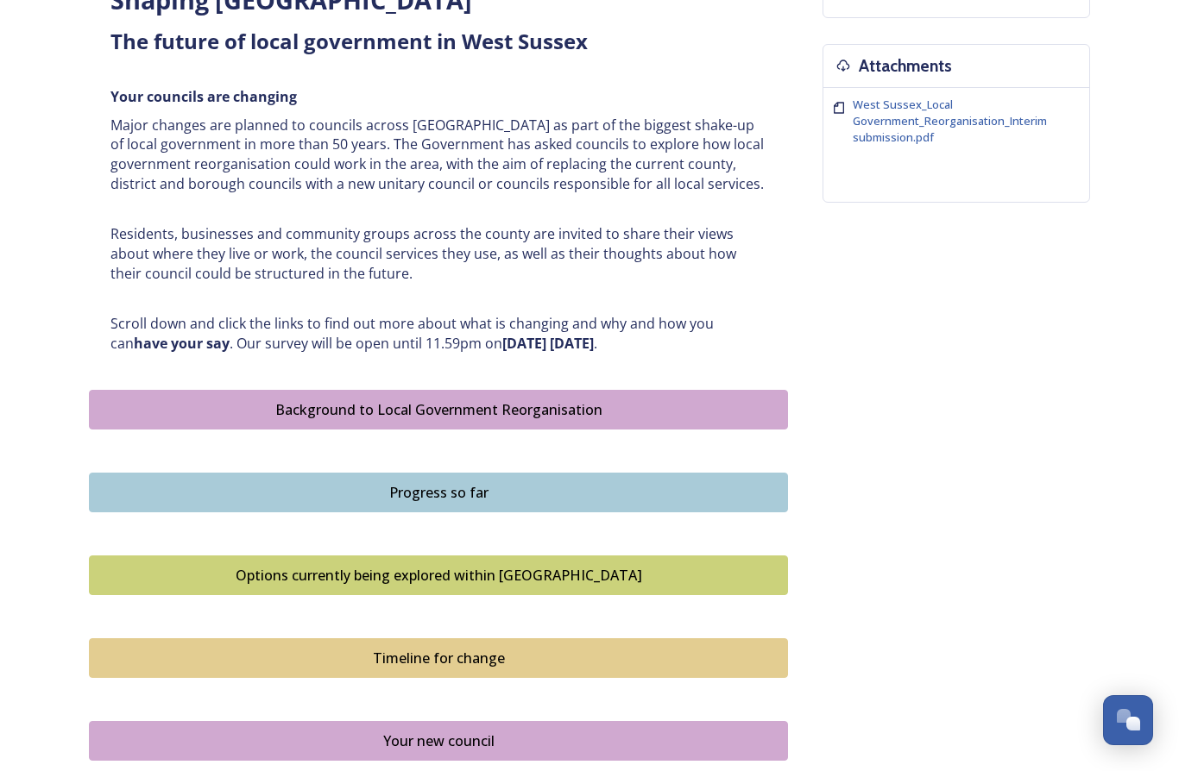
scroll to position [562, 0]
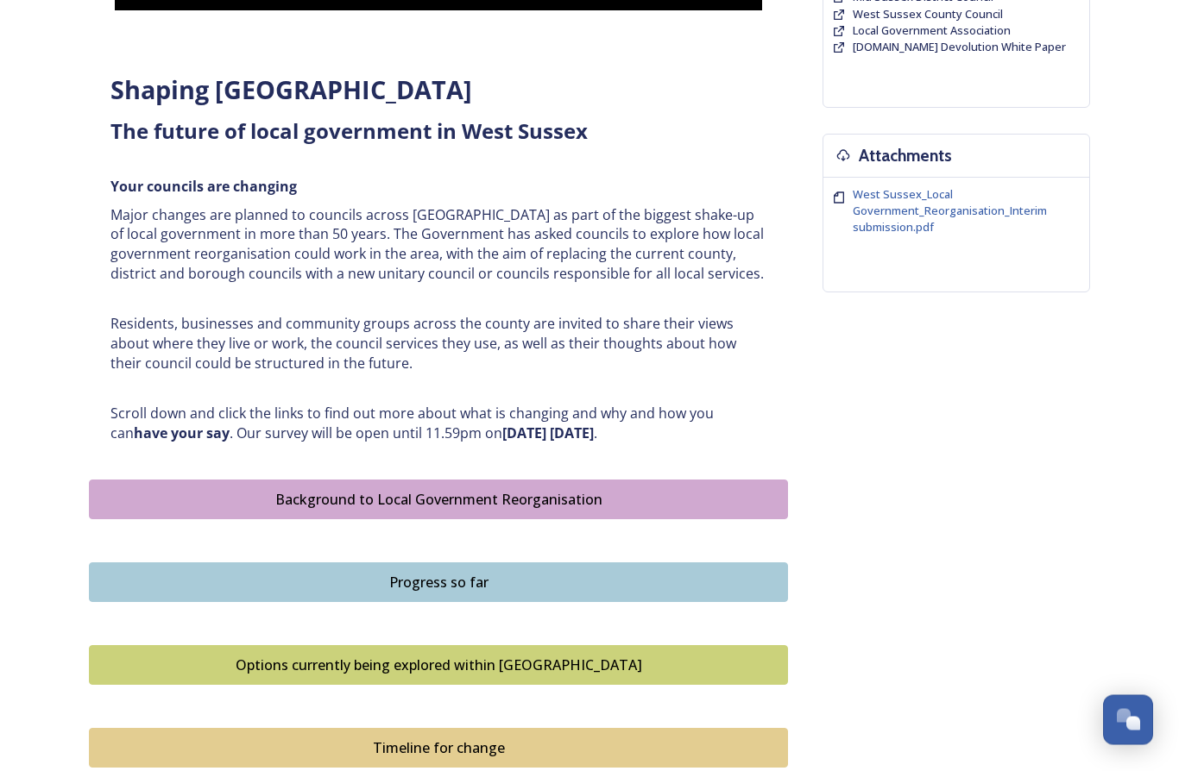
click at [217, 660] on div "Options currently being explored within West Sussex" at bounding box center [438, 666] width 680 height 21
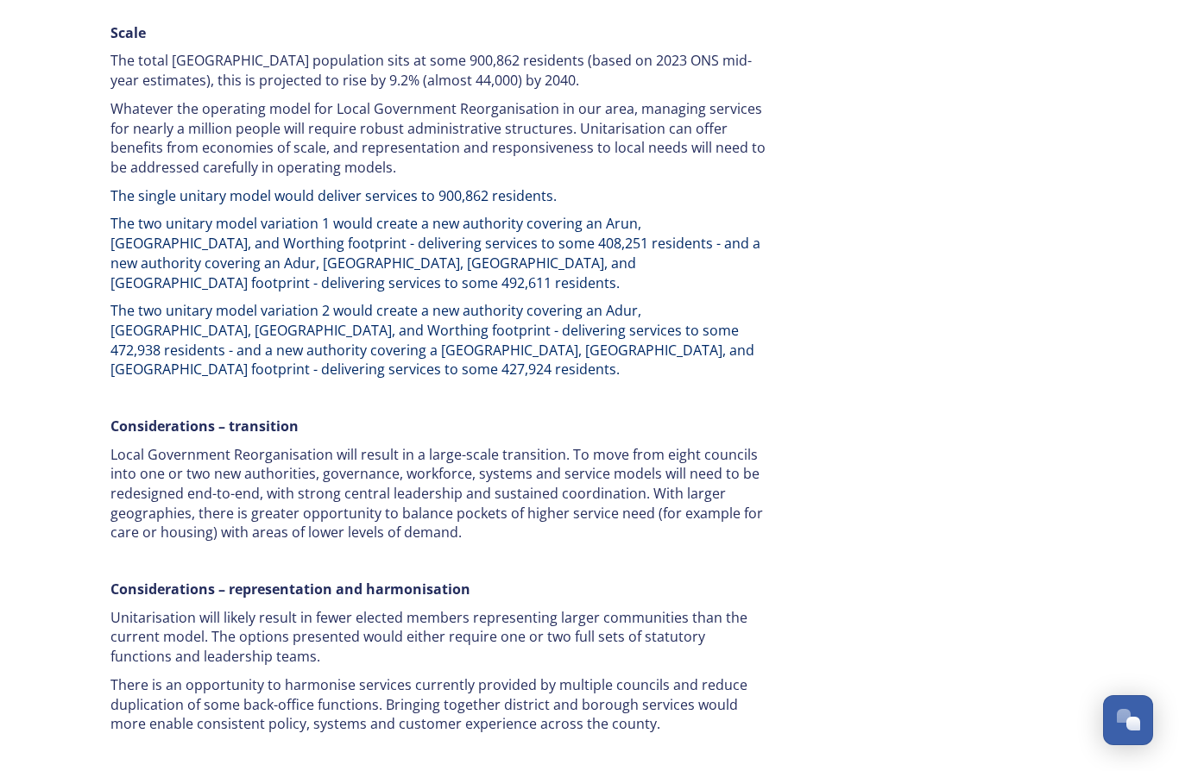
scroll to position [2714, 0]
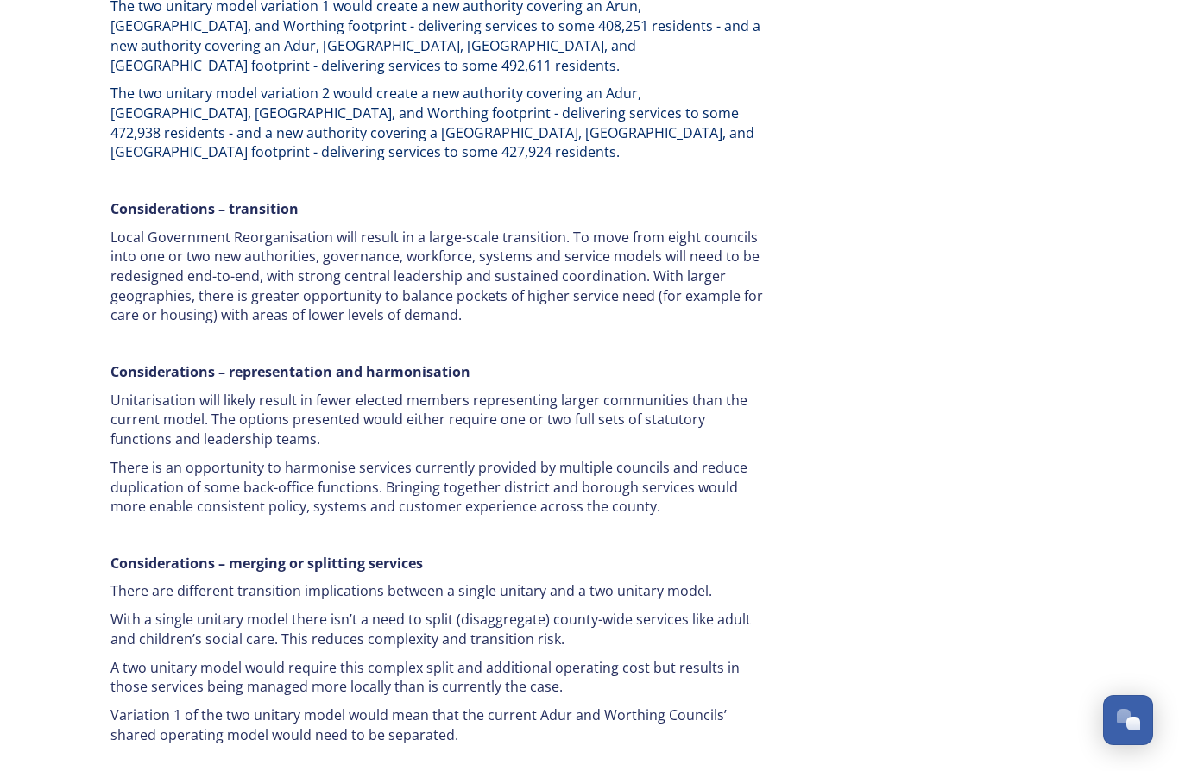
scroll to position [2944, 0]
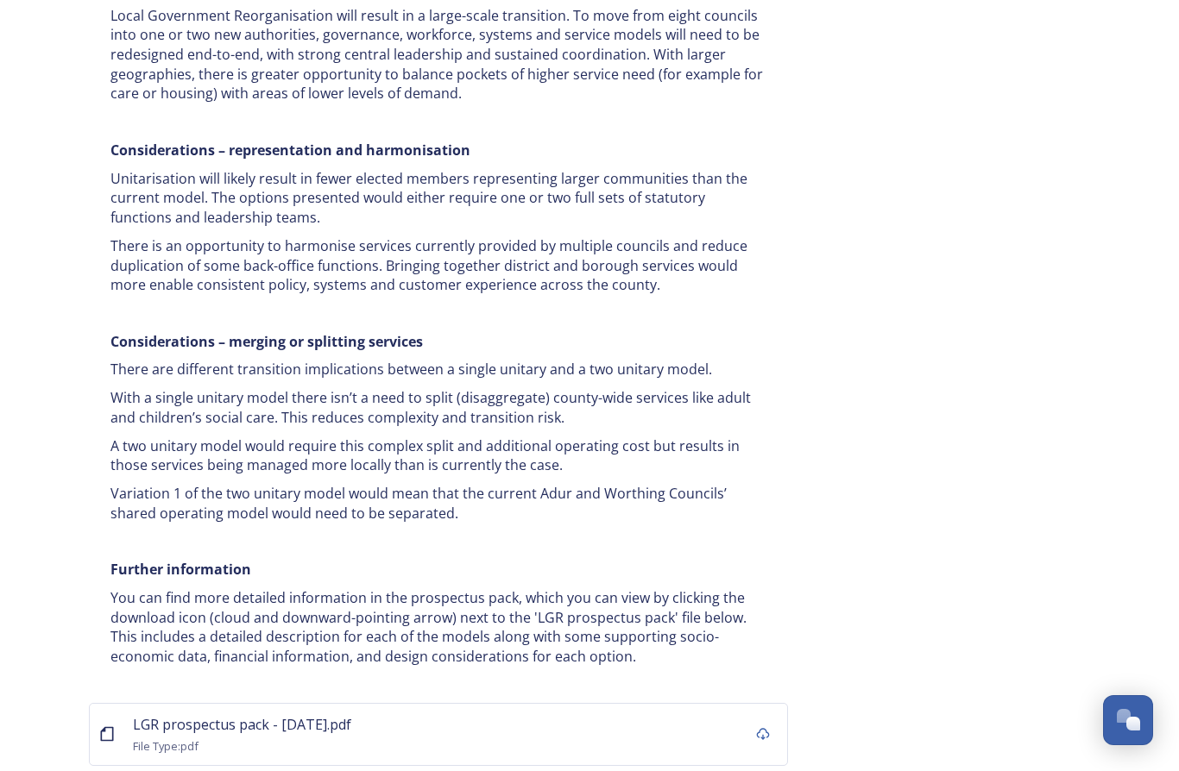
scroll to position [3176, 0]
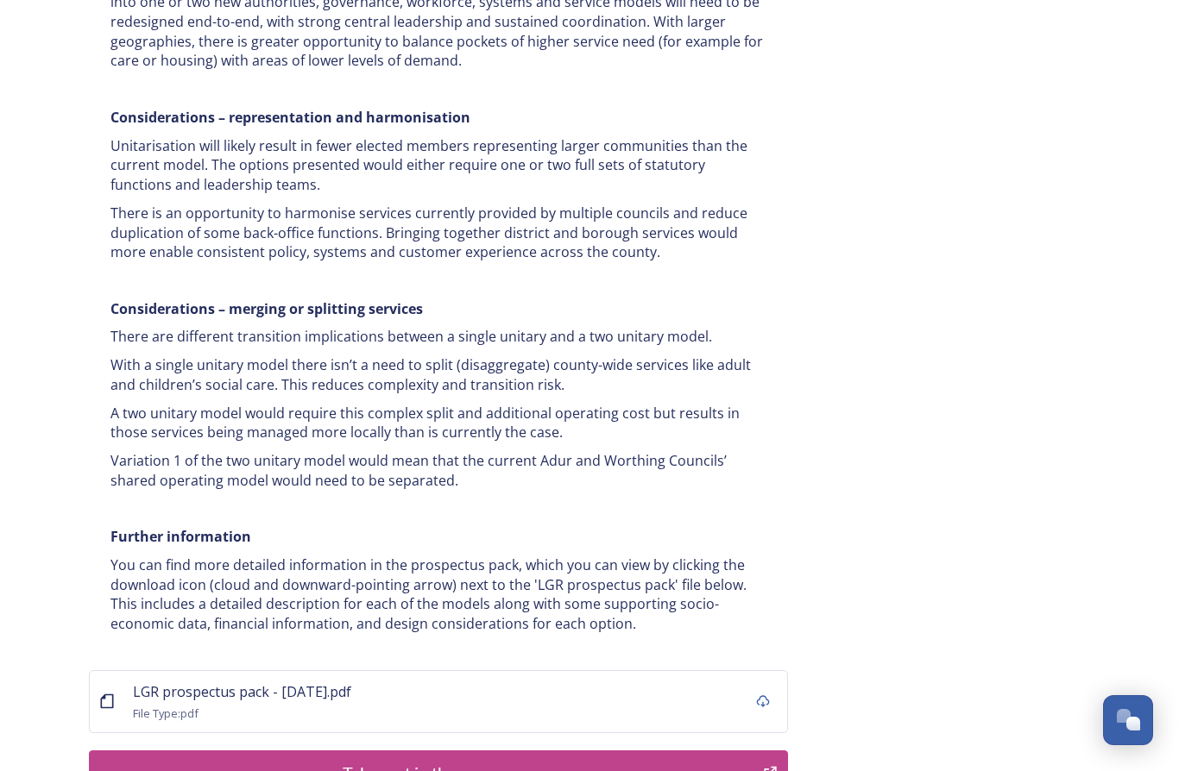
click at [177, 683] on span "LGR prospectus pack - 16 July.pdf" at bounding box center [242, 692] width 218 height 19
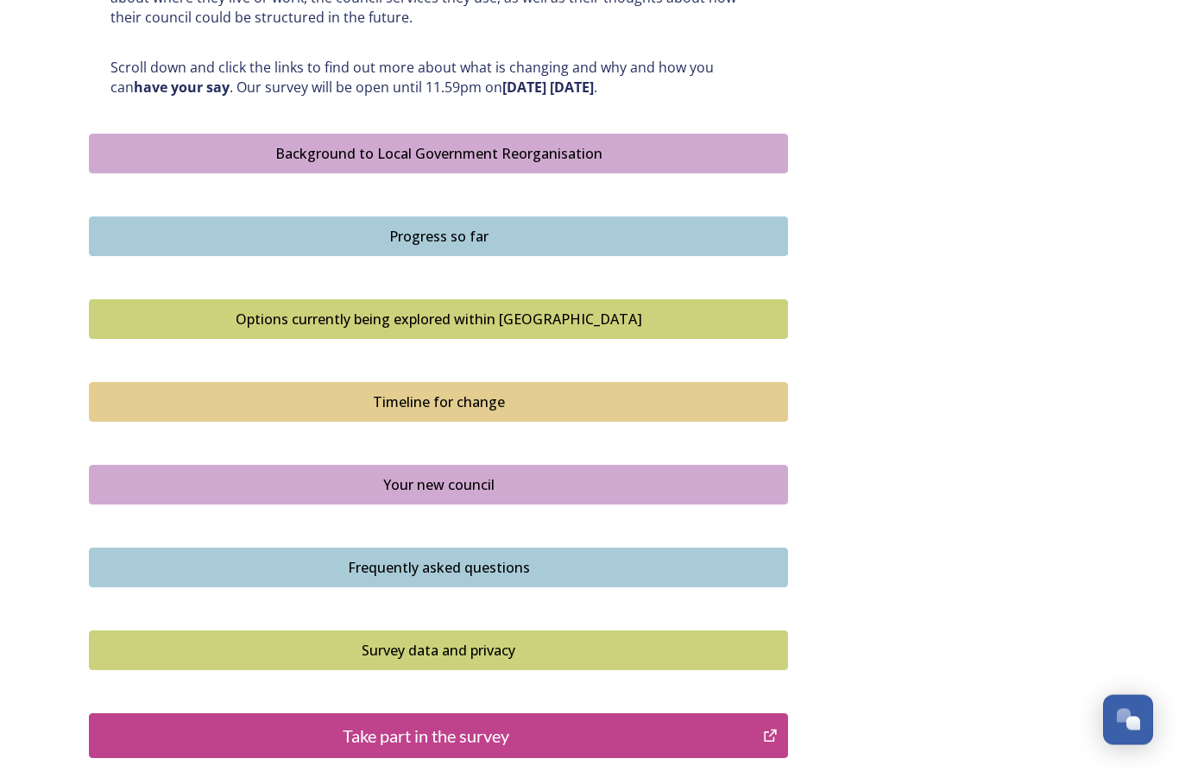
scroll to position [994, 0]
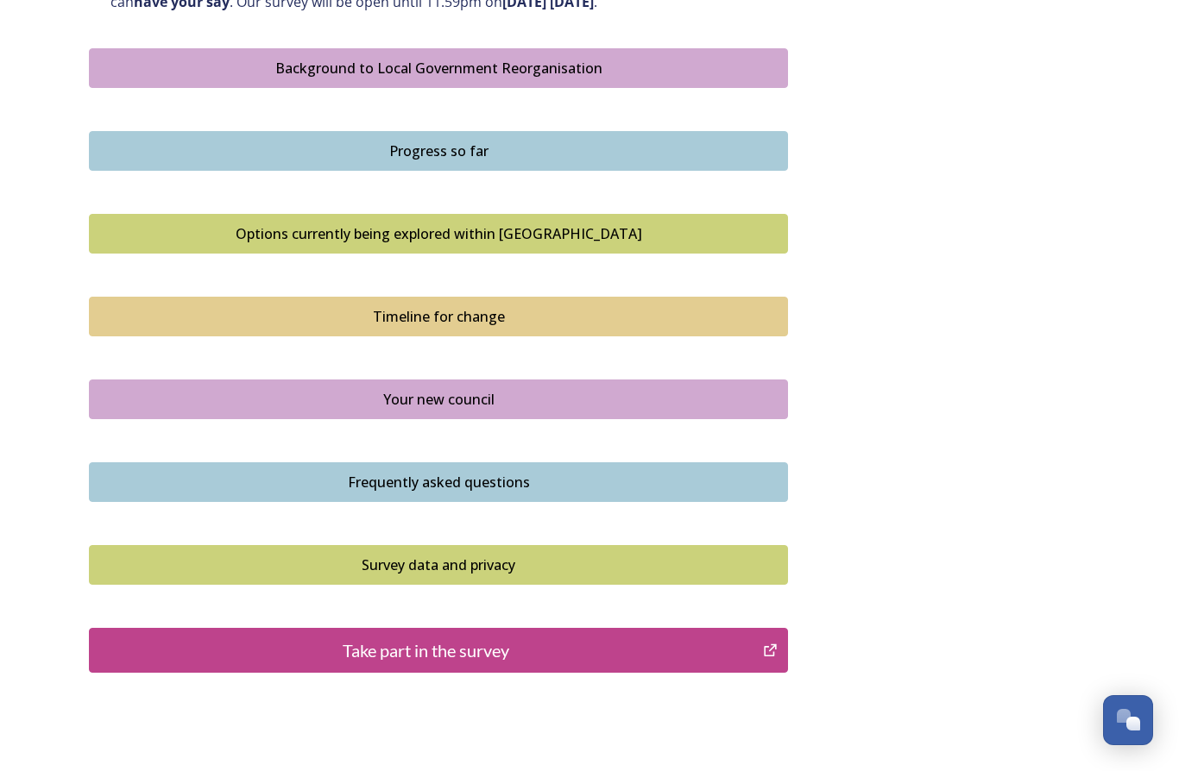
click at [194, 389] on div "Your new council" at bounding box center [438, 399] width 680 height 21
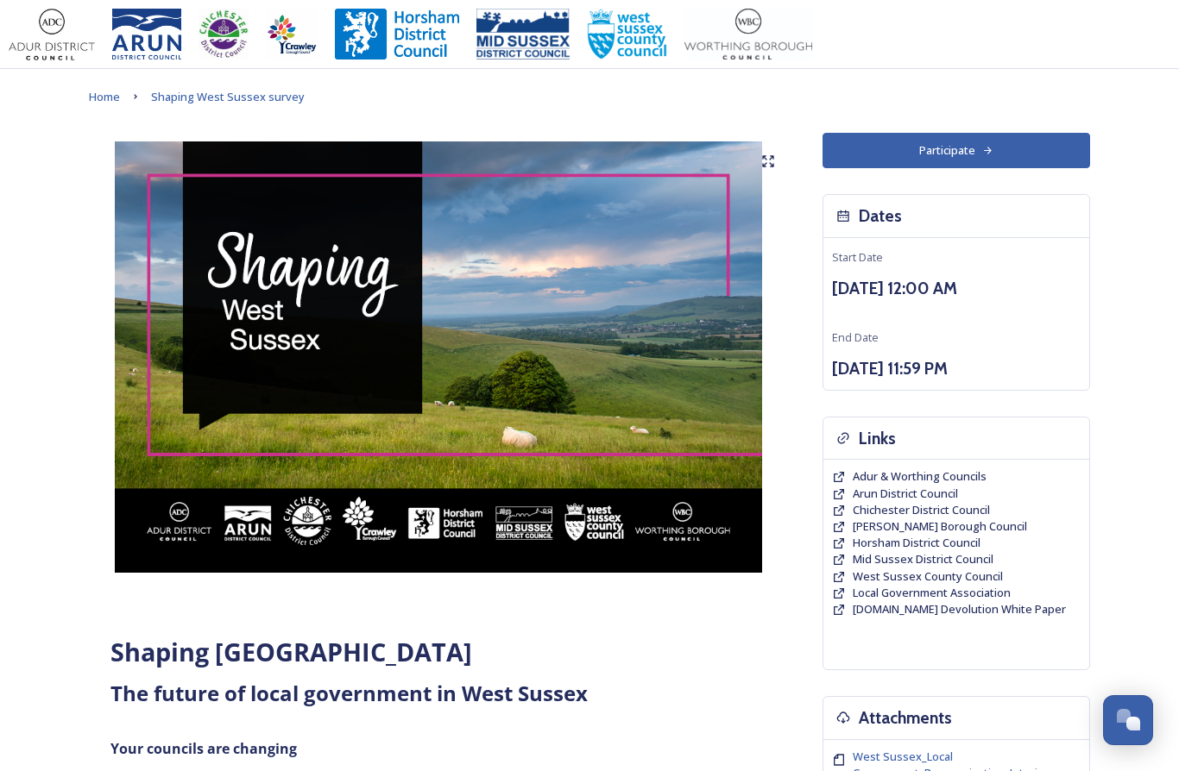
scroll to position [994, 0]
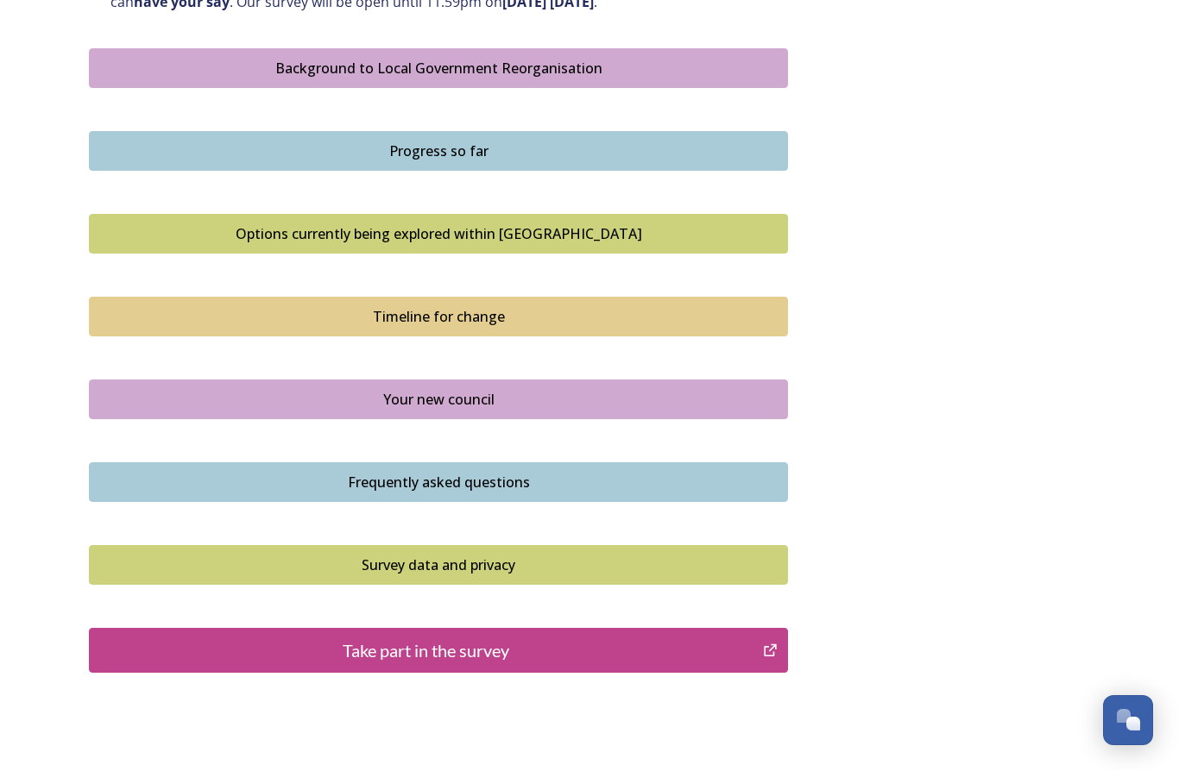
click at [183, 297] on button "Timeline for change" at bounding box center [438, 317] width 699 height 40
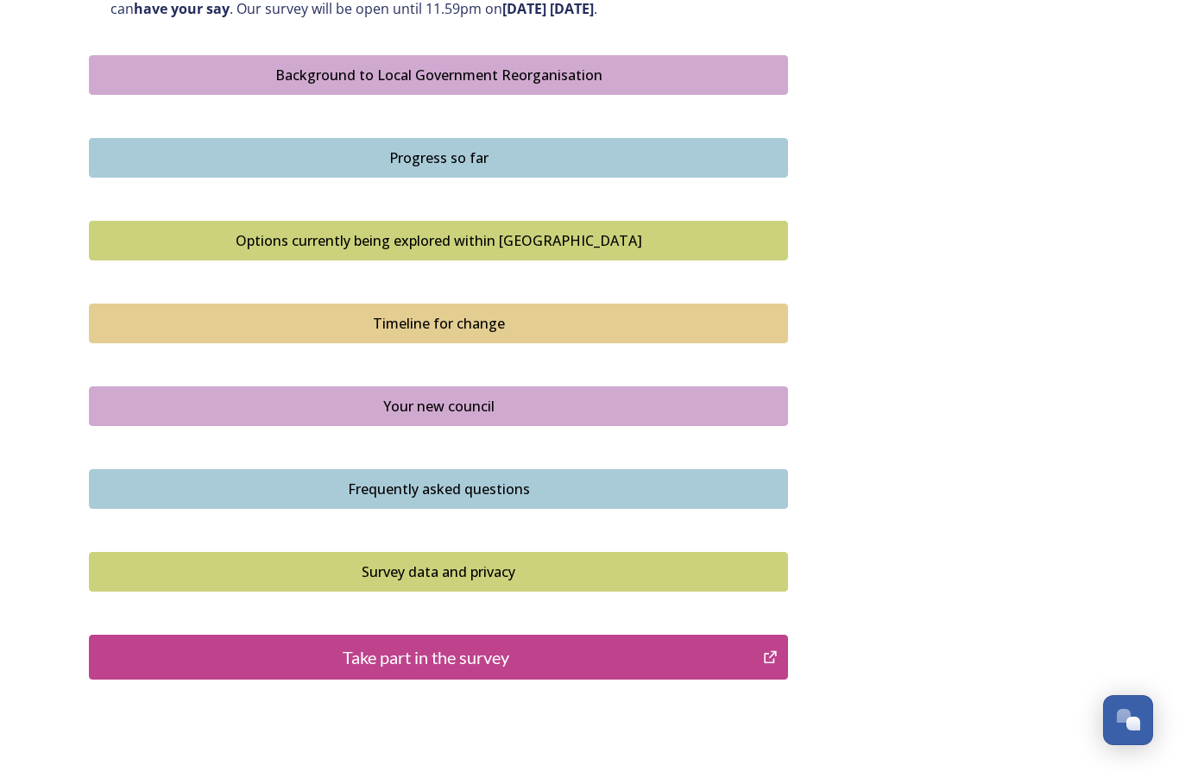
scroll to position [994, 0]
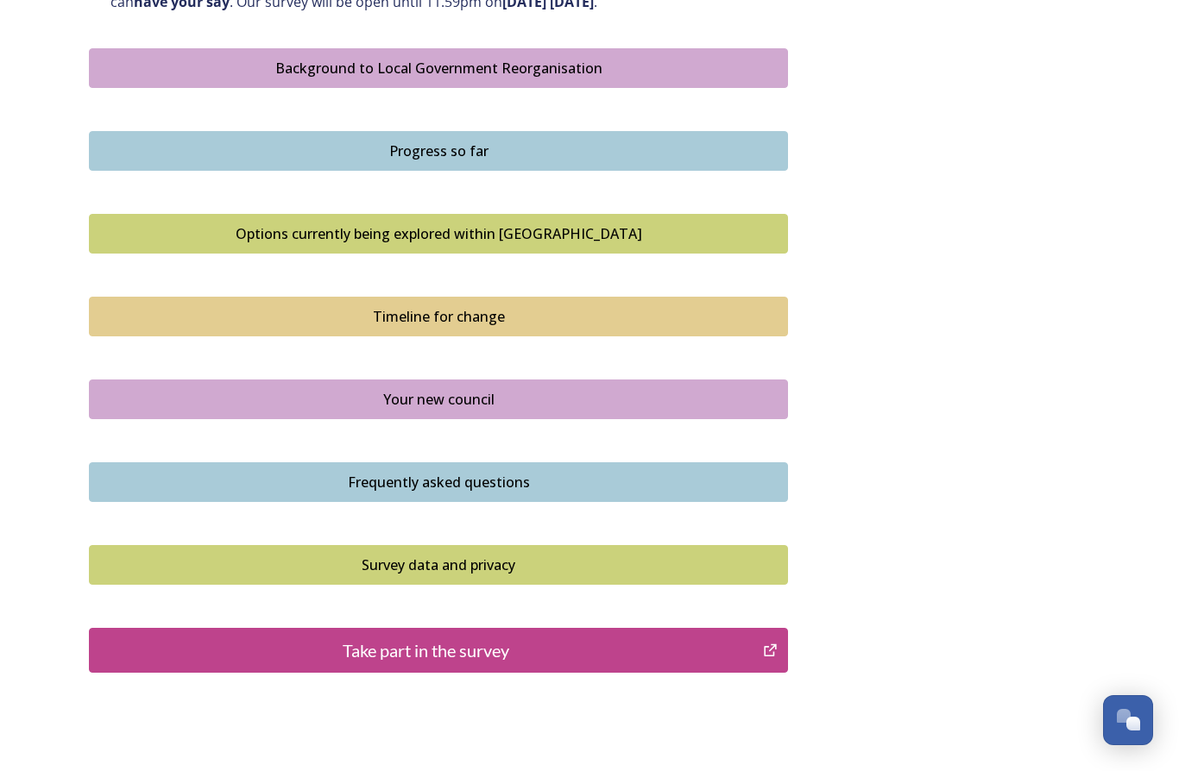
click at [184, 638] on div "Take part in the survey" at bounding box center [425, 651] width 655 height 26
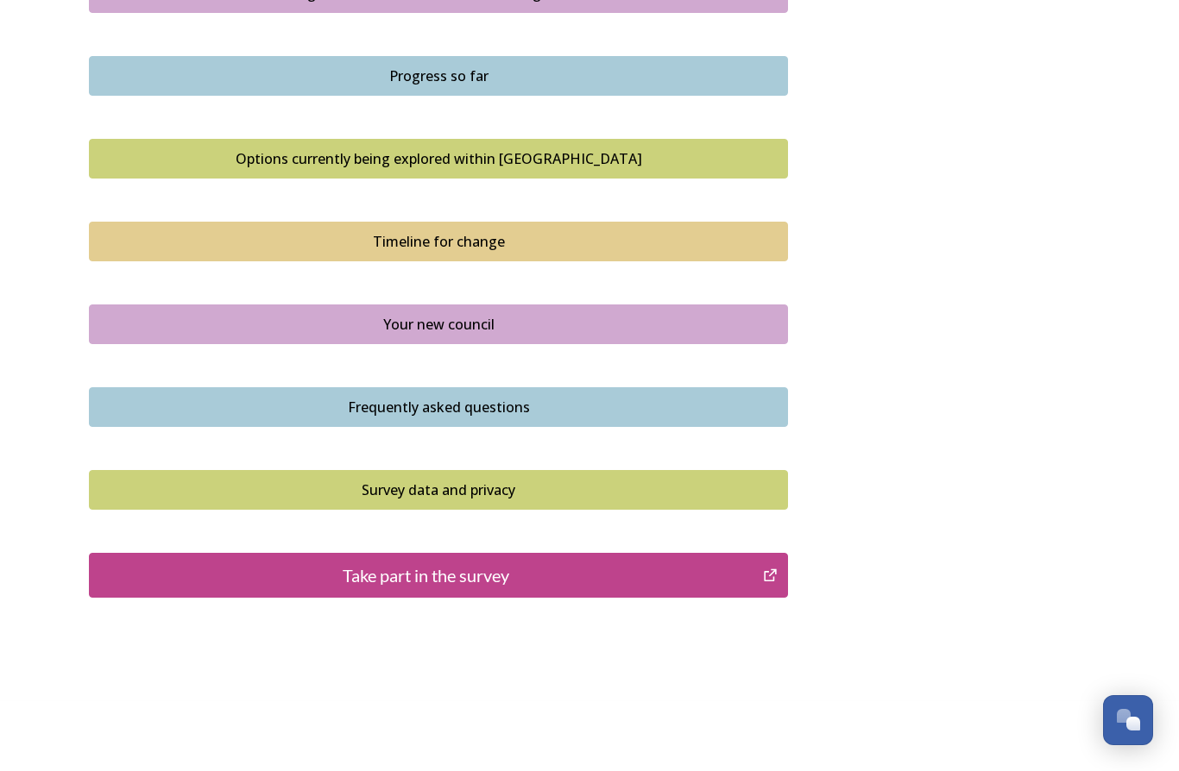
click at [260, 567] on div "Take part in the survey" at bounding box center [425, 576] width 655 height 26
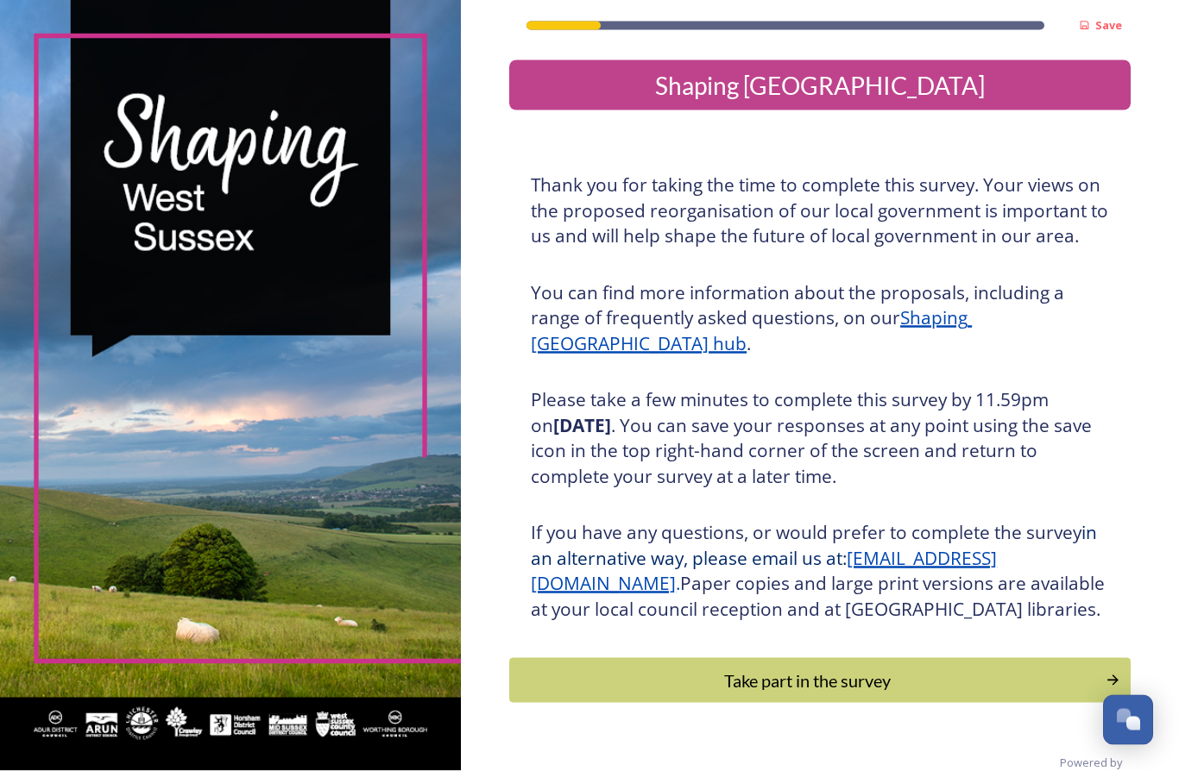
scroll to position [75, 0]
click at [1007, 668] on div "Take part in the survey" at bounding box center [807, 681] width 577 height 26
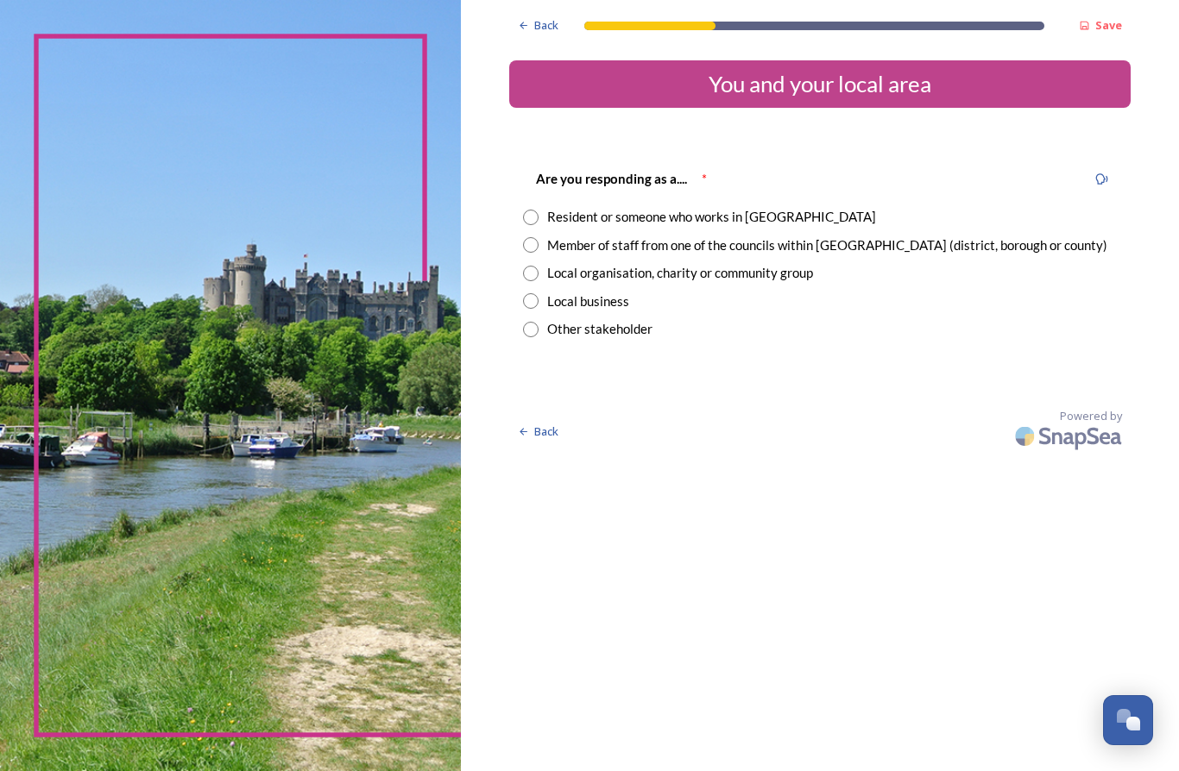
click at [629, 217] on div "Resident or someone who works in [GEOGRAPHIC_DATA]" at bounding box center [711, 217] width 329 height 20
radio input "true"
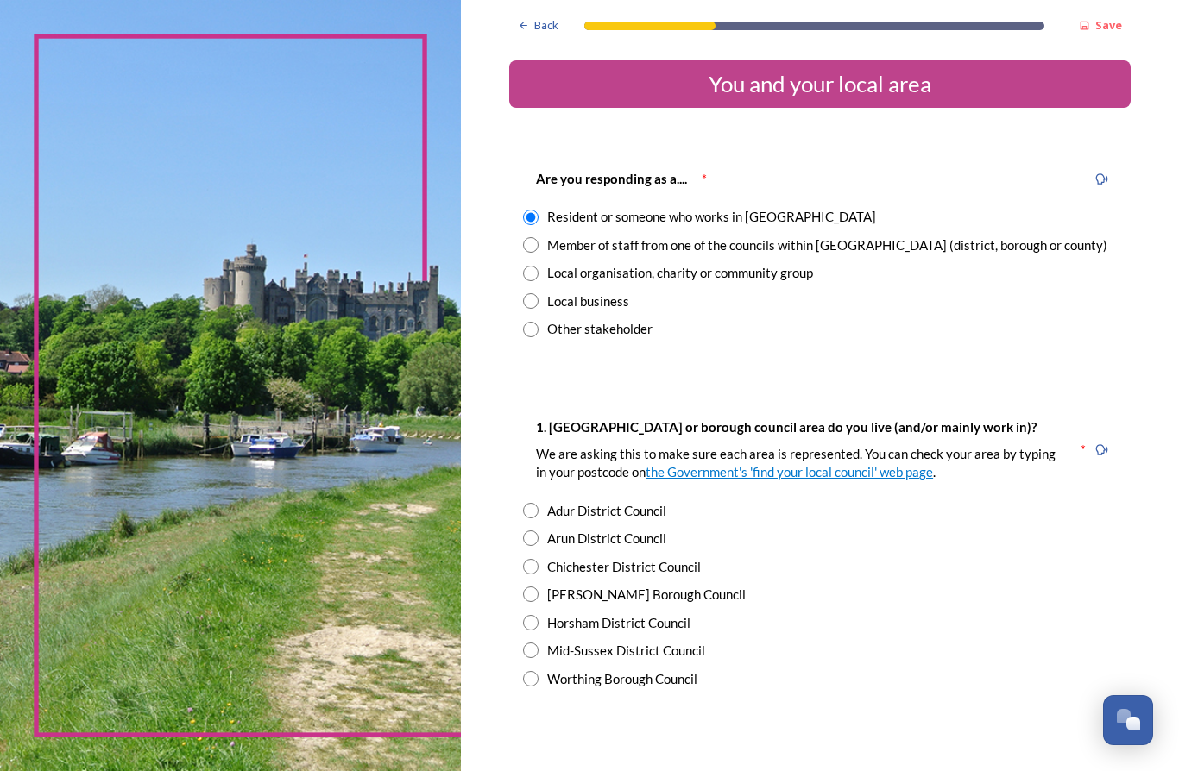
click at [627, 614] on div "Horsham District Council" at bounding box center [618, 624] width 143 height 20
radio input "true"
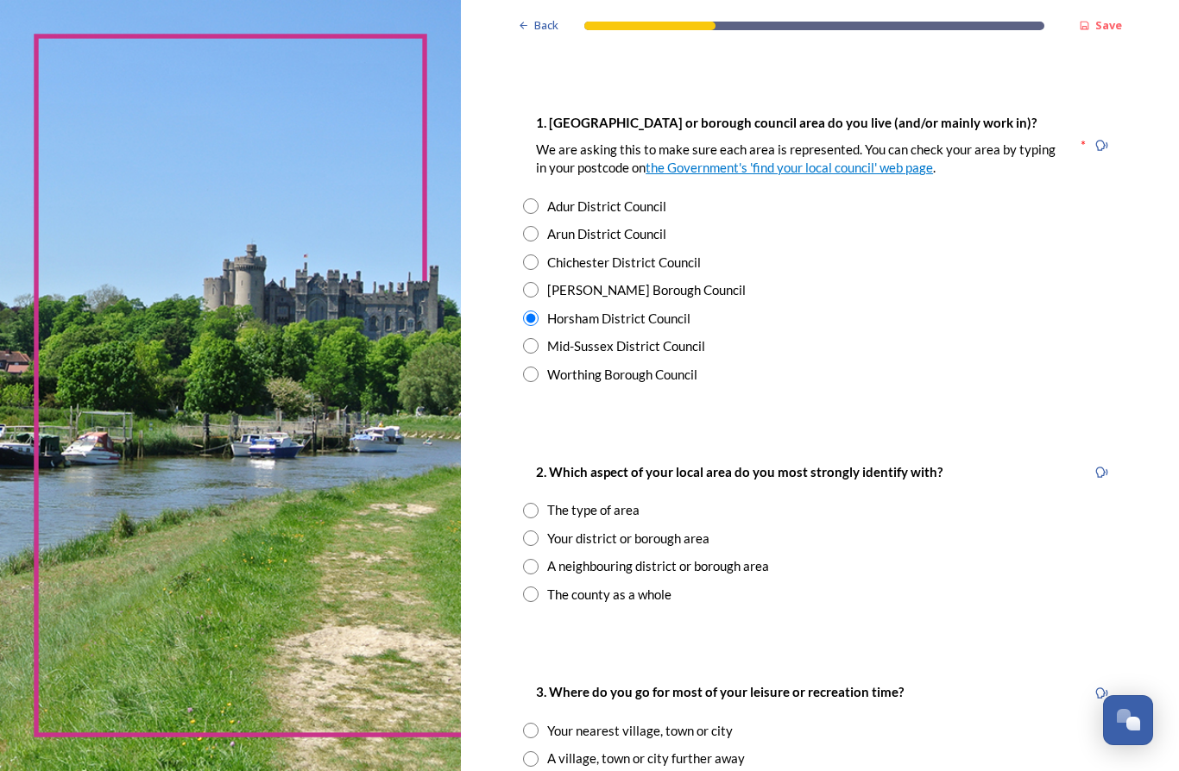
scroll to position [306, 0]
click at [641, 527] on div "Your district or borough area" at bounding box center [628, 537] width 162 height 20
radio input "true"
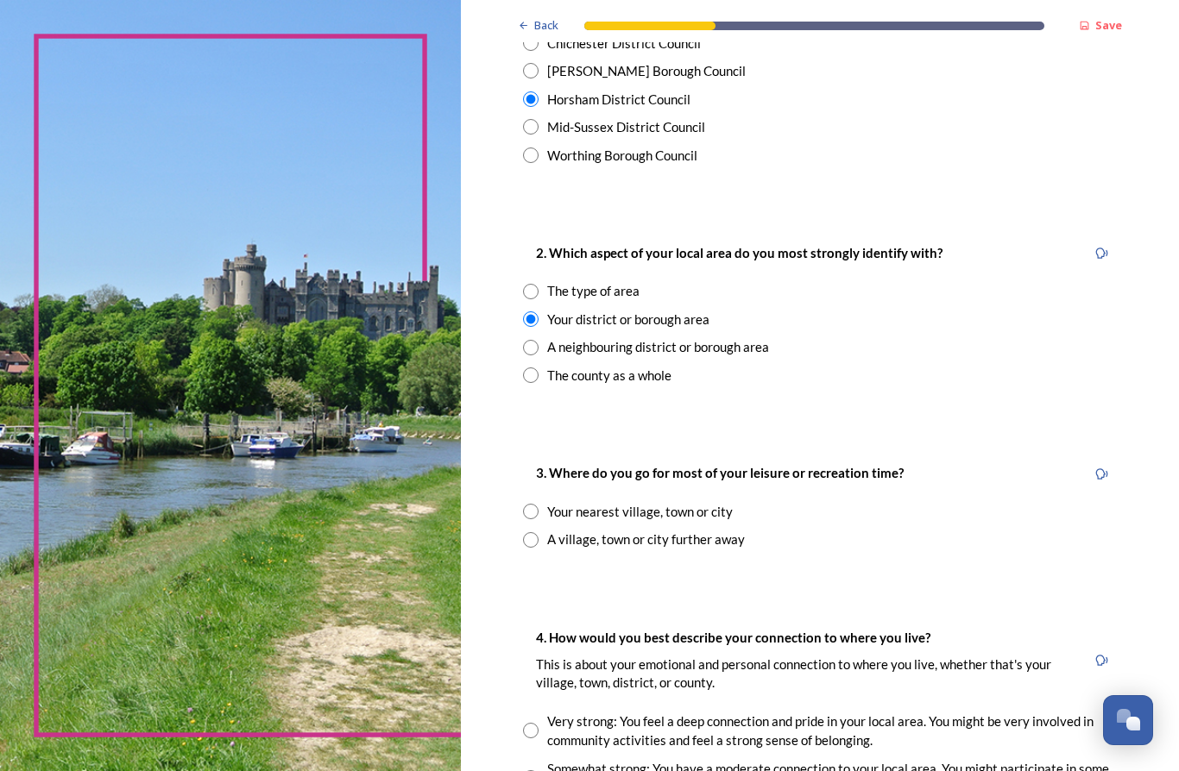
scroll to position [544, 0]
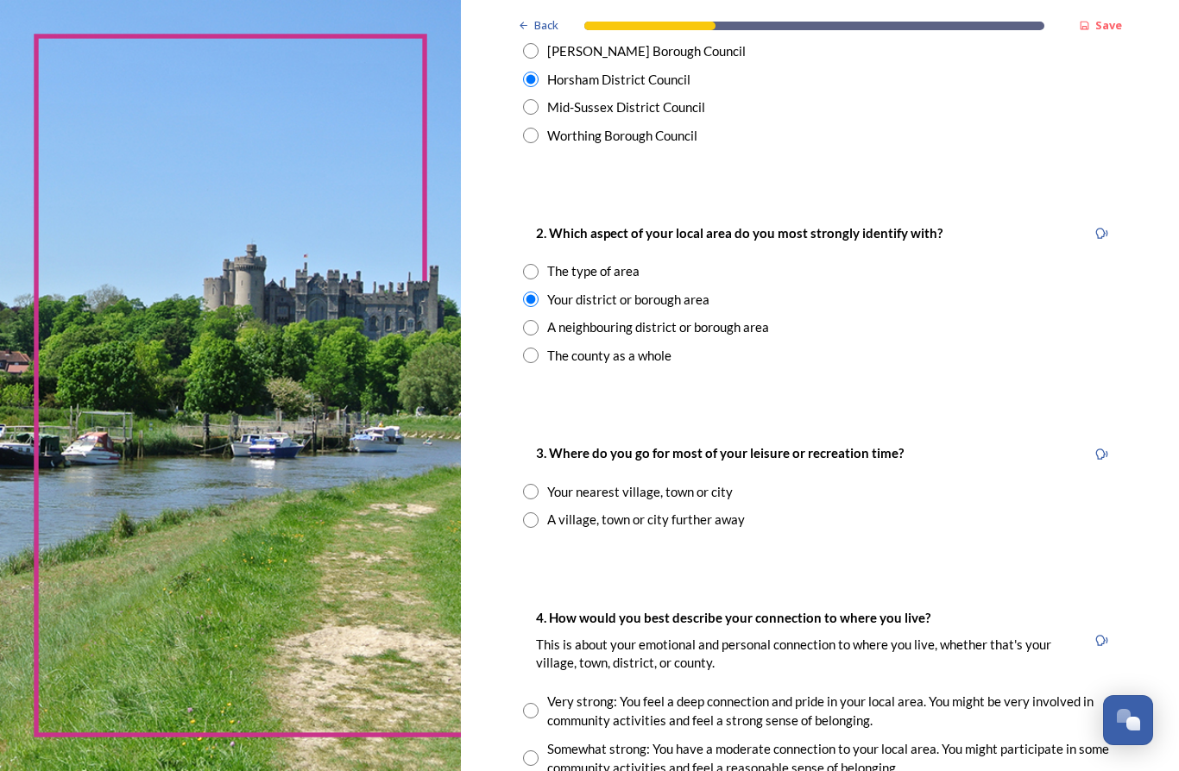
click at [652, 482] on div "Your nearest village, town or city" at bounding box center [640, 492] width 186 height 20
radio input "true"
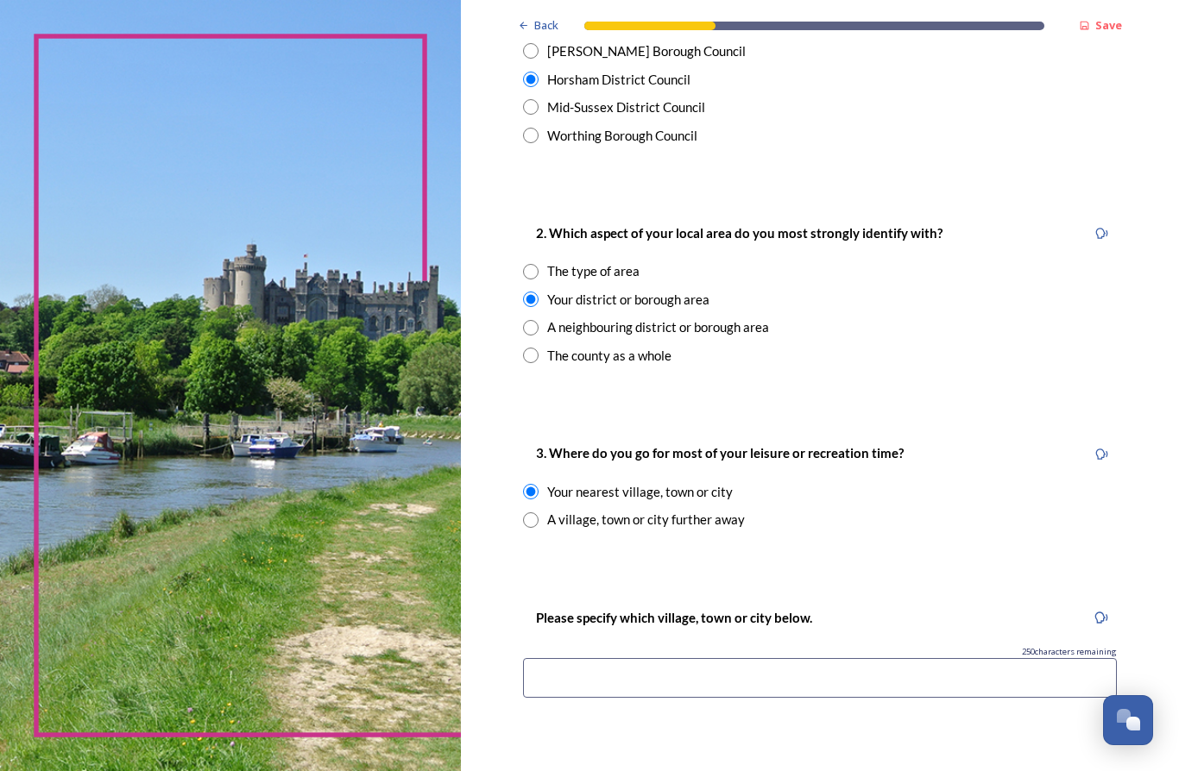
click at [851, 666] on input at bounding box center [820, 678] width 594 height 40
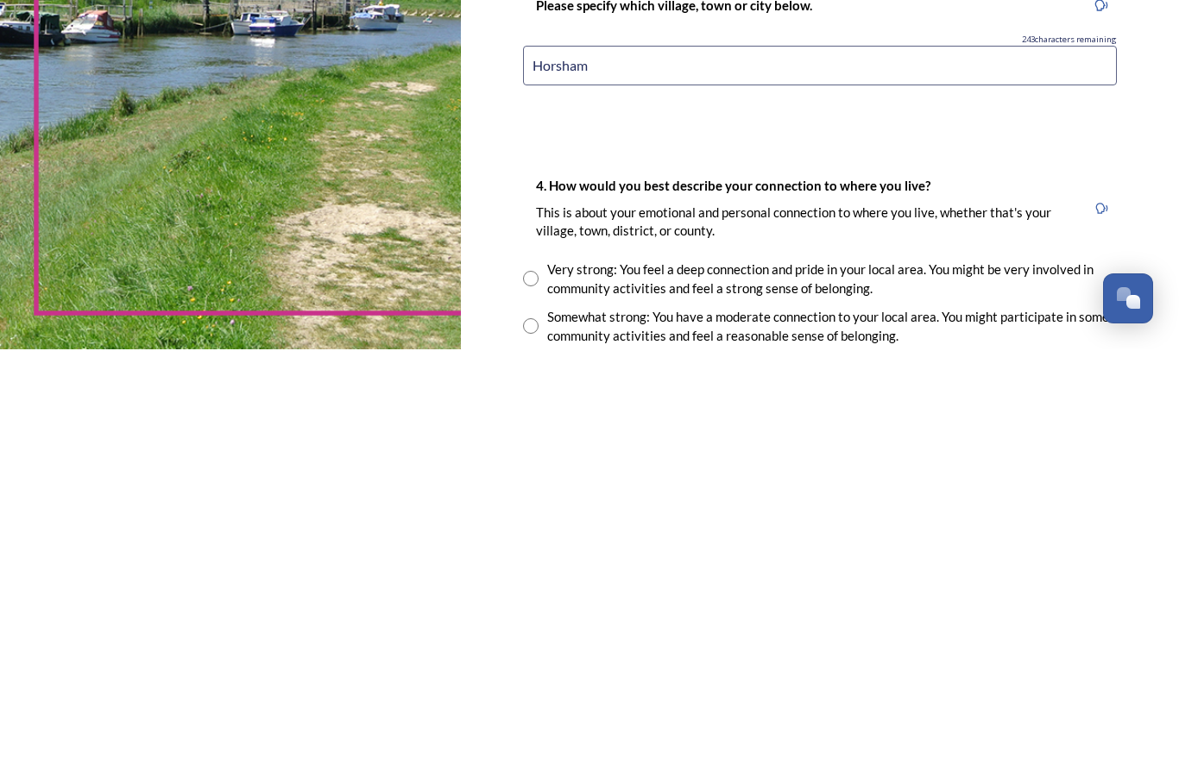
scroll to position [730, 0]
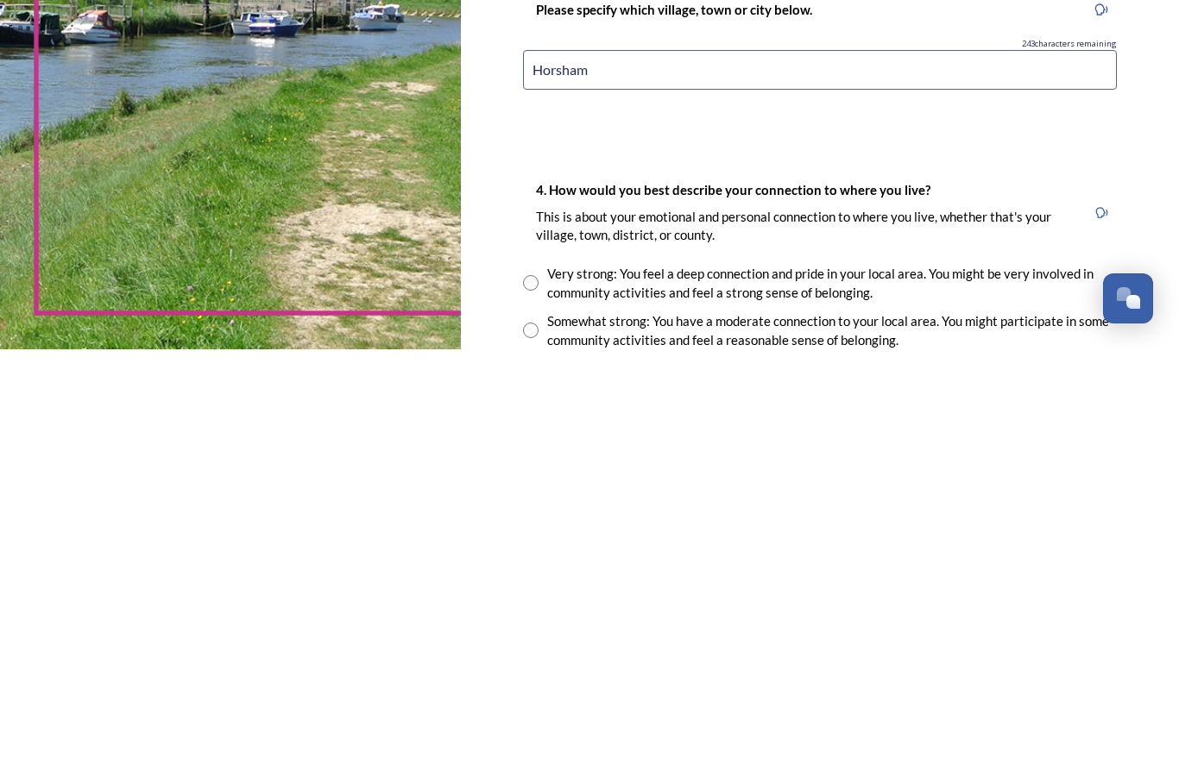
type input "Horsham"
click at [1040, 734] on div "Somewhat strong: You have a moderate connection to your local area. You might p…" at bounding box center [832, 753] width 570 height 39
radio input "true"
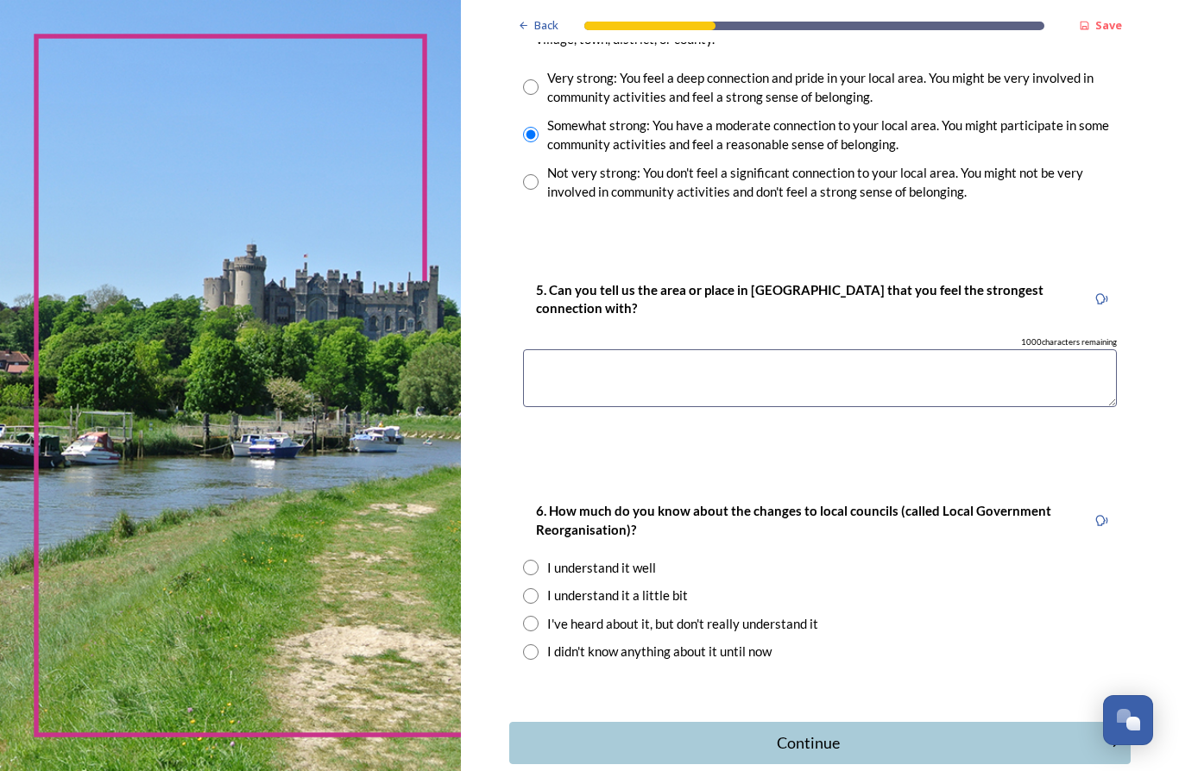
scroll to position [1347, 0]
click at [576, 559] on div "I understand it well" at bounding box center [601, 569] width 109 height 20
radio input "true"
click at [702, 350] on textarea at bounding box center [820, 379] width 594 height 58
type textarea "Horsham"
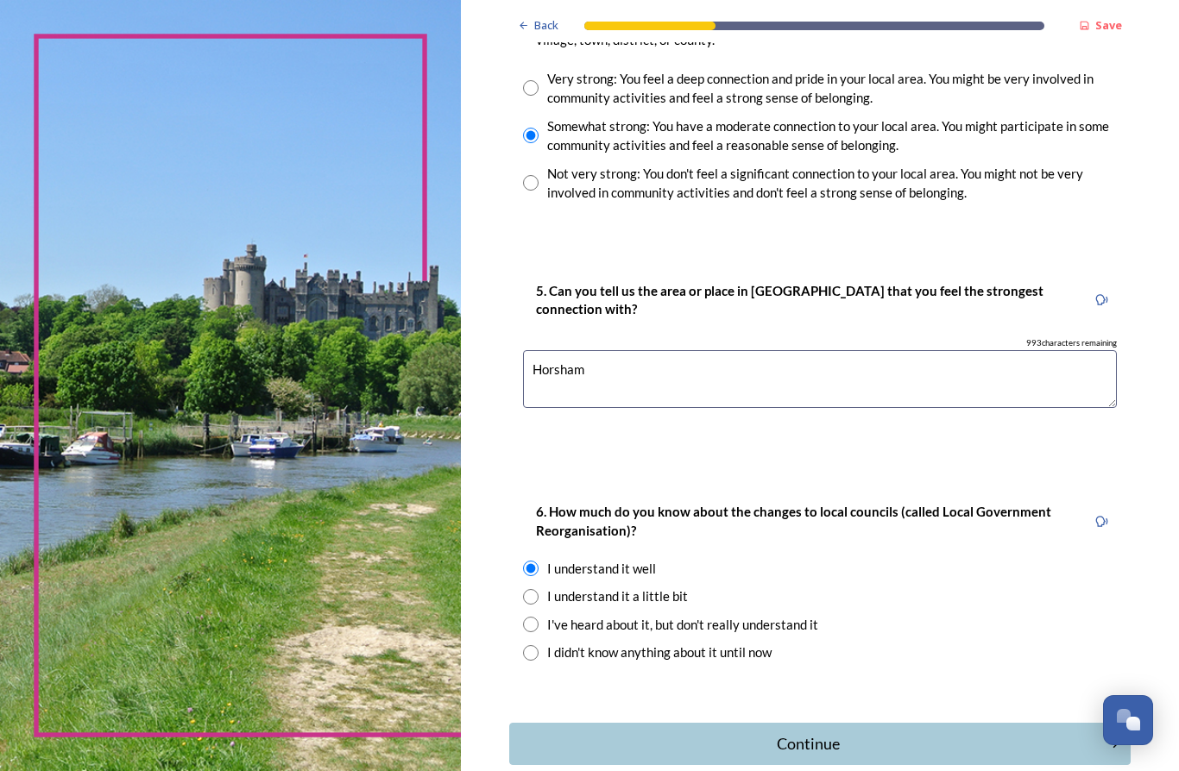
click at [702, 733] on div "Continue" at bounding box center [808, 744] width 579 height 23
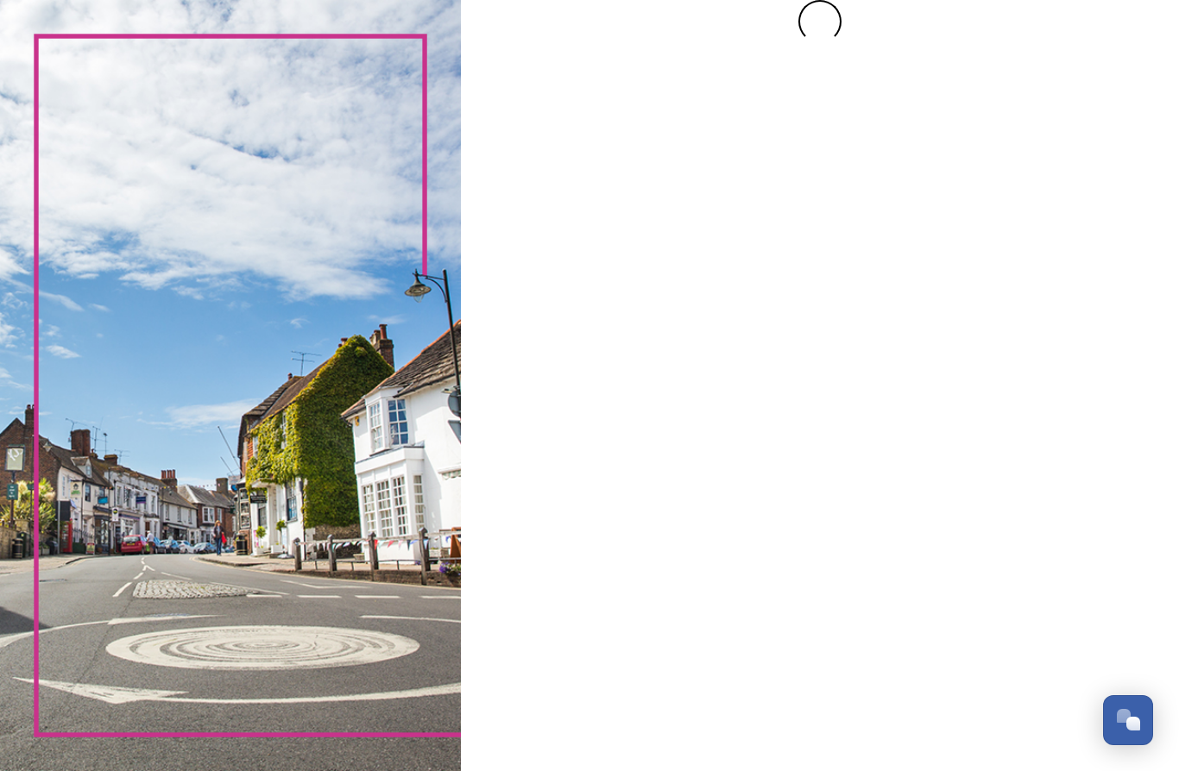
scroll to position [0, 0]
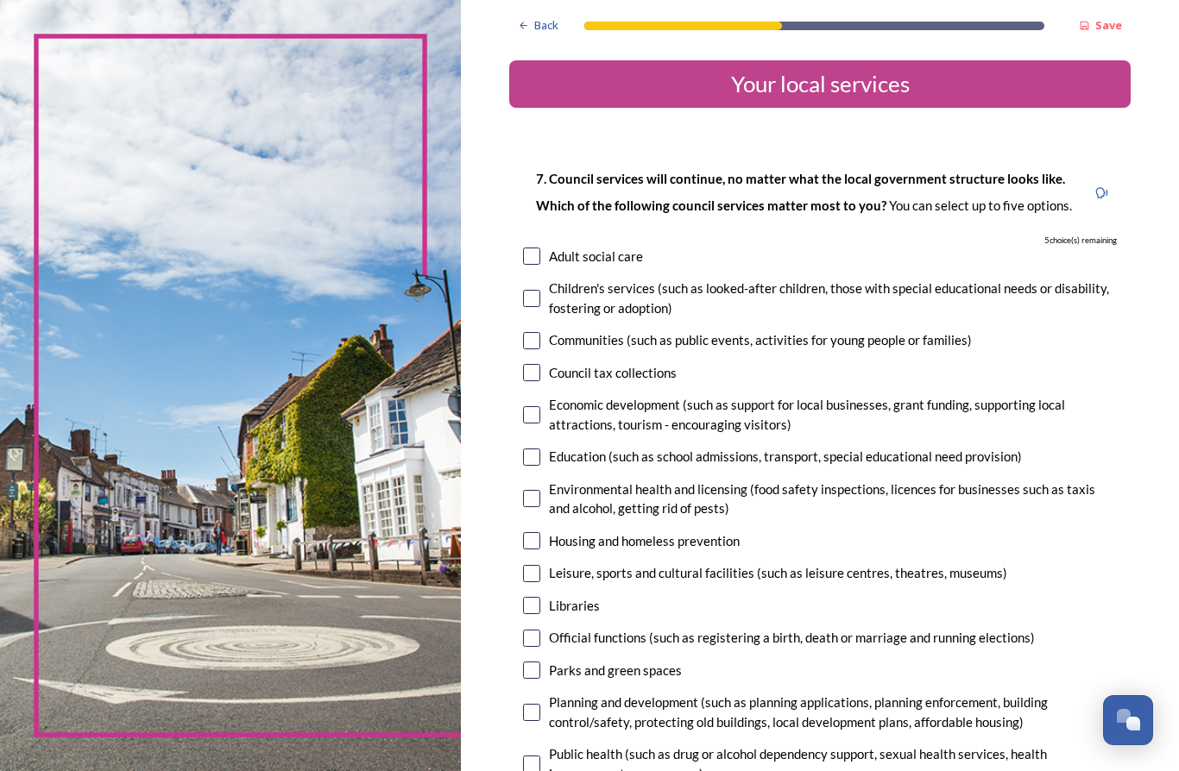
click at [563, 247] on div "Adult social care" at bounding box center [596, 257] width 94 height 20
checkbox input "true"
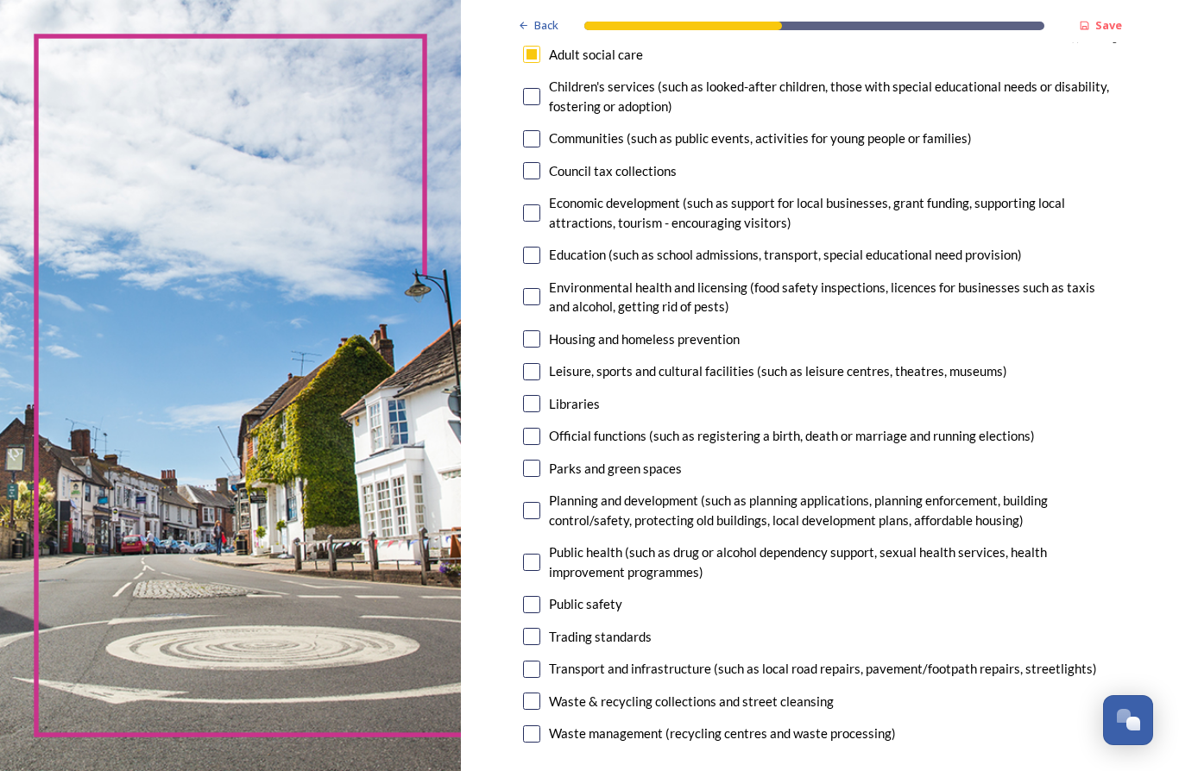
scroll to position [202, 0]
click at [668, 330] on div "Housing and homeless prevention" at bounding box center [644, 340] width 191 height 20
checkbox input "true"
click at [585, 459] on div "Parks and green spaces" at bounding box center [615, 469] width 133 height 20
checkbox input "true"
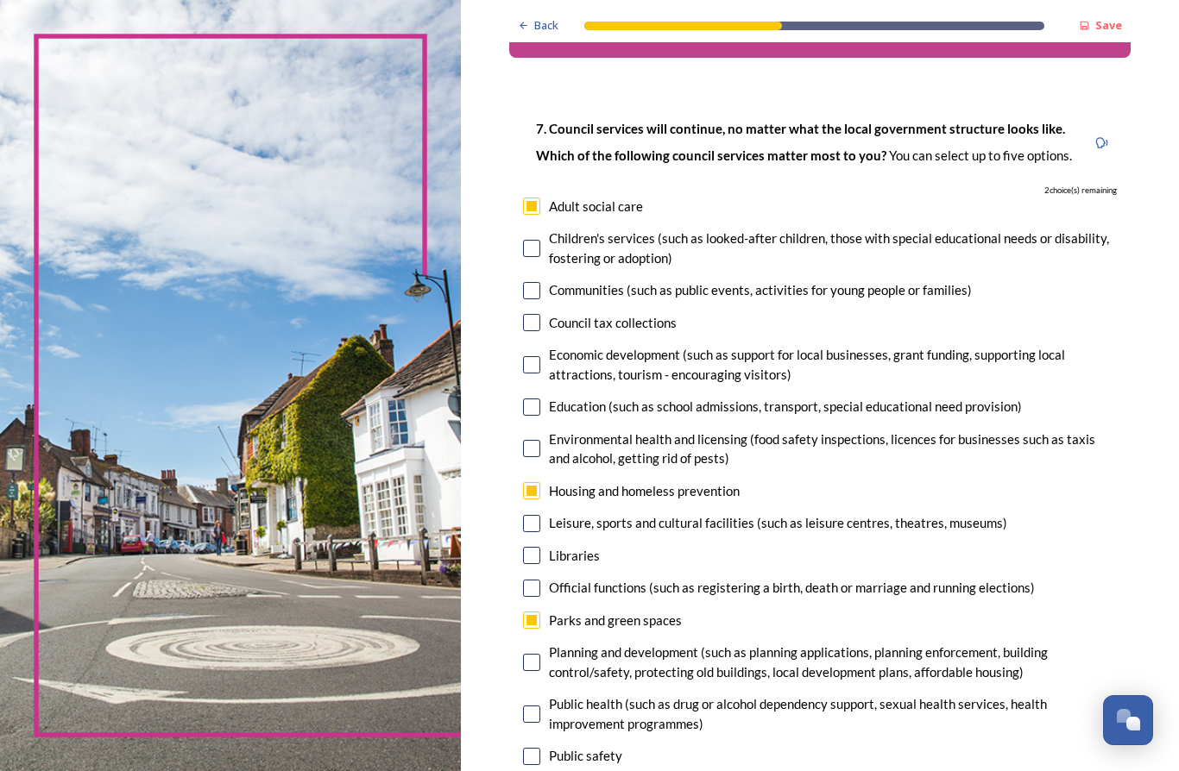
scroll to position [47, 0]
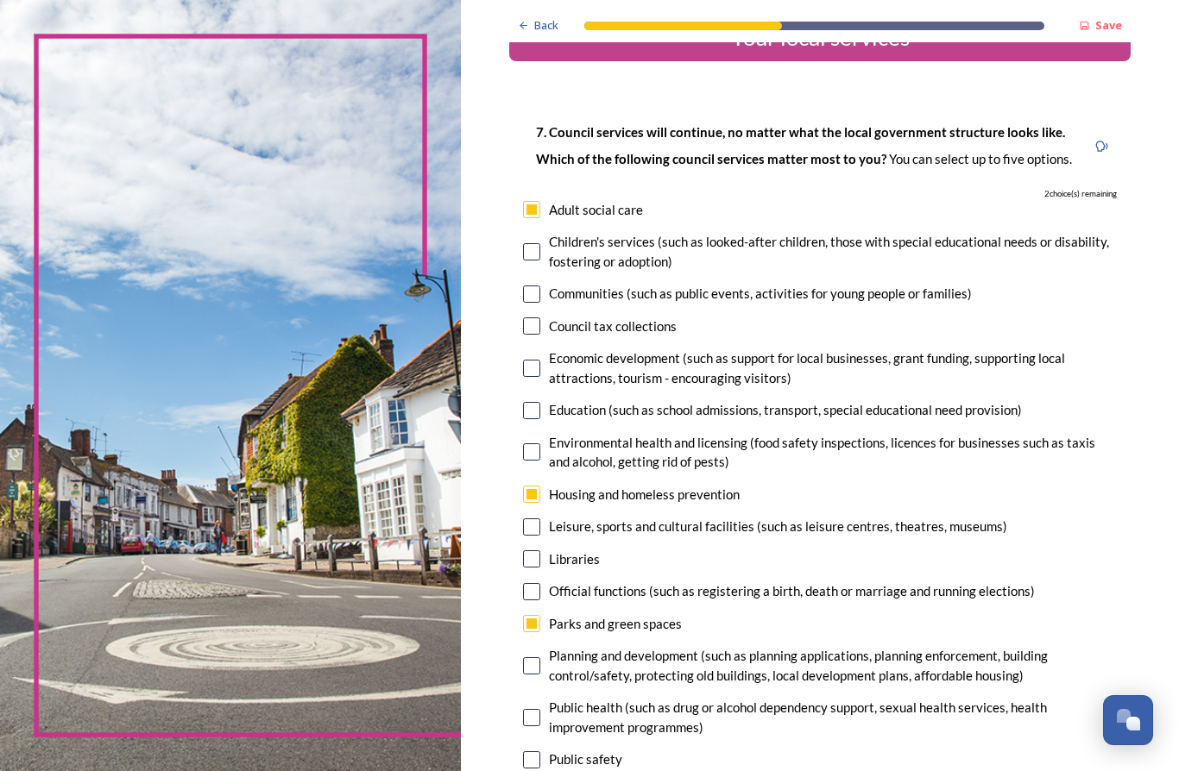
click at [808, 400] on div "Education (such as school admissions, transport, special educational need provi…" at bounding box center [785, 410] width 473 height 20
checkbox input "true"
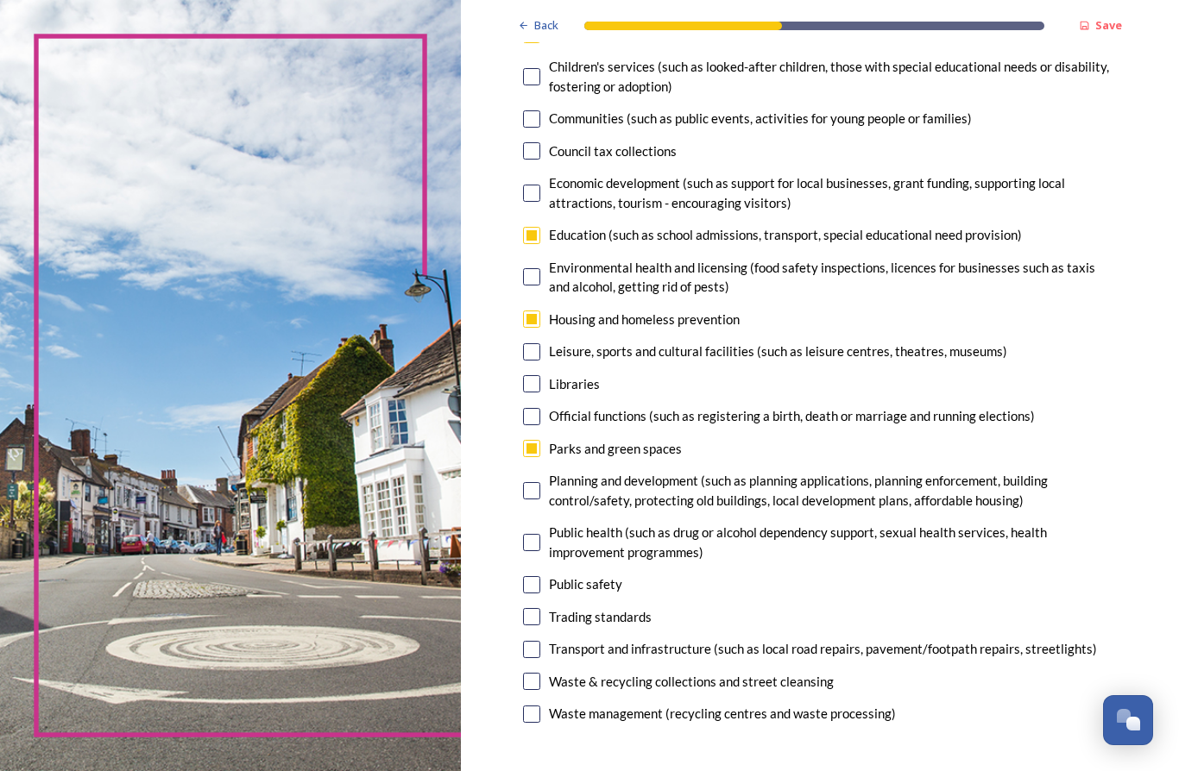
scroll to position [222, 0]
click at [1011, 639] on div "Transport and infrastructure (such as local road repairs, pavement/footpath rep…" at bounding box center [823, 649] width 548 height 20
checkbox input "true"
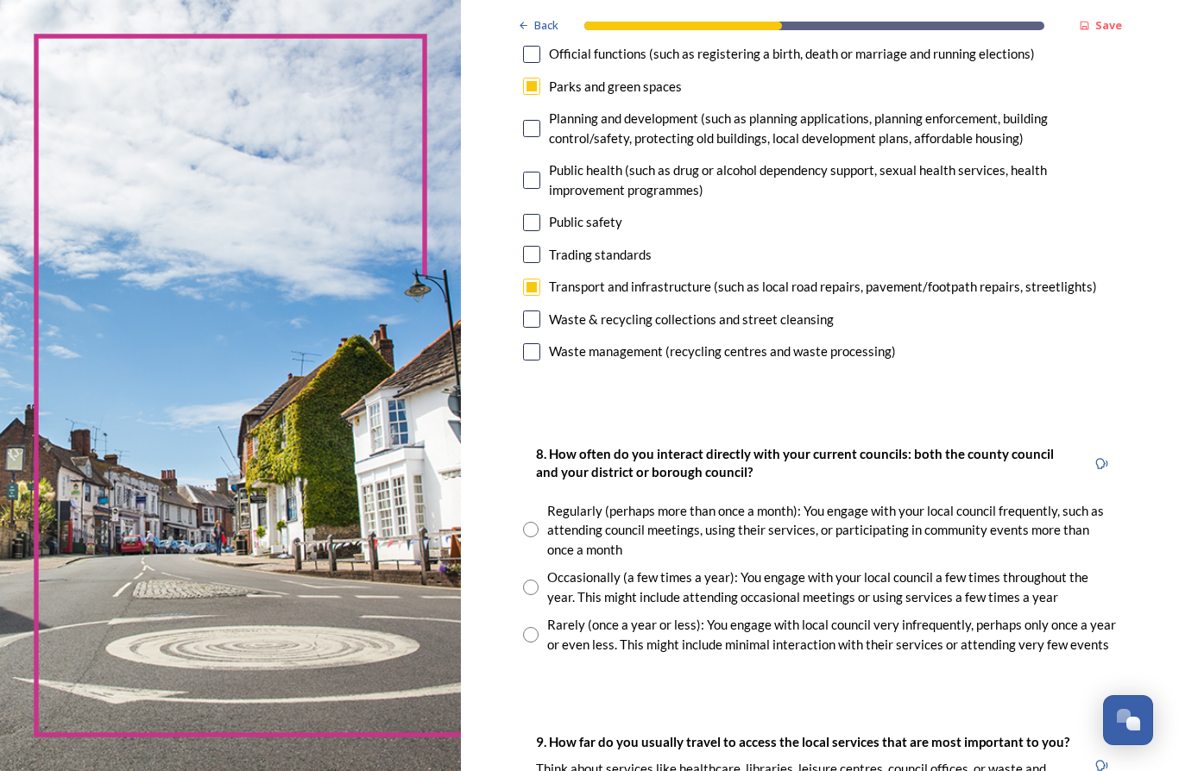
scroll to position [607, 0]
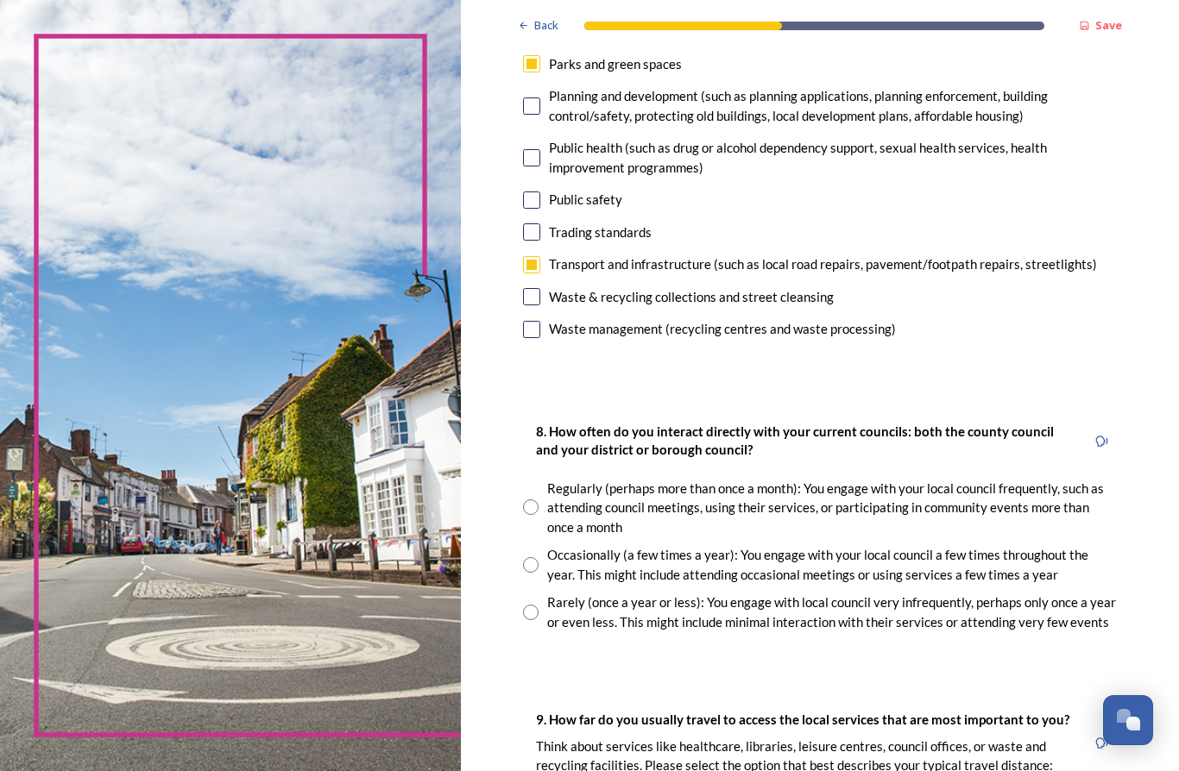
click at [1031, 593] on div "Rarely (once a year or less): You engage with local council very infrequently, …" at bounding box center [832, 612] width 570 height 39
radio input "true"
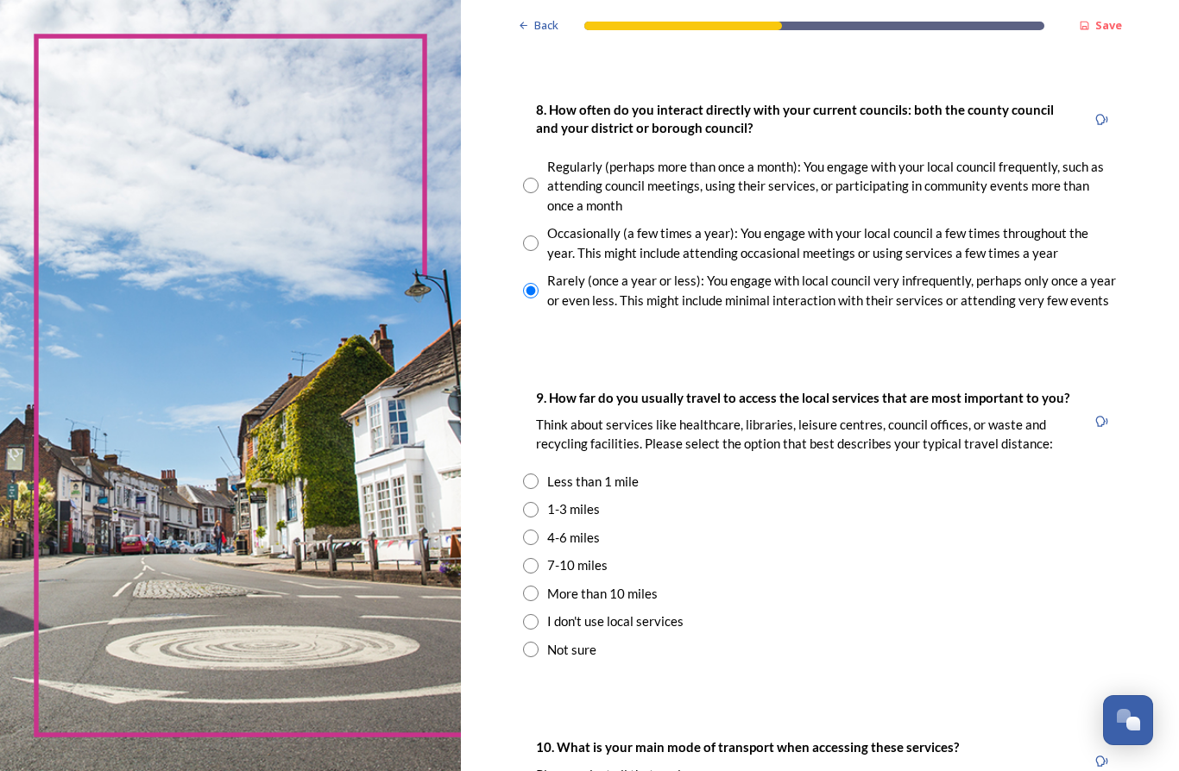
scroll to position [930, 0]
click at [555, 498] on div "1-3 miles" at bounding box center [573, 508] width 53 height 20
radio input "true"
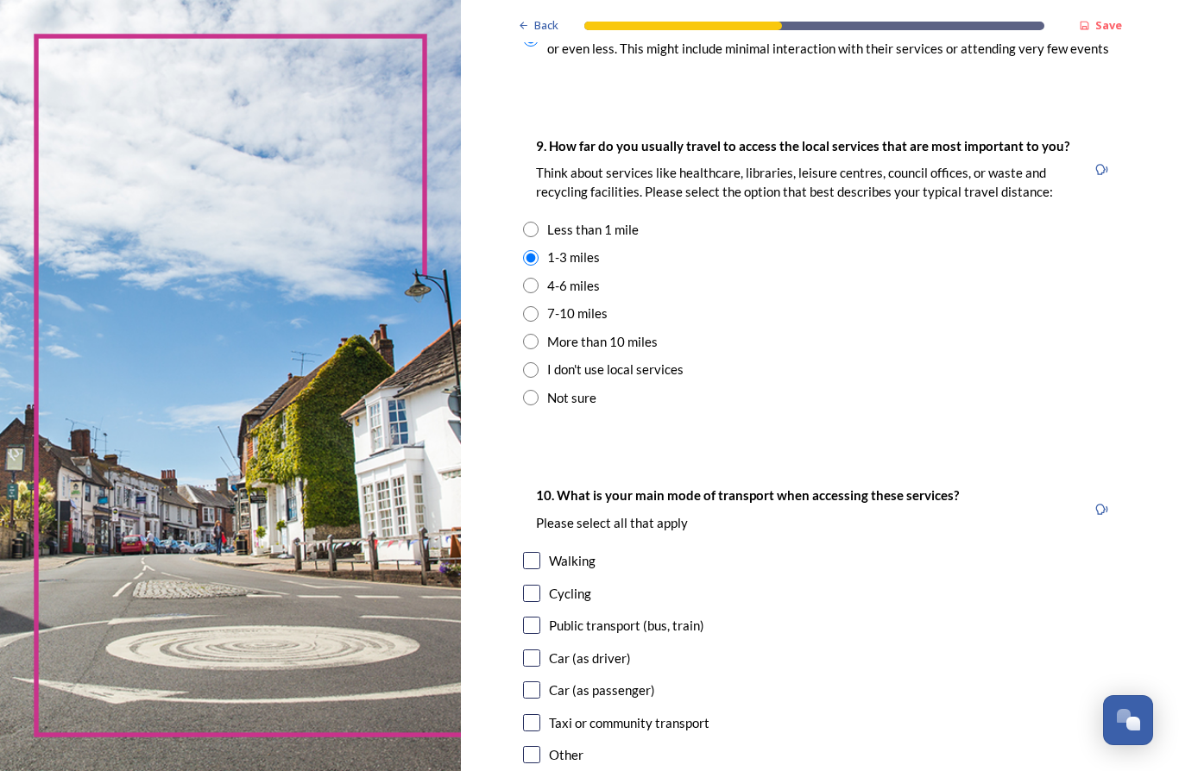
scroll to position [1181, 0]
click at [549, 551] on div "Walking" at bounding box center [572, 561] width 47 height 20
checkbox input "true"
click at [587, 648] on div "Car (as driver)" at bounding box center [590, 658] width 82 height 20
checkbox input "true"
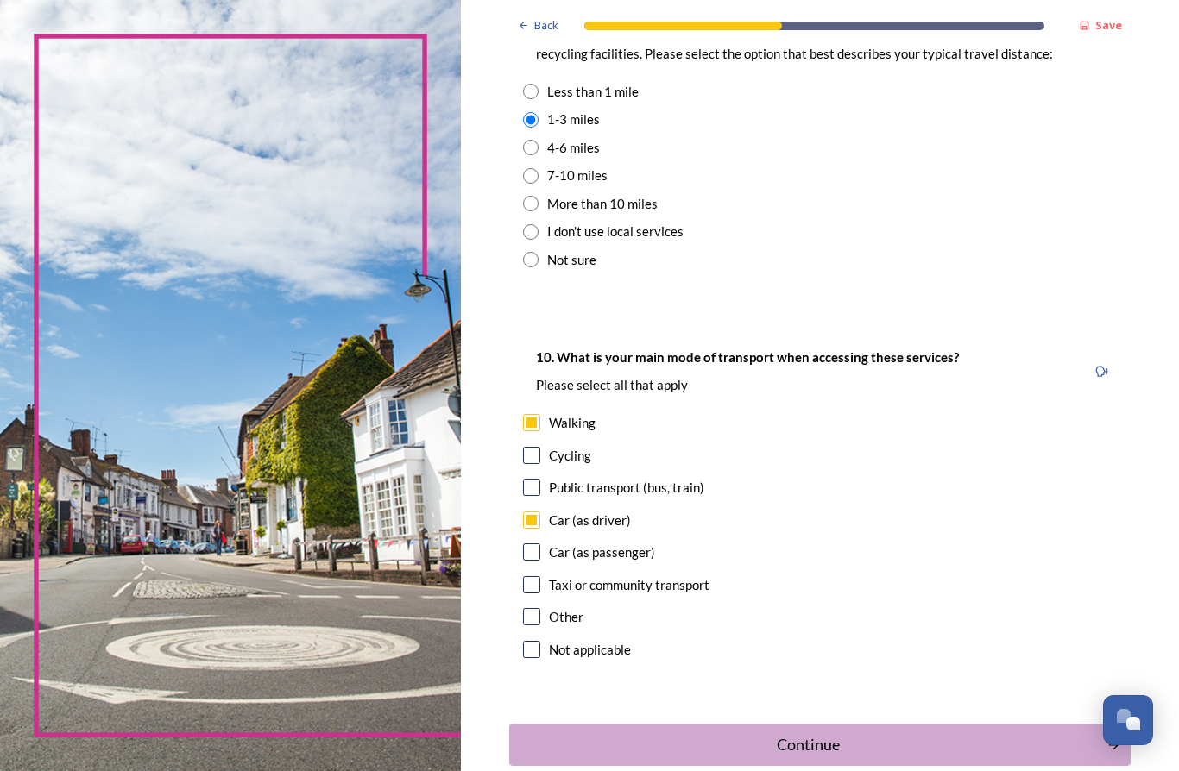
scroll to position [1315, 0]
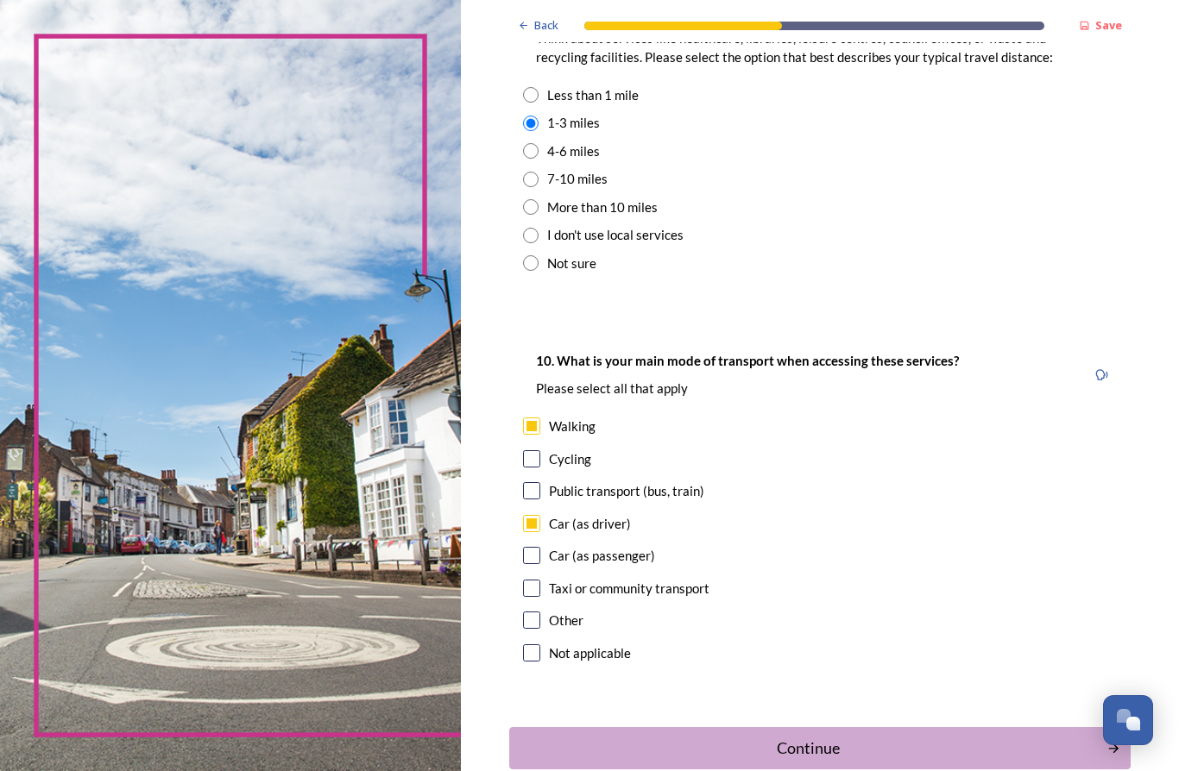
click at [1016, 737] on div "Continue" at bounding box center [808, 748] width 579 height 23
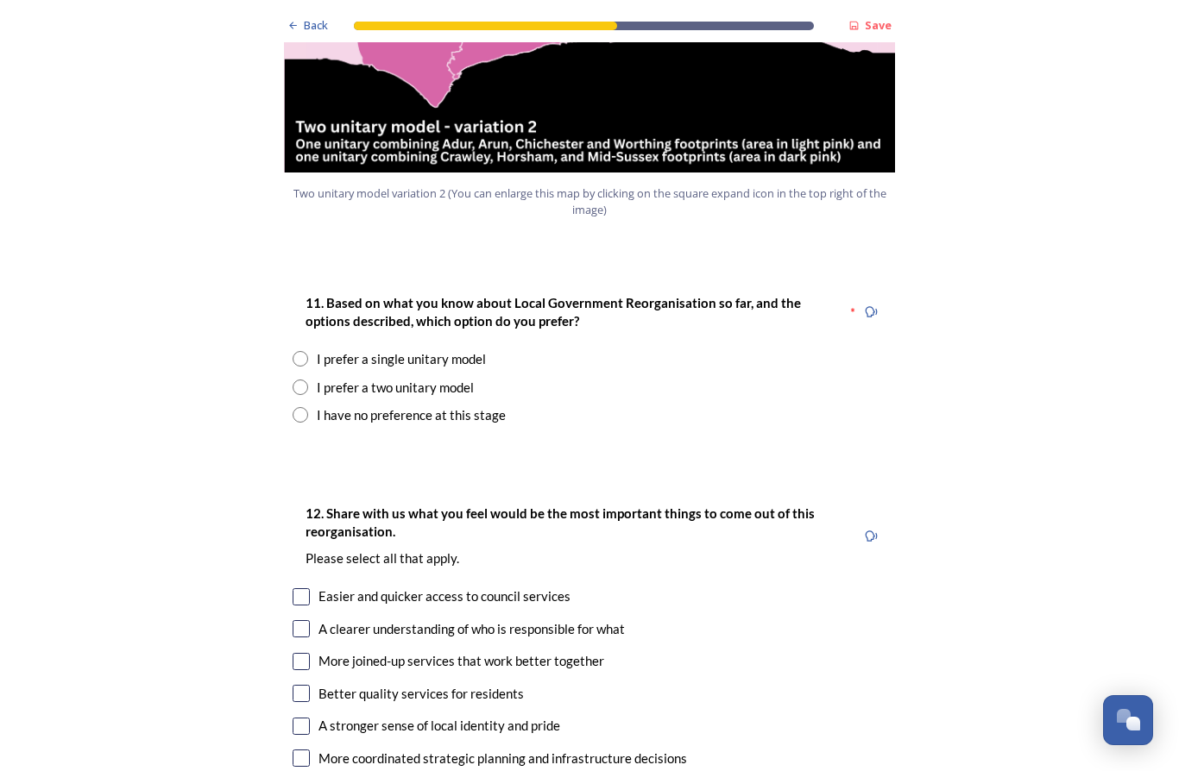
scroll to position [2118, 0]
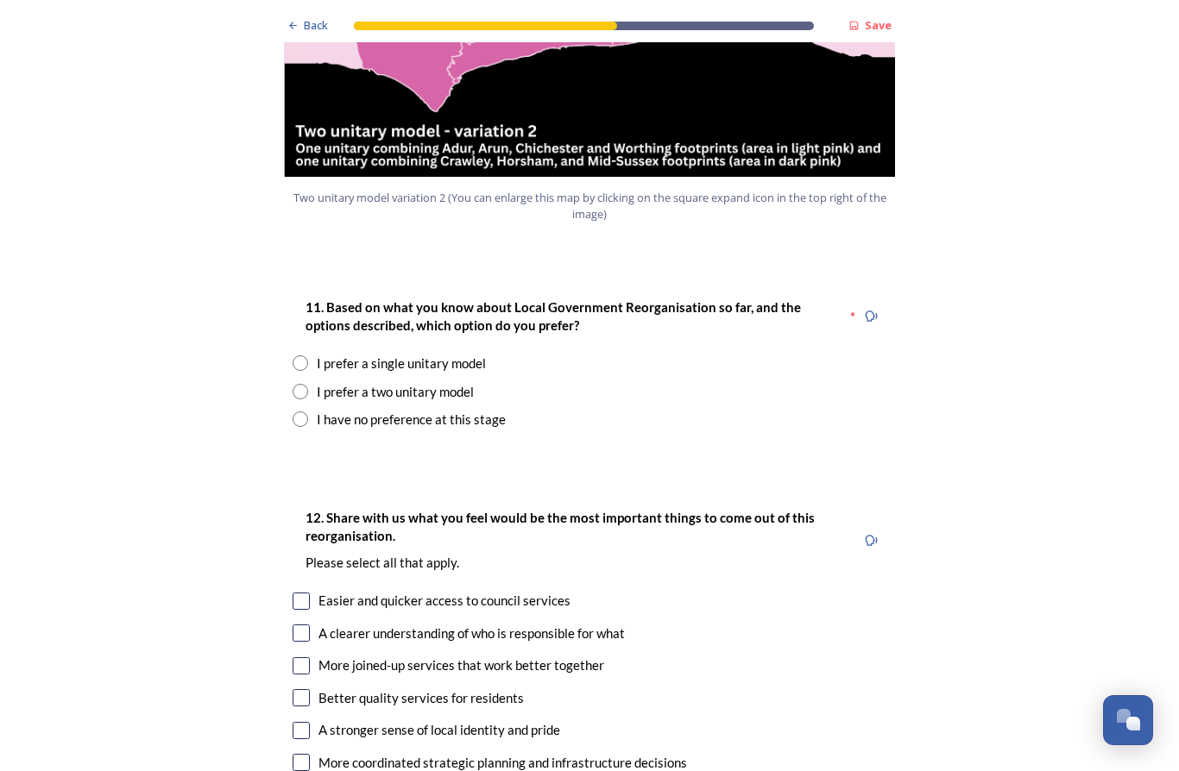
click at [404, 354] on div "I prefer a single unitary model" at bounding box center [401, 364] width 169 height 20
radio input "true"
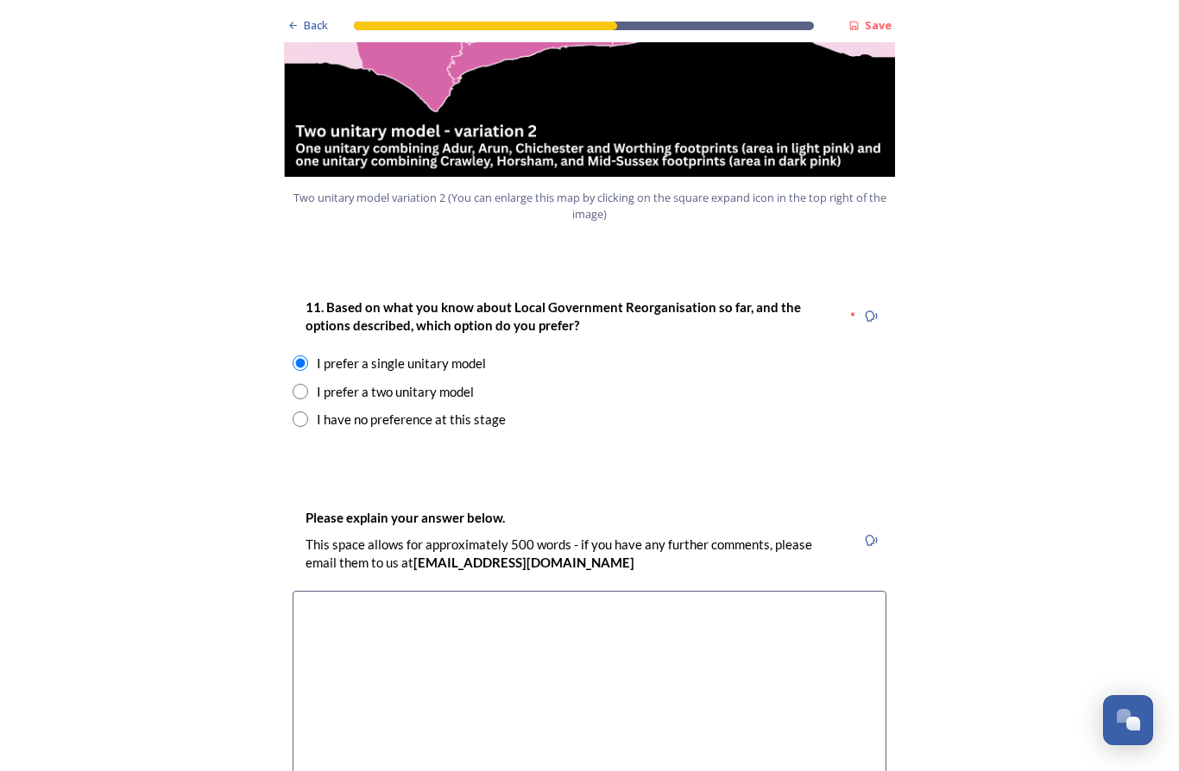
click at [417, 591] on textarea at bounding box center [590, 688] width 594 height 194
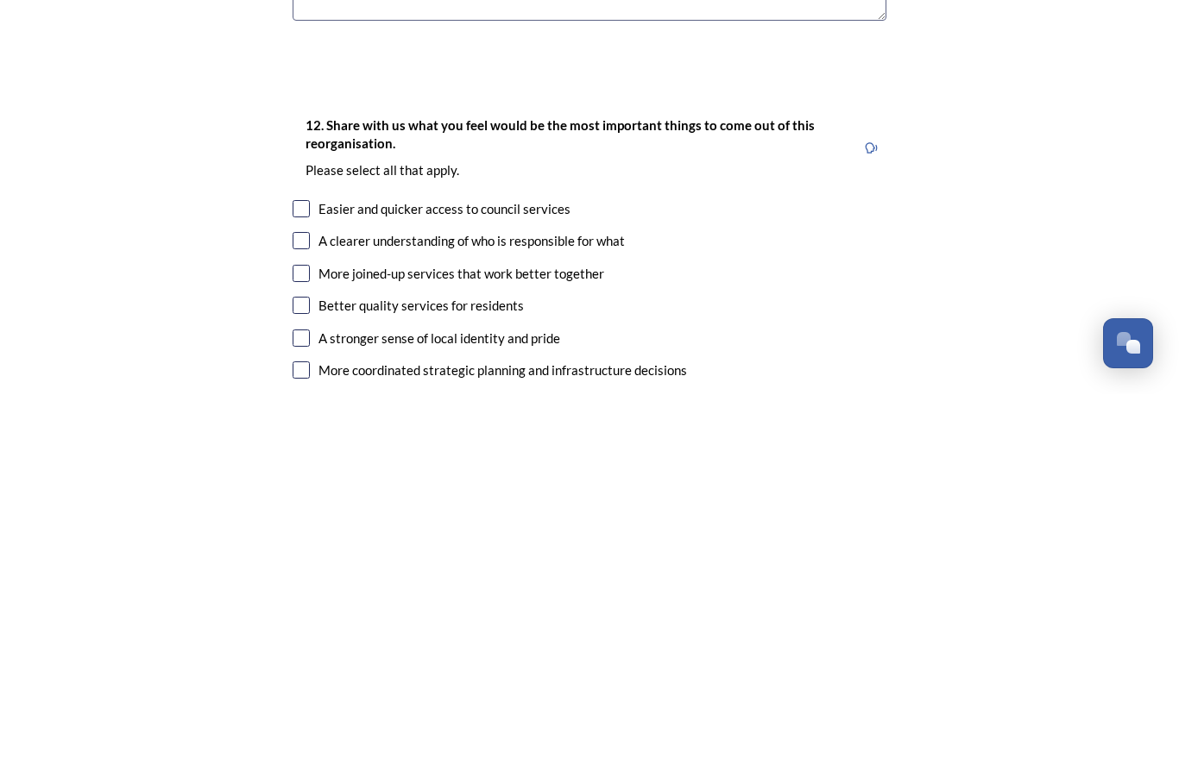
scroll to position [2507, 0]
type textarea "This is the simplest format meaning less disruption for services such as social…"
click at [297, 672] on input "checkbox" at bounding box center [301, 680] width 17 height 17
checkbox input "true"
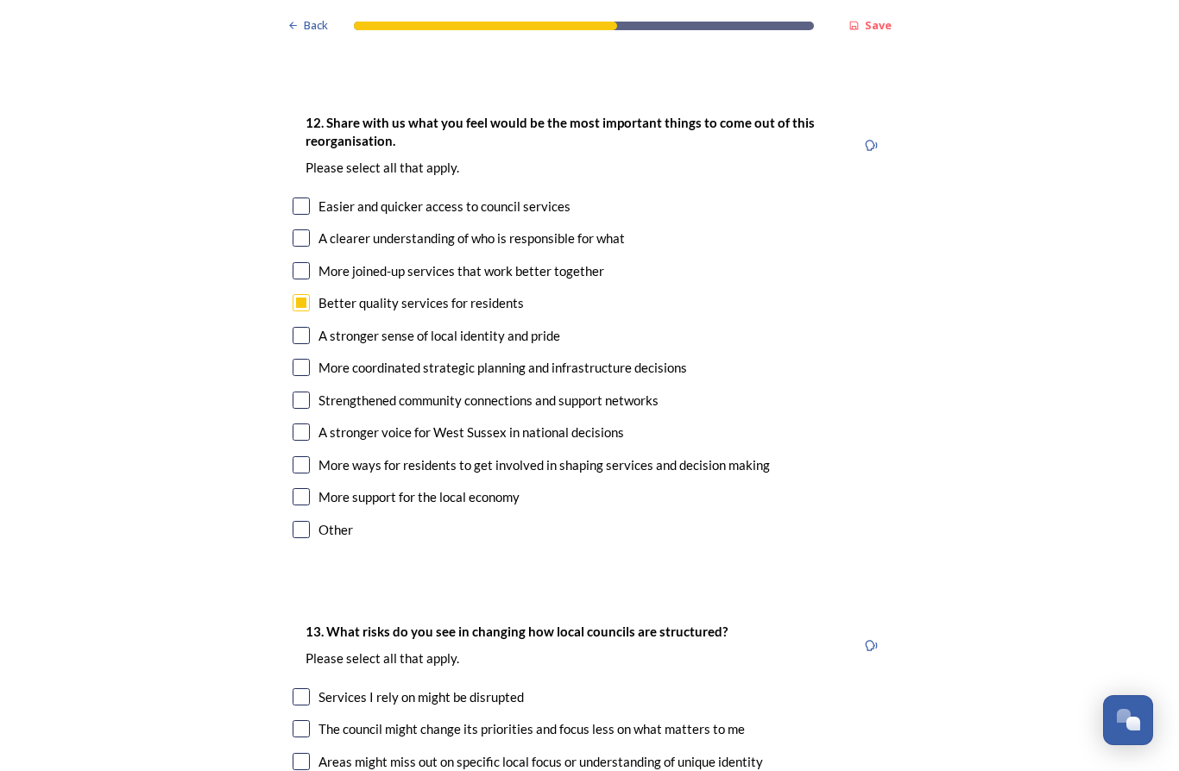
scroll to position [2885, 0]
click at [302, 424] on input "checkbox" at bounding box center [301, 432] width 17 height 17
checkbox input "true"
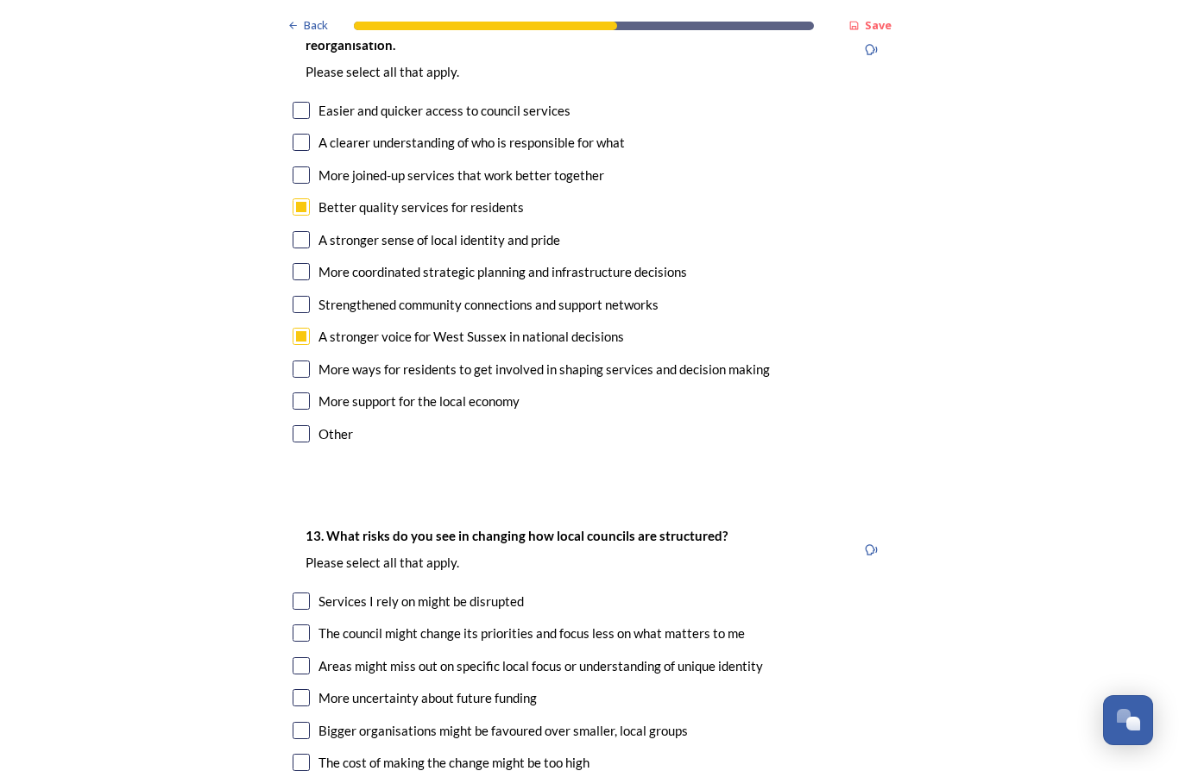
scroll to position [2982, 0]
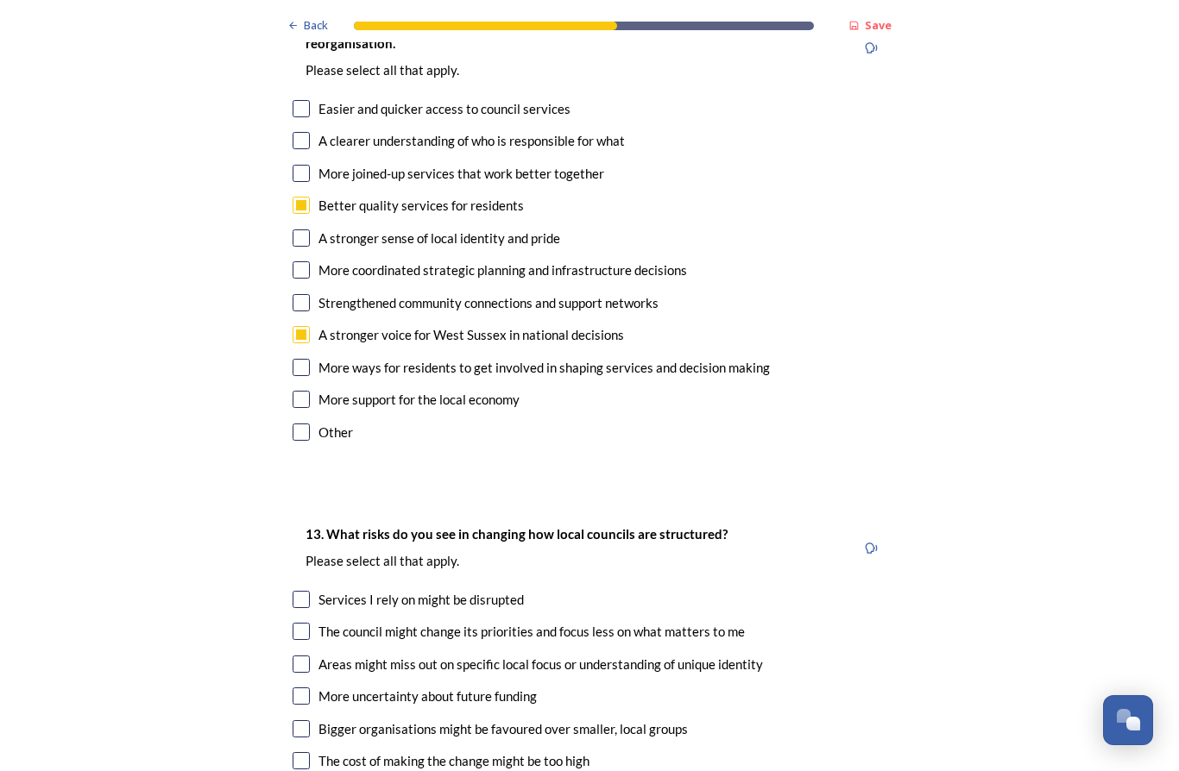
click at [297, 359] on input "checkbox" at bounding box center [301, 367] width 17 height 17
checkbox input "true"
click at [295, 424] on input "checkbox" at bounding box center [301, 432] width 17 height 17
checkbox input "true"
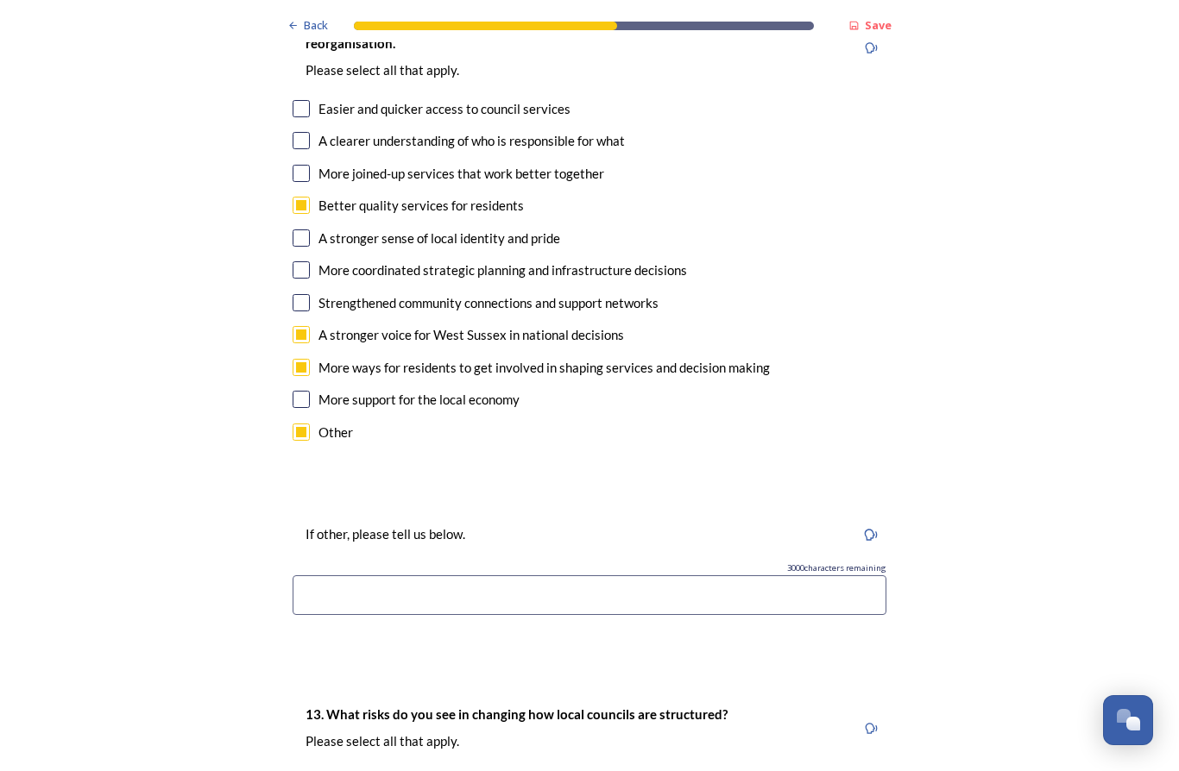
click at [337, 576] on input at bounding box center [590, 596] width 594 height 40
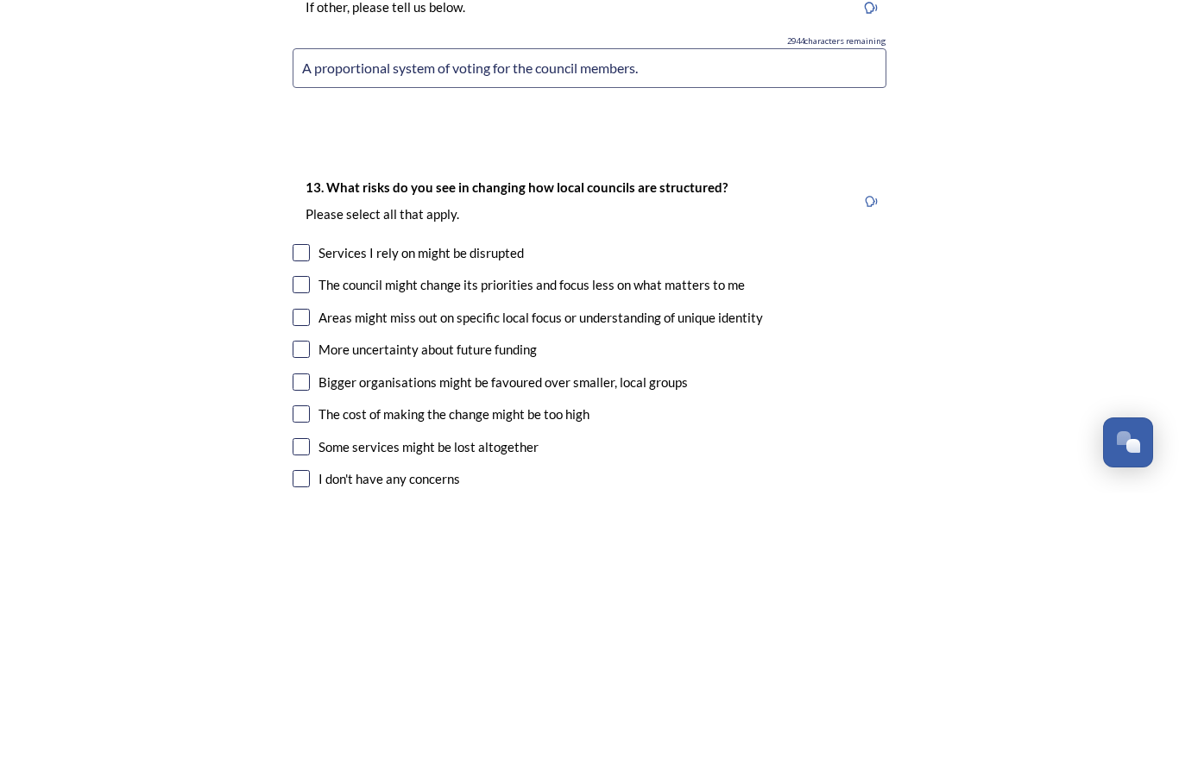
scroll to position [3233, 0]
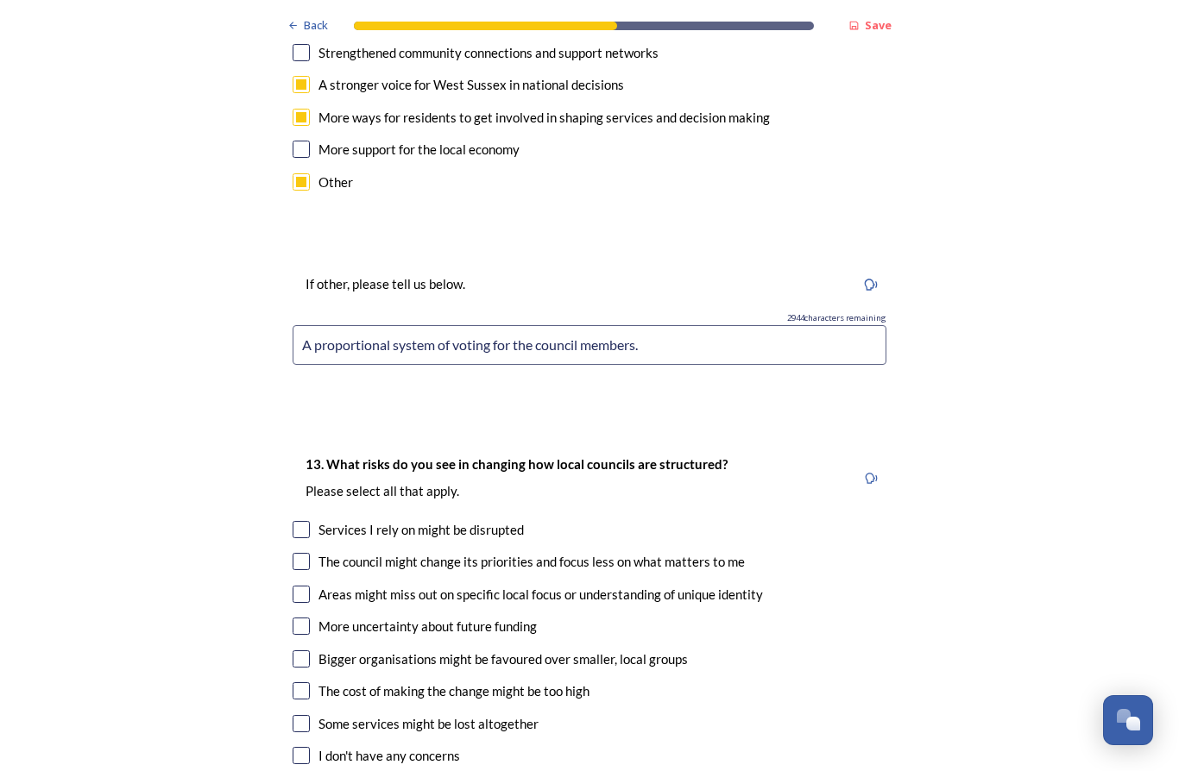
type input "A proportional system of voting for the council members."
click at [297, 553] on input "checkbox" at bounding box center [301, 561] width 17 height 17
checkbox input "true"
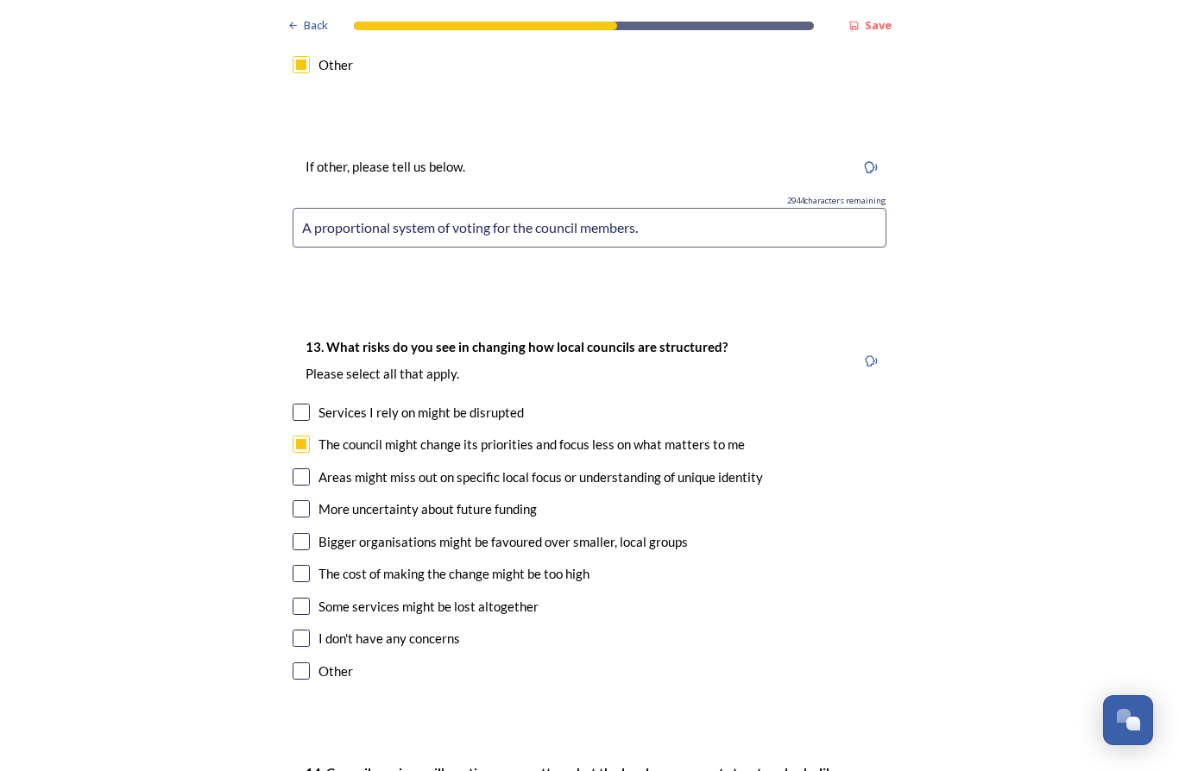
scroll to position [3350, 0]
click at [308, 598] on input "checkbox" at bounding box center [301, 606] width 17 height 17
checkbox input "true"
click at [298, 533] on input "checkbox" at bounding box center [301, 541] width 17 height 17
checkbox input "true"
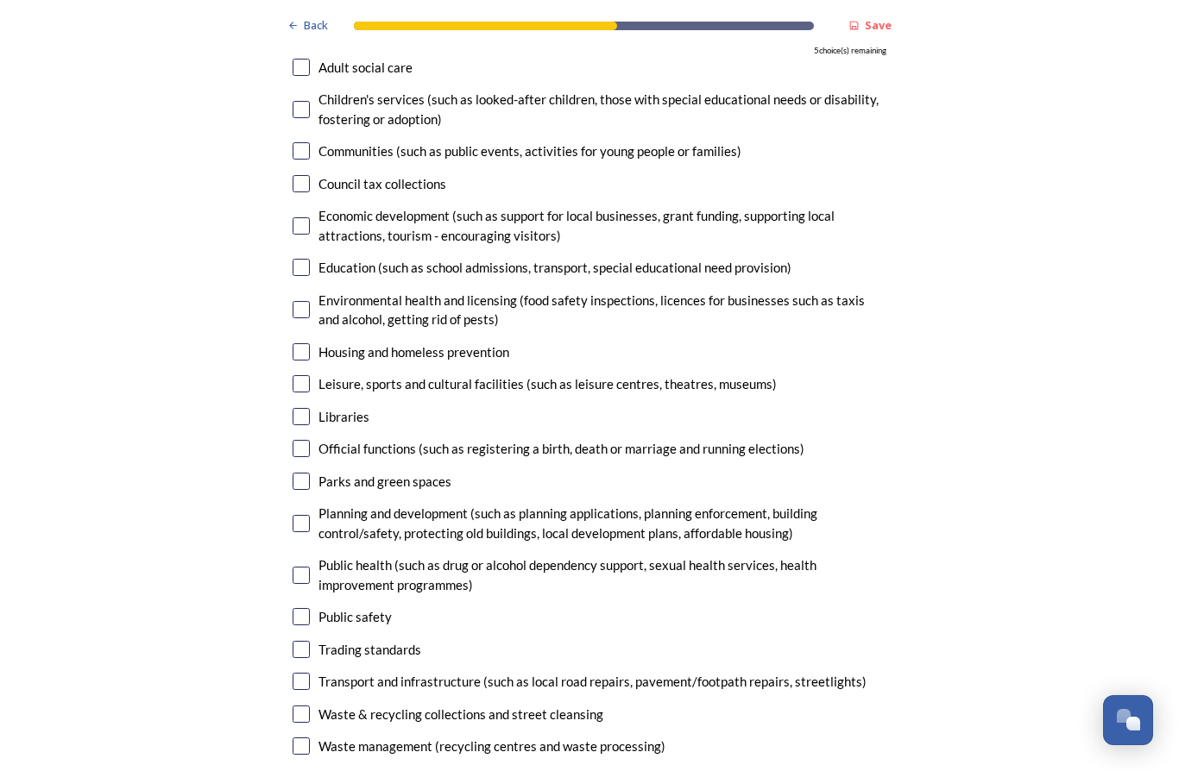
scroll to position [4171, 0]
click at [299, 706] on input "checkbox" at bounding box center [301, 714] width 17 height 17
checkbox input "true"
click at [300, 738] on input "checkbox" at bounding box center [301, 746] width 17 height 17
checkbox input "true"
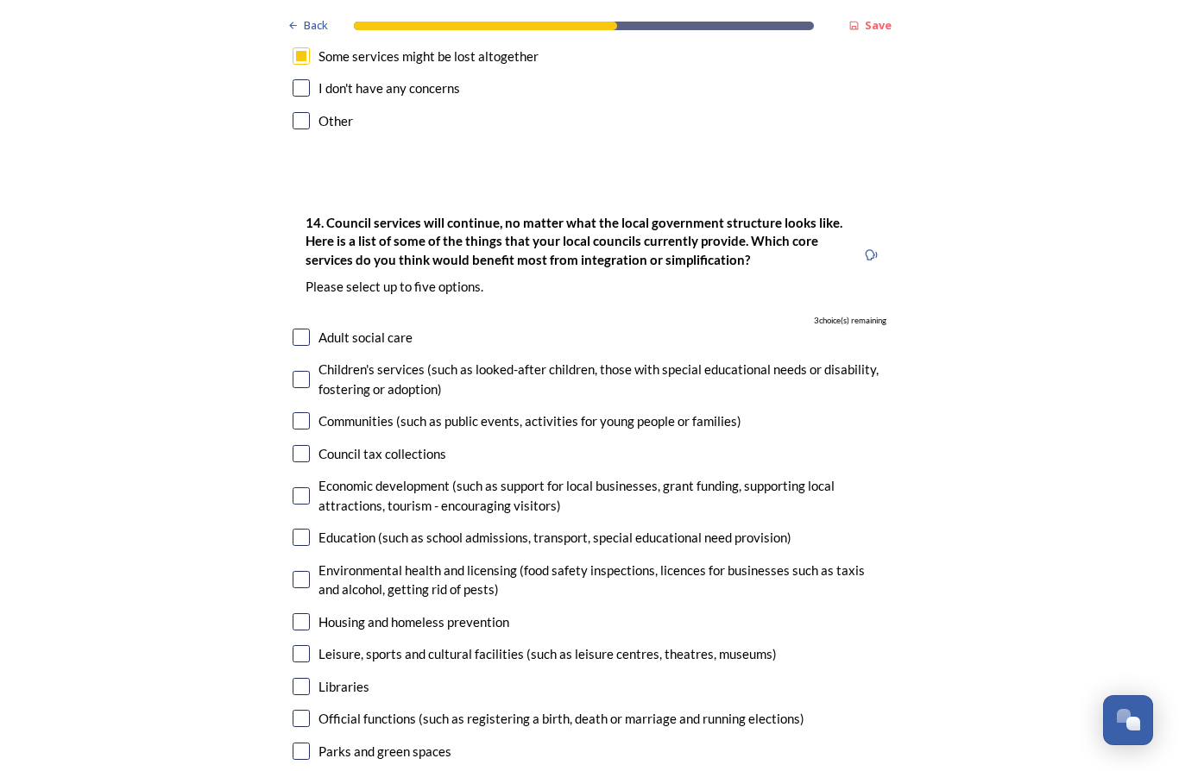
scroll to position [3901, 0]
click at [299, 253] on div "14. Council services will continue, no matter what the local government structu…" at bounding box center [589, 621] width 621 height 853
click at [299, 412] on input "checkbox" at bounding box center [301, 420] width 17 height 17
checkbox input "true"
click at [295, 488] on input "checkbox" at bounding box center [301, 496] width 17 height 17
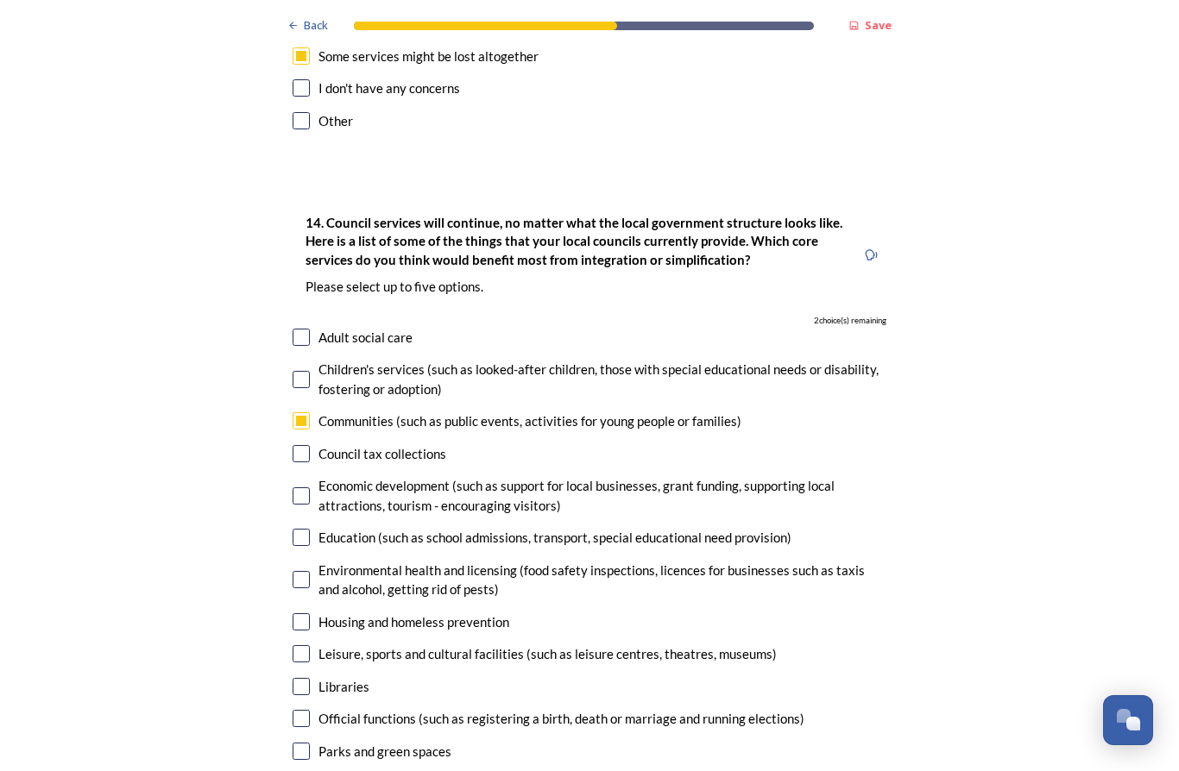
checkbox input "true"
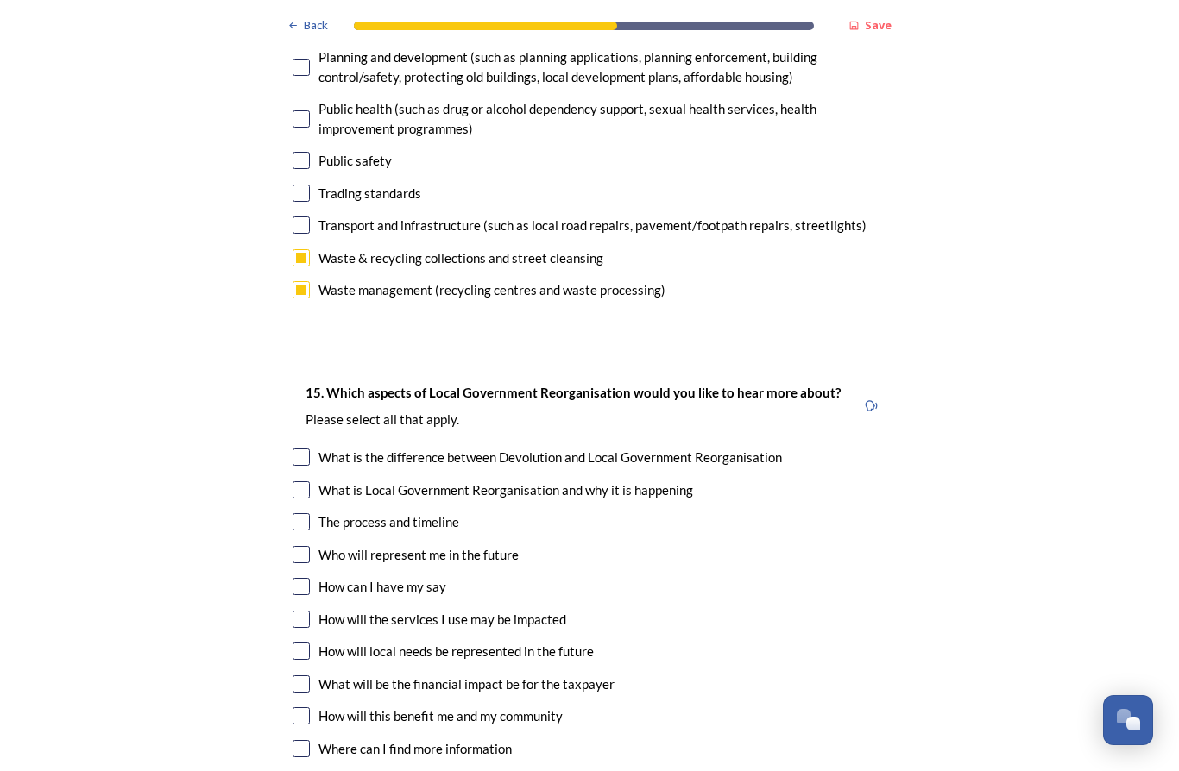
scroll to position [4627, 0]
click at [308, 513] on input "checkbox" at bounding box center [301, 521] width 17 height 17
checkbox input "true"
click at [295, 546] on input "checkbox" at bounding box center [301, 554] width 17 height 17
checkbox input "true"
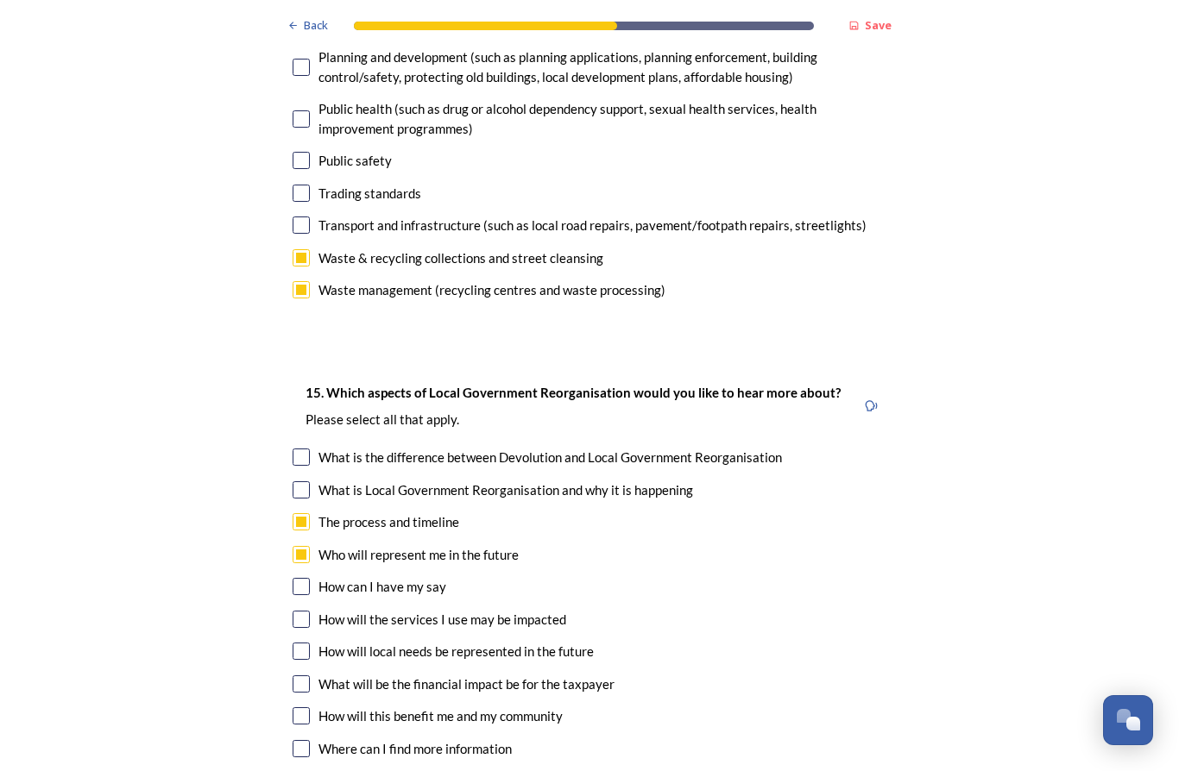
click at [304, 578] on input "checkbox" at bounding box center [301, 586] width 17 height 17
checkbox input "true"
click at [297, 643] on input "checkbox" at bounding box center [301, 651] width 17 height 17
checkbox input "true"
click at [305, 676] on input "checkbox" at bounding box center [301, 684] width 17 height 17
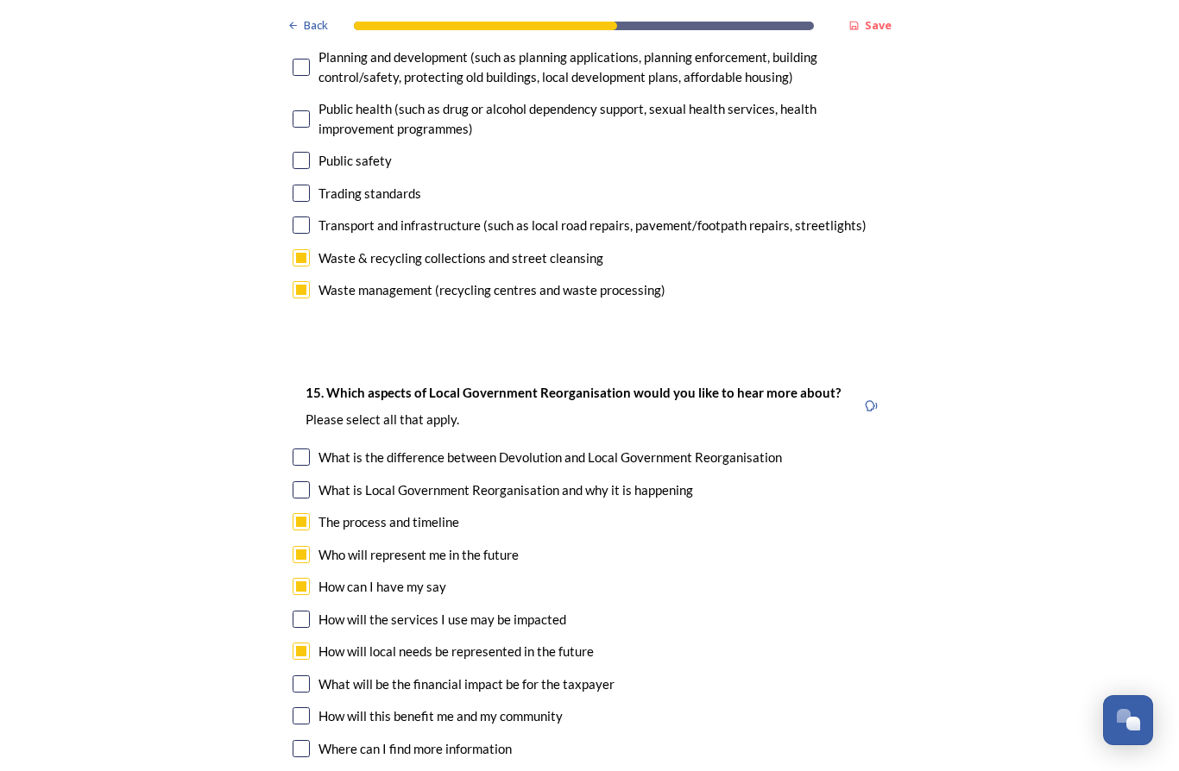
checkbox input "true"
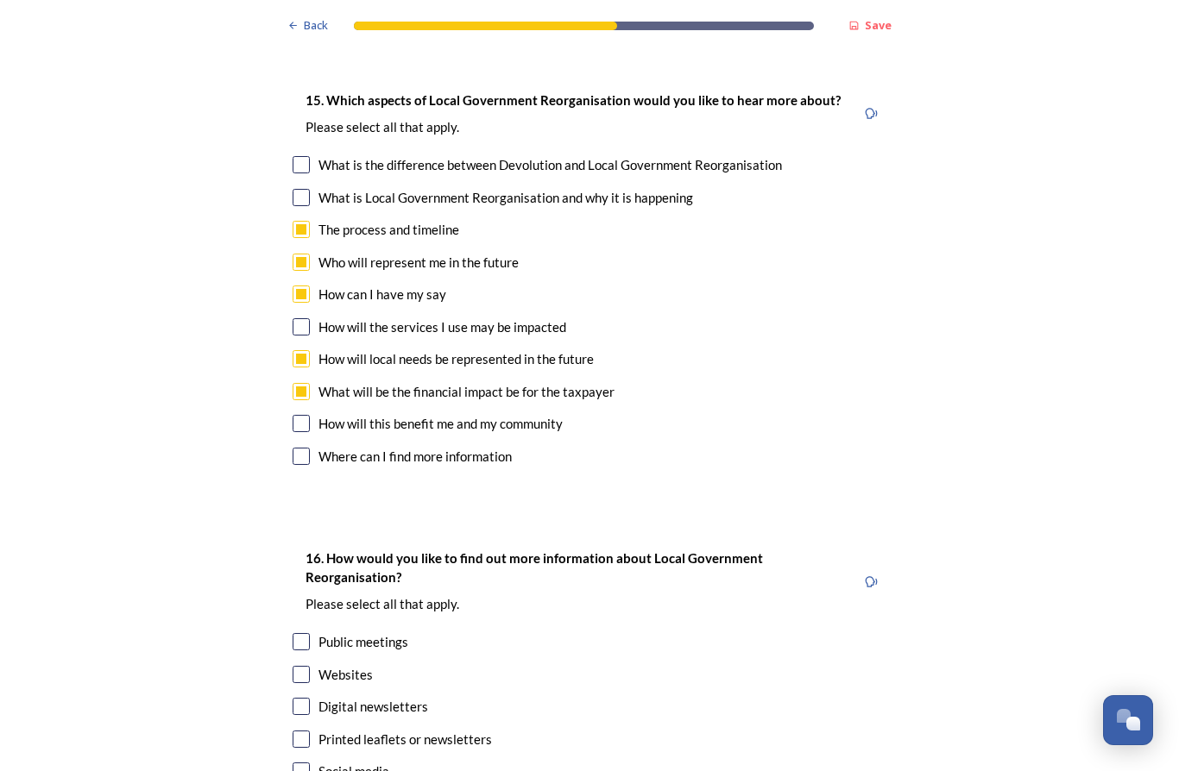
scroll to position [4938, 0]
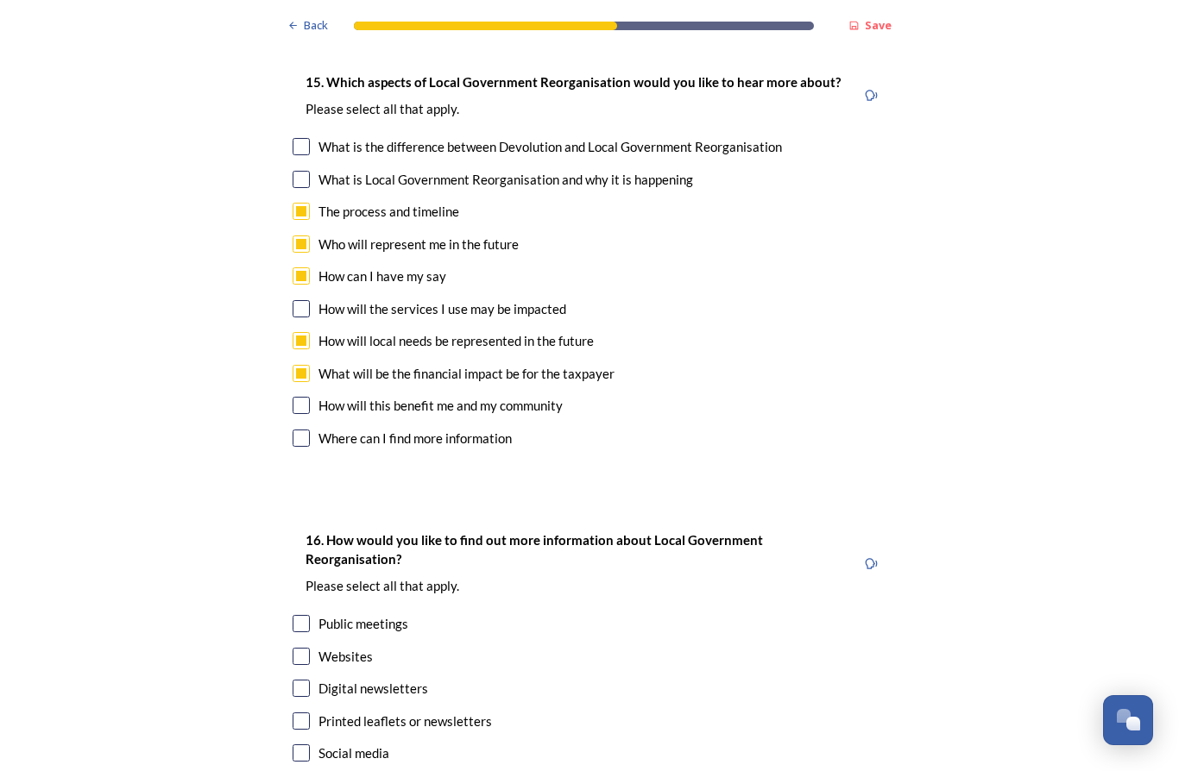
click at [302, 648] on input "checkbox" at bounding box center [301, 656] width 17 height 17
checkbox input "true"
click at [303, 680] on input "checkbox" at bounding box center [301, 688] width 17 height 17
checkbox input "true"
click at [304, 713] on input "checkbox" at bounding box center [301, 721] width 17 height 17
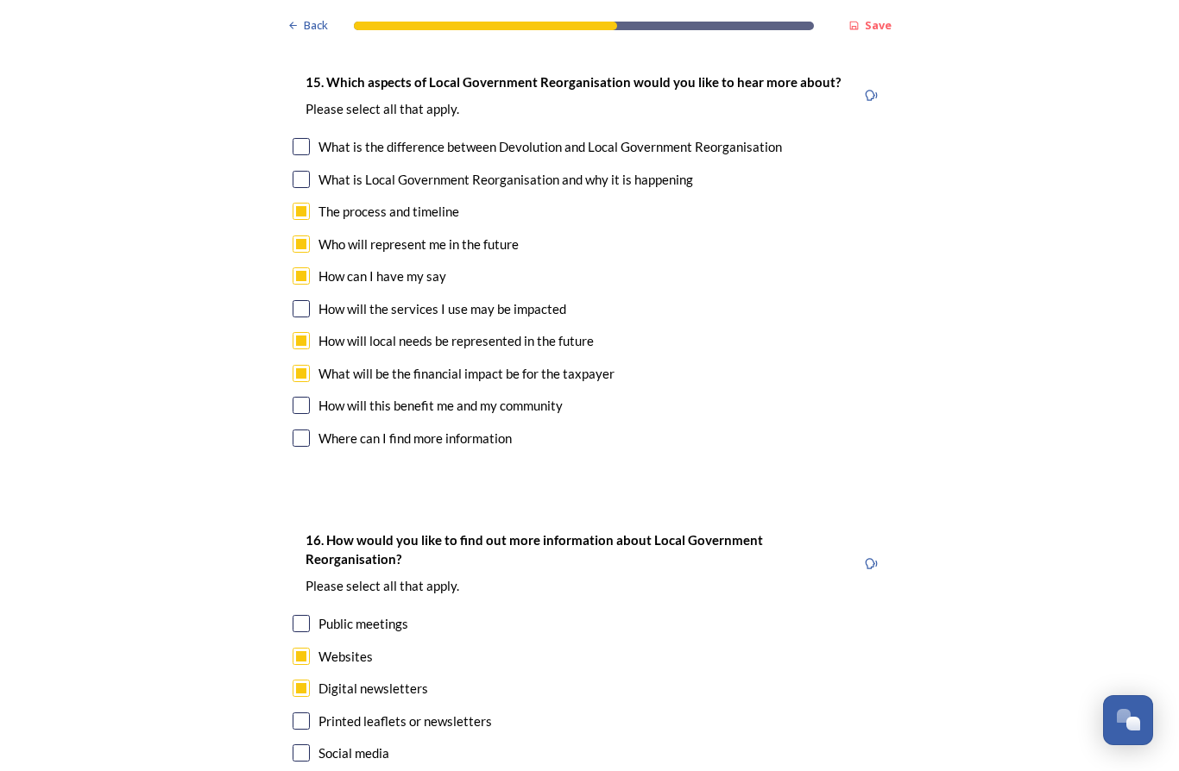
checkbox input "true"
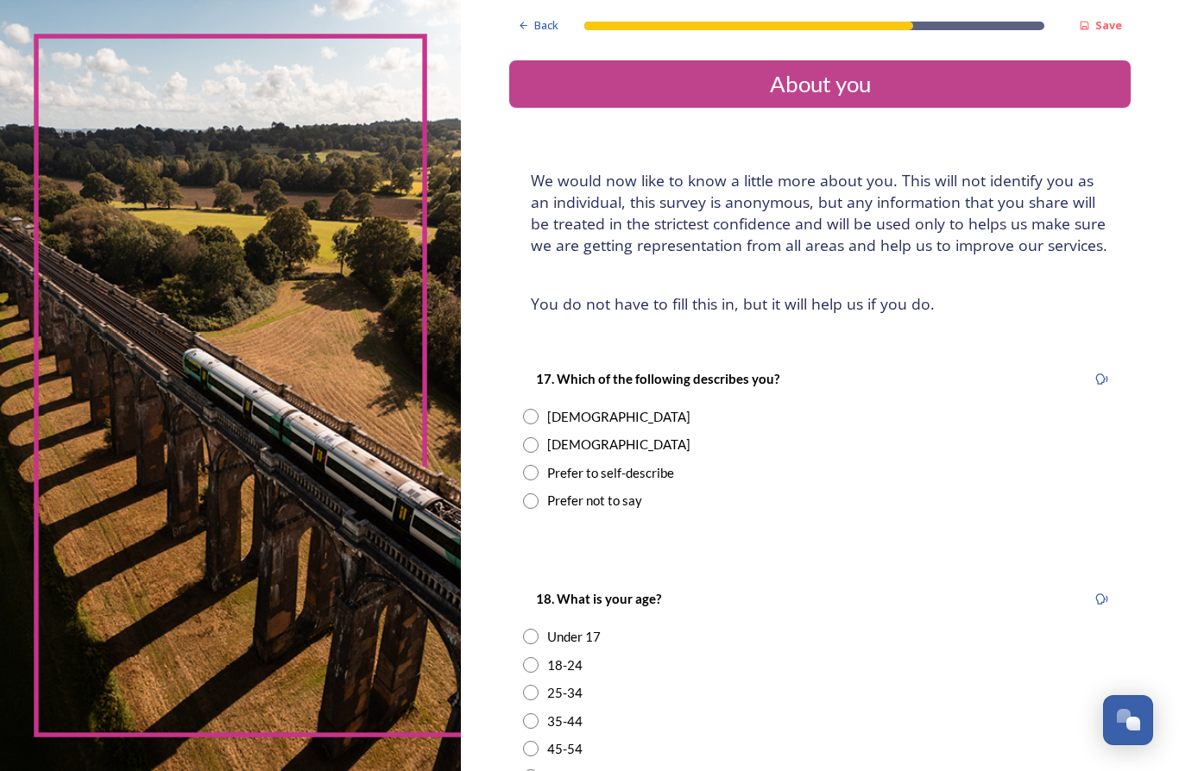
click at [547, 435] on div "[DEMOGRAPHIC_DATA]" at bounding box center [618, 445] width 143 height 20
radio input "true"
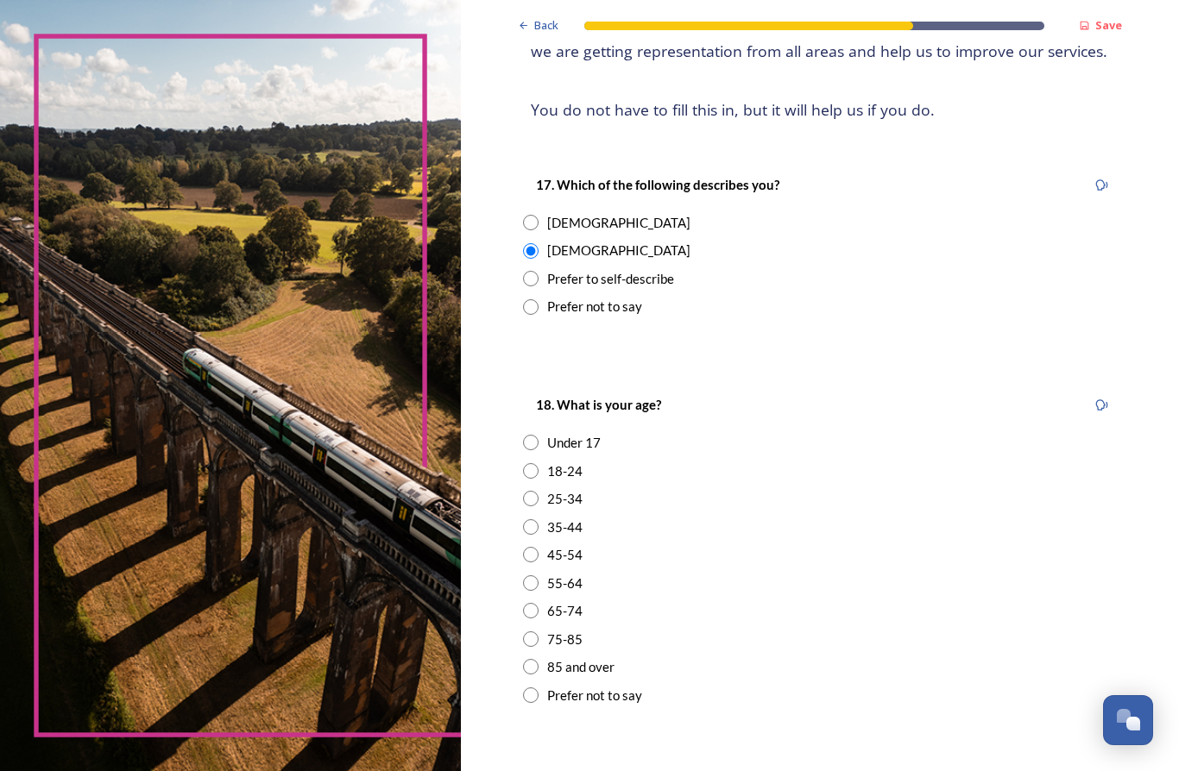
scroll to position [195, 0]
click at [555, 573] on div "55-64" at bounding box center [564, 583] width 35 height 20
radio input "true"
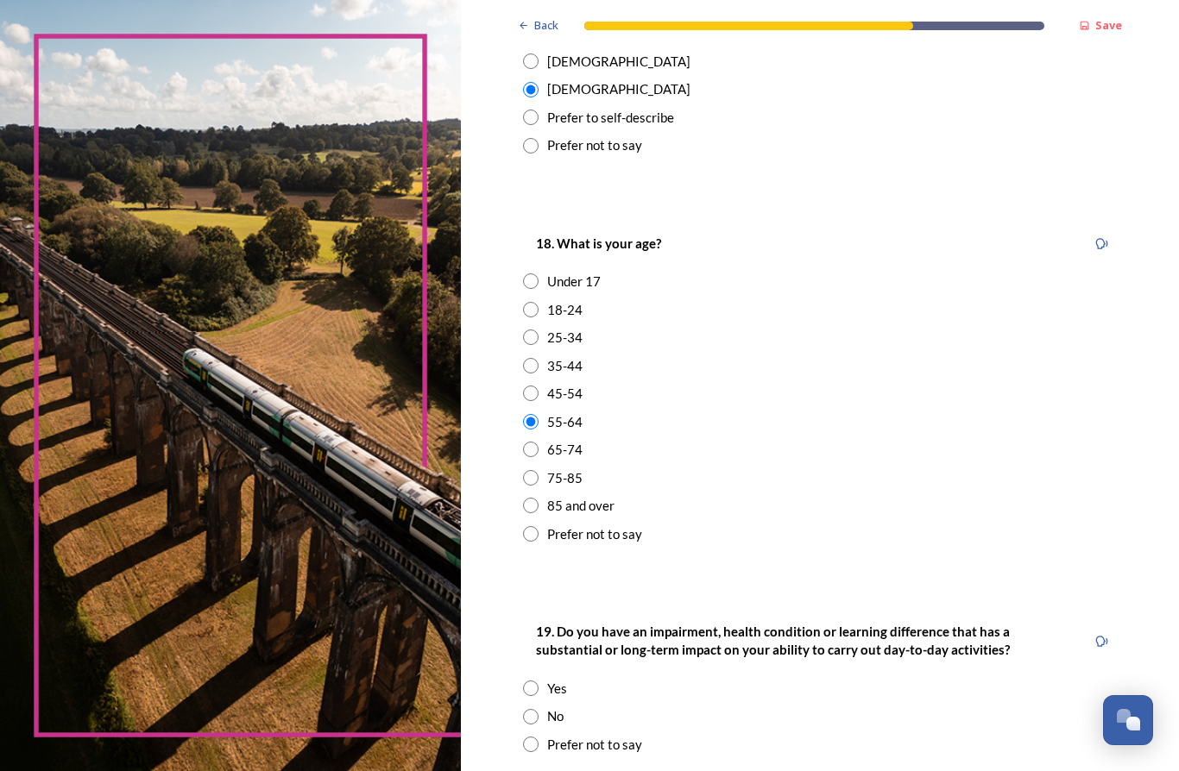
scroll to position [429, 0]
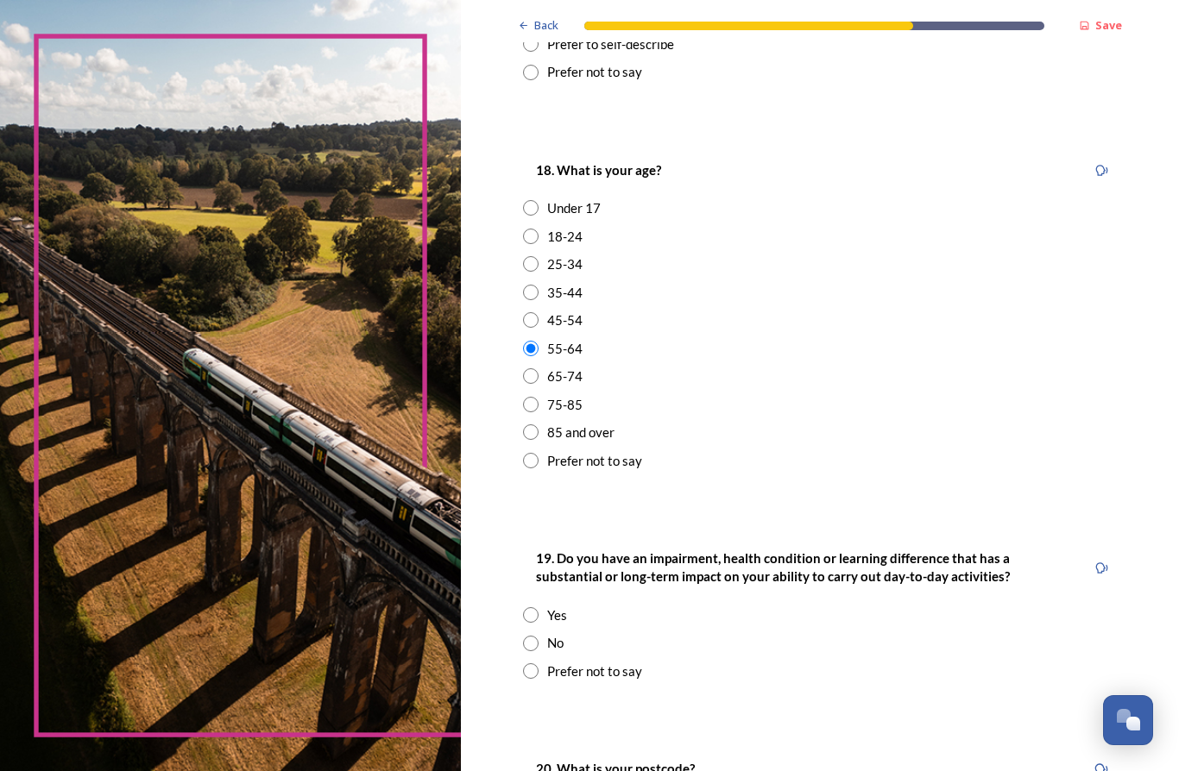
click at [547, 633] on div "No" at bounding box center [555, 643] width 16 height 20
radio input "true"
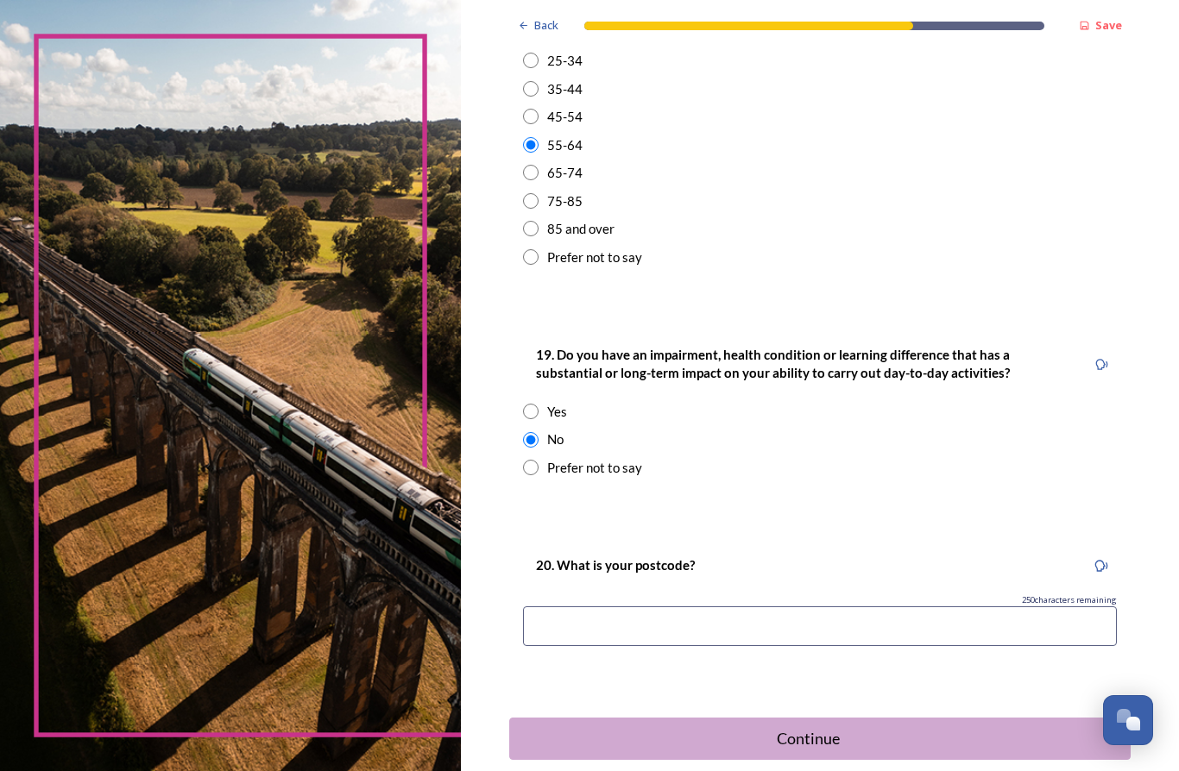
scroll to position [631, 0]
click at [656, 608] on input at bounding box center [820, 628] width 594 height 40
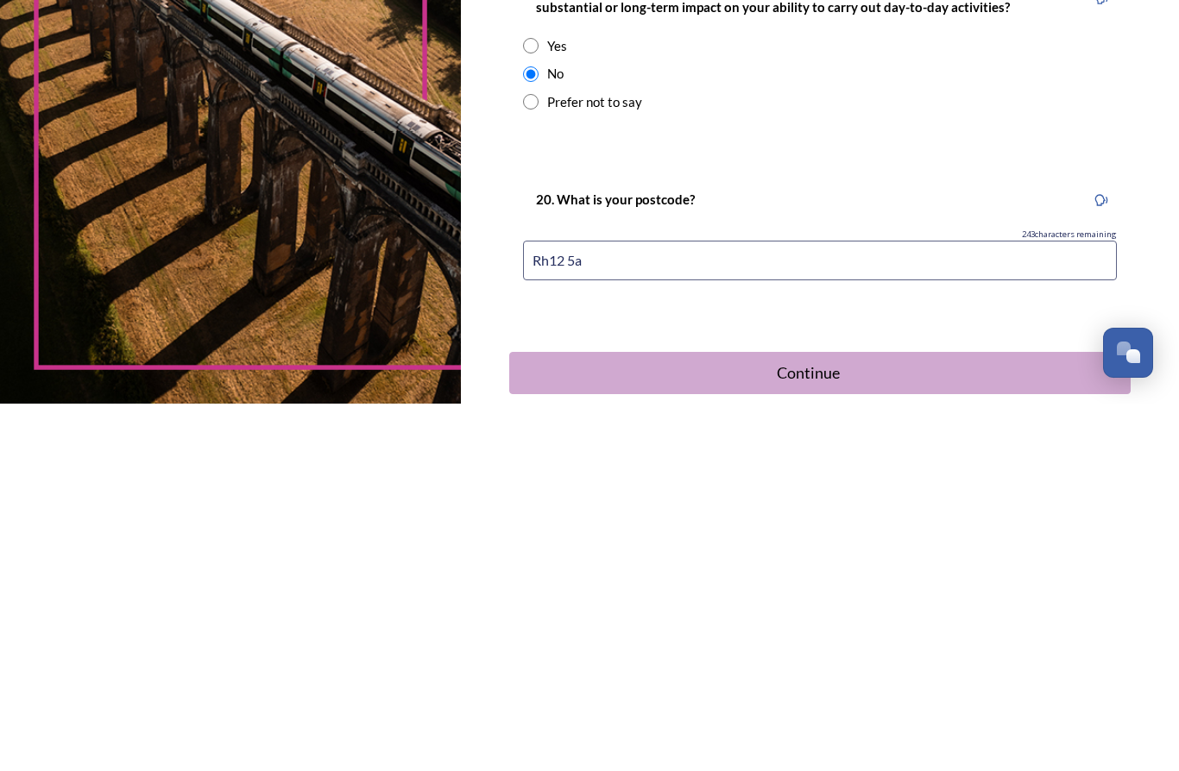
type input "Rh12 5aq"
click at [900, 720] on button "Continue" at bounding box center [819, 741] width 621 height 42
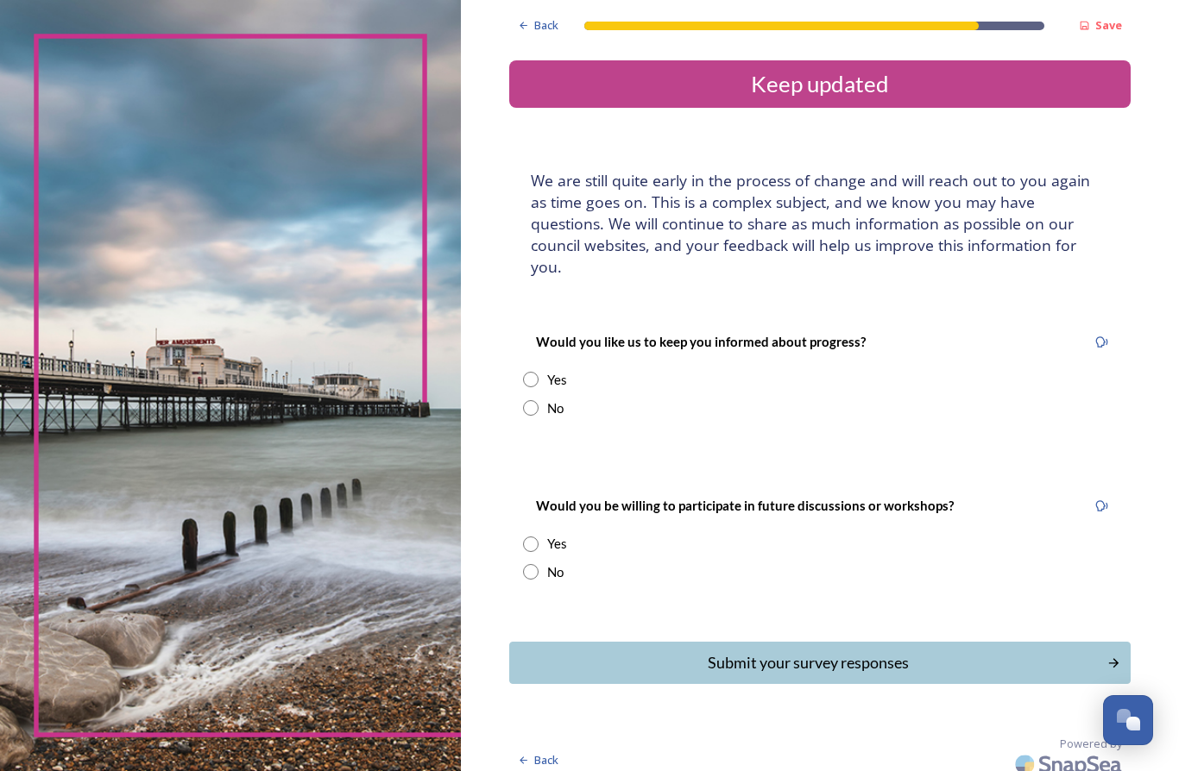
click at [525, 370] on div "Yes" at bounding box center [820, 380] width 594 height 20
radio input "true"
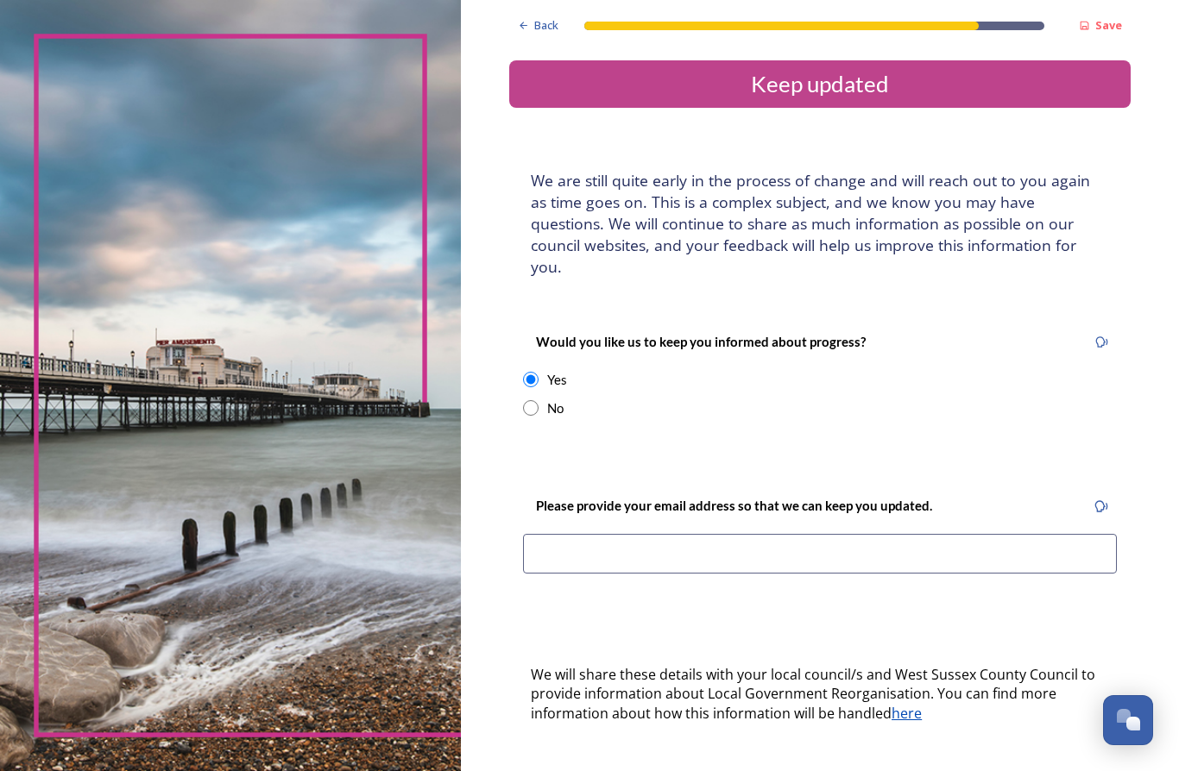
click at [721, 534] on input at bounding box center [820, 554] width 594 height 40
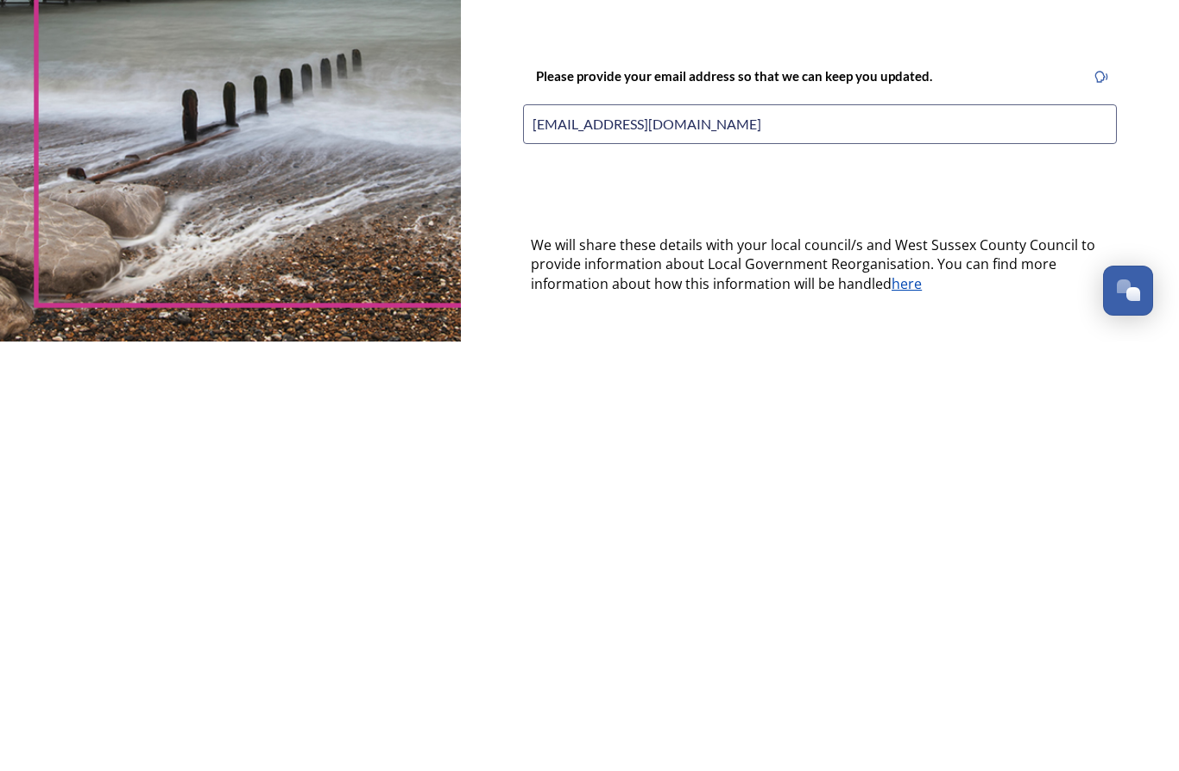
type input "[EMAIL_ADDRESS][DOMAIN_NAME]"
radio input "true"
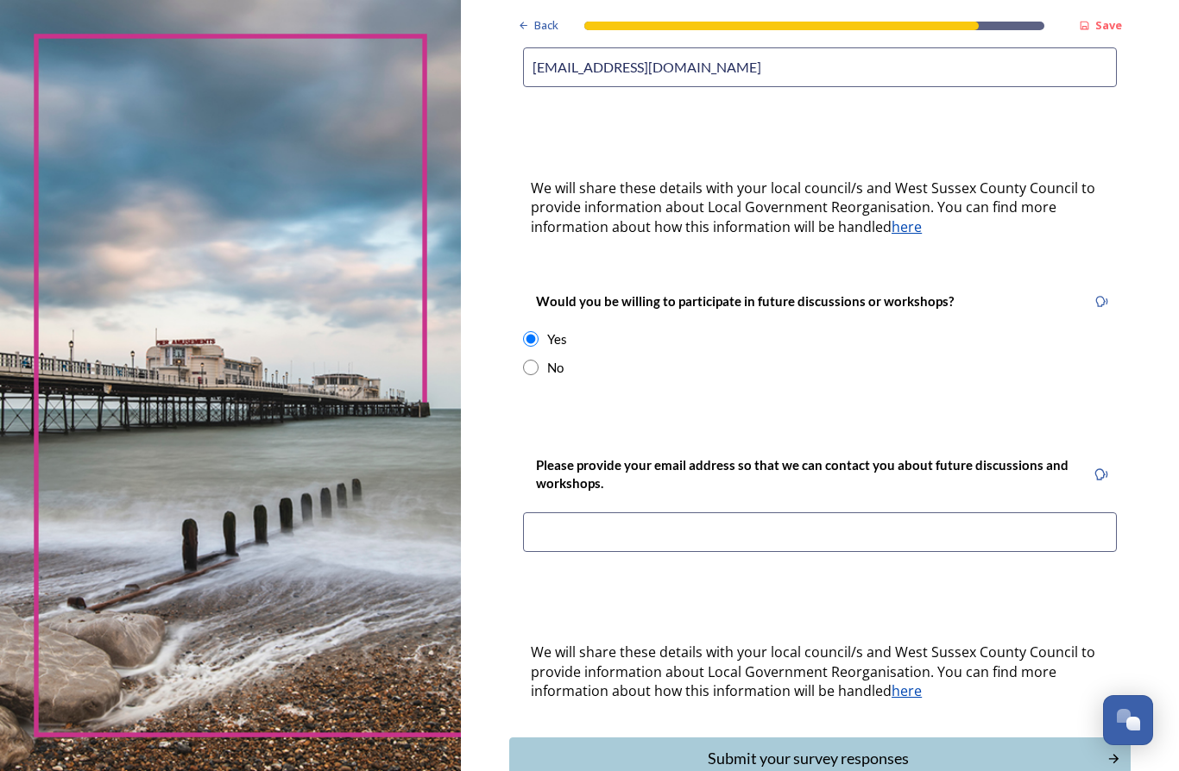
scroll to position [486, 0]
click at [721, 447] on div "Please provide your email address so that we can contact you about future discu…" at bounding box center [804, 476] width 563 height 58
click at [721, 513] on input at bounding box center [820, 533] width 594 height 40
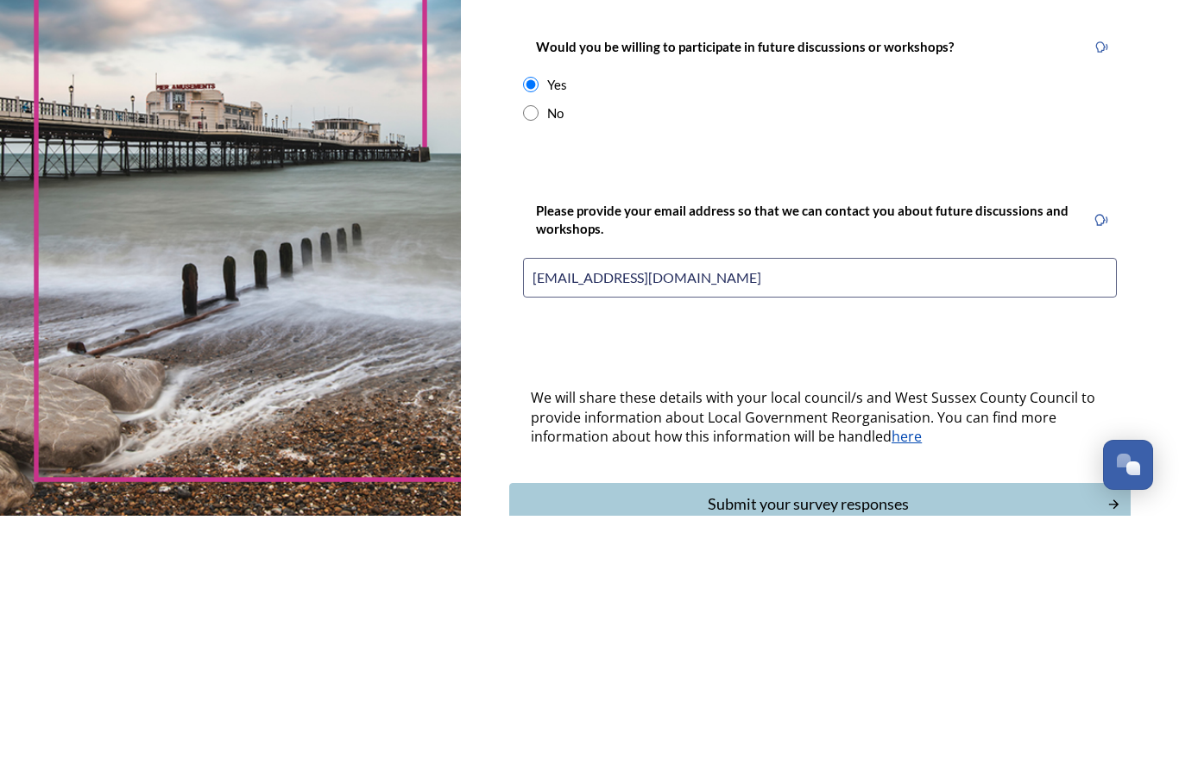
type input "[EMAIL_ADDRESS][DOMAIN_NAME]"
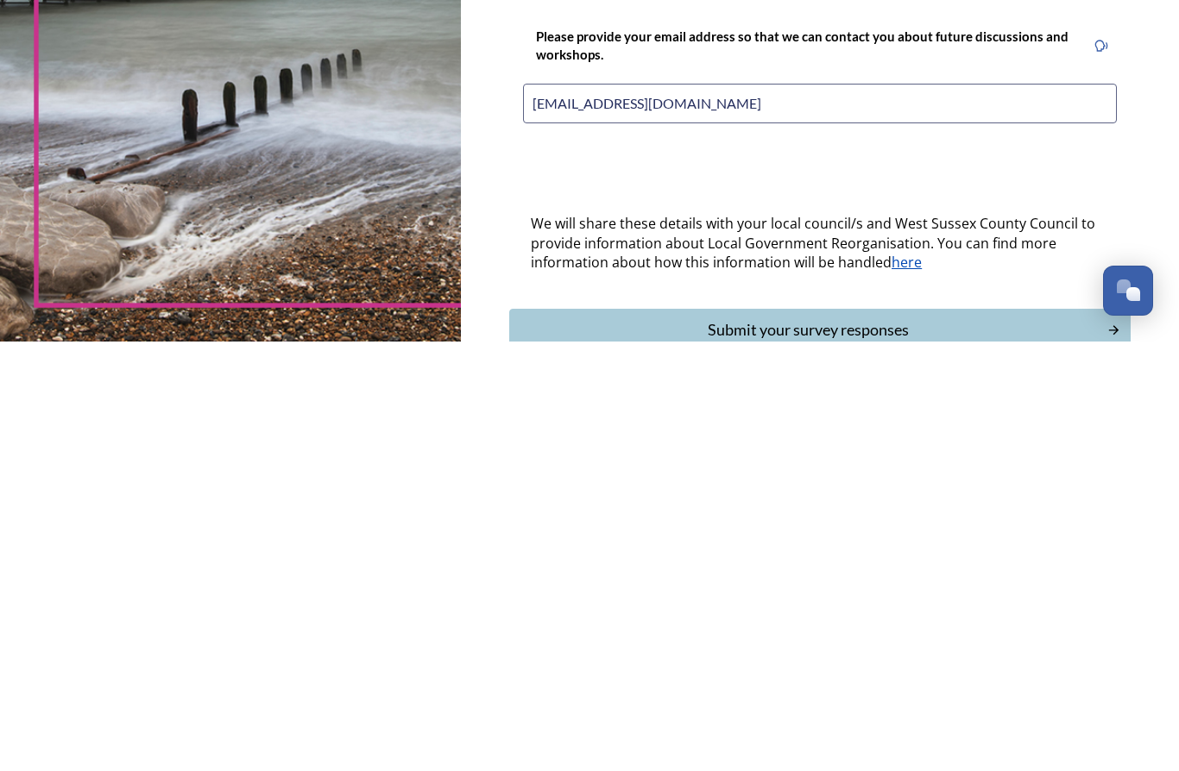
click at [901, 748] on div "Submit your survey responses" at bounding box center [808, 759] width 579 height 23
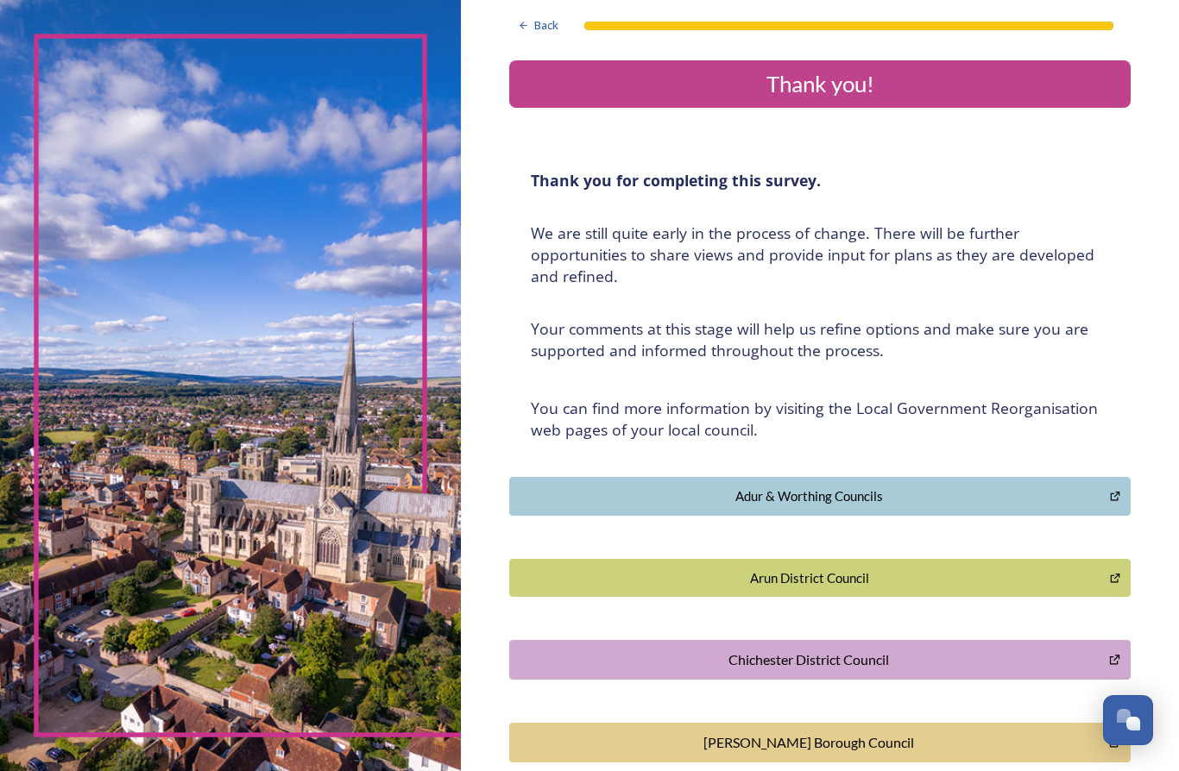
scroll to position [0, 0]
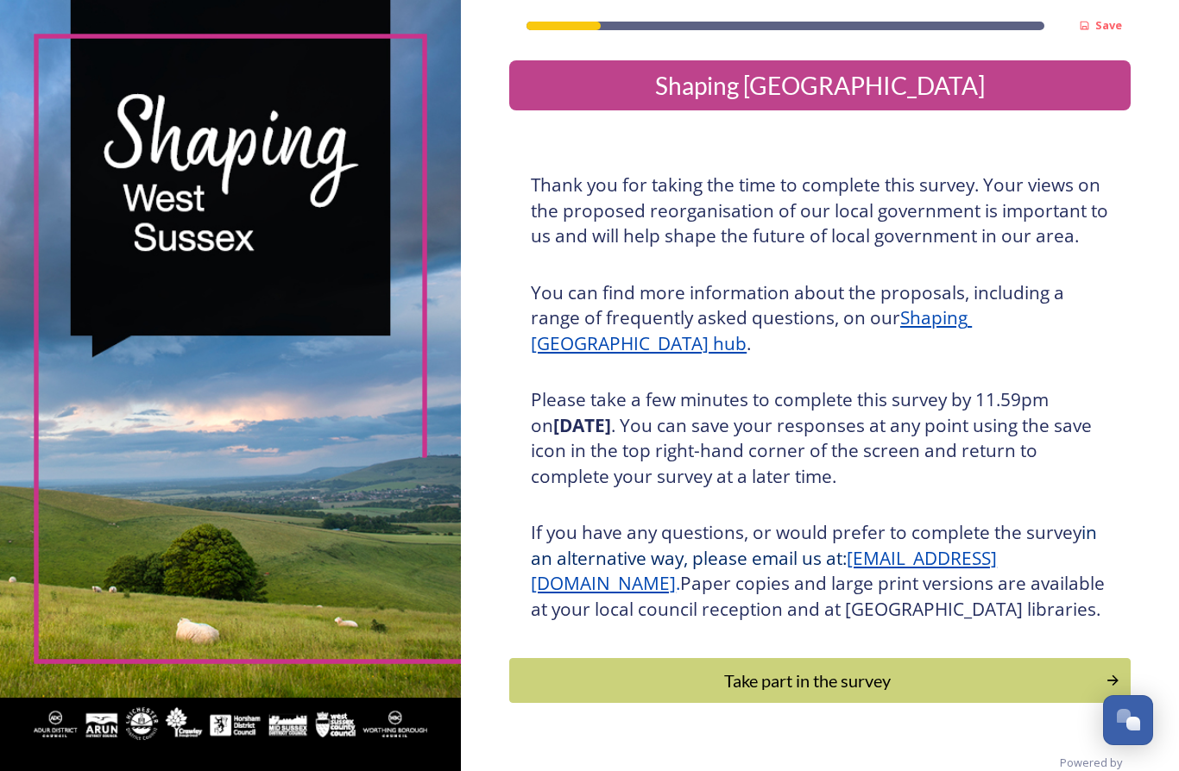
click at [845, 694] on div "Take part in the survey" at bounding box center [807, 681] width 577 height 26
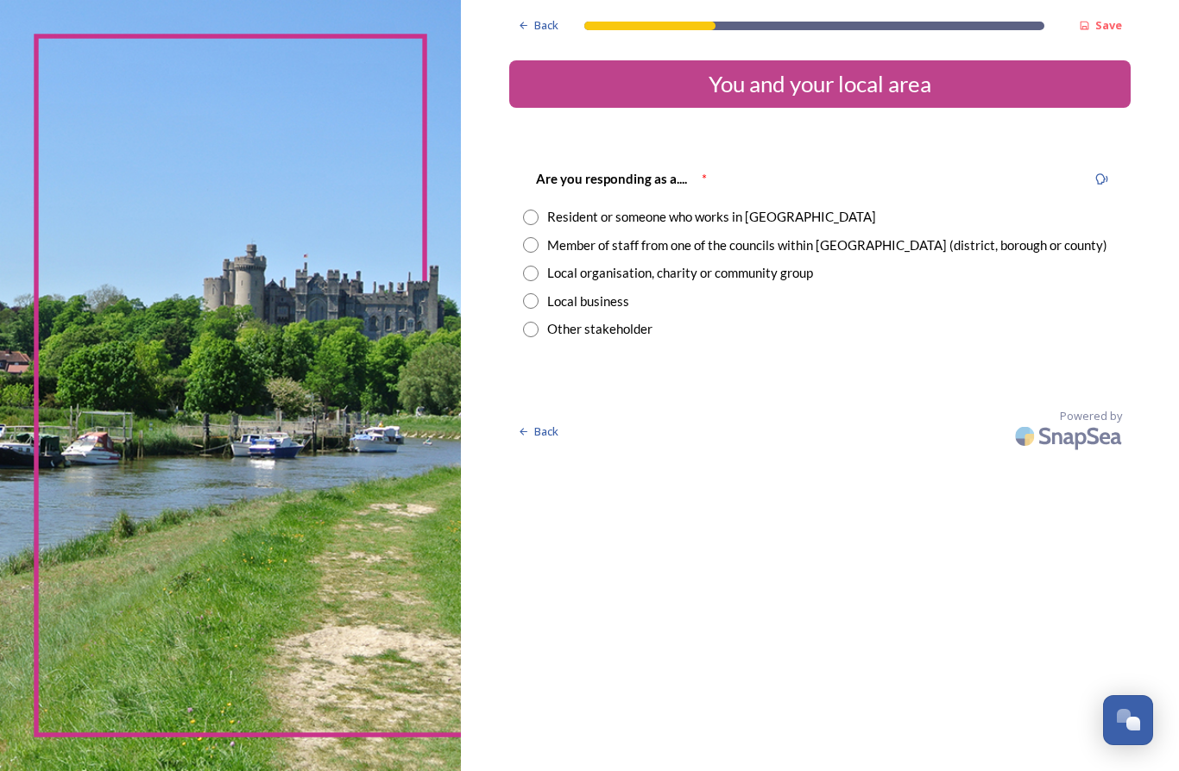
click at [868, 242] on div "Member of staff from one of the councils within [GEOGRAPHIC_DATA] (district, bo…" at bounding box center [827, 246] width 560 height 20
radio input "true"
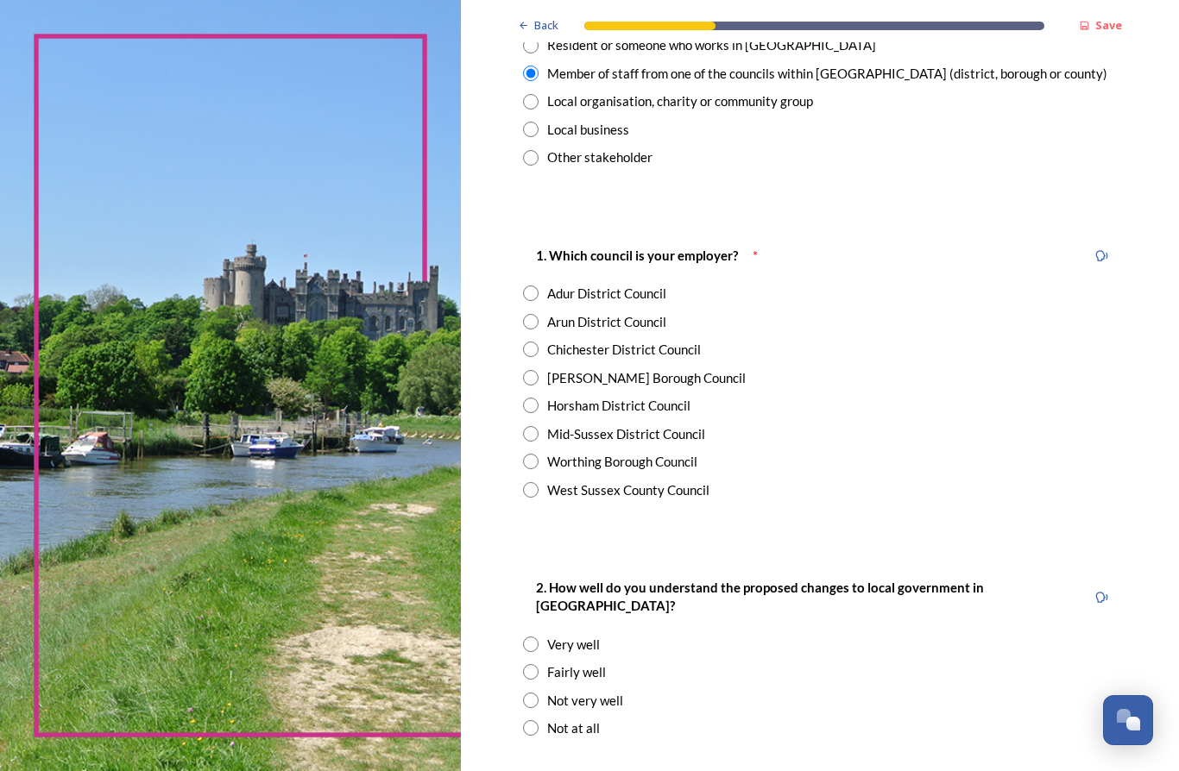
scroll to position [173, 0]
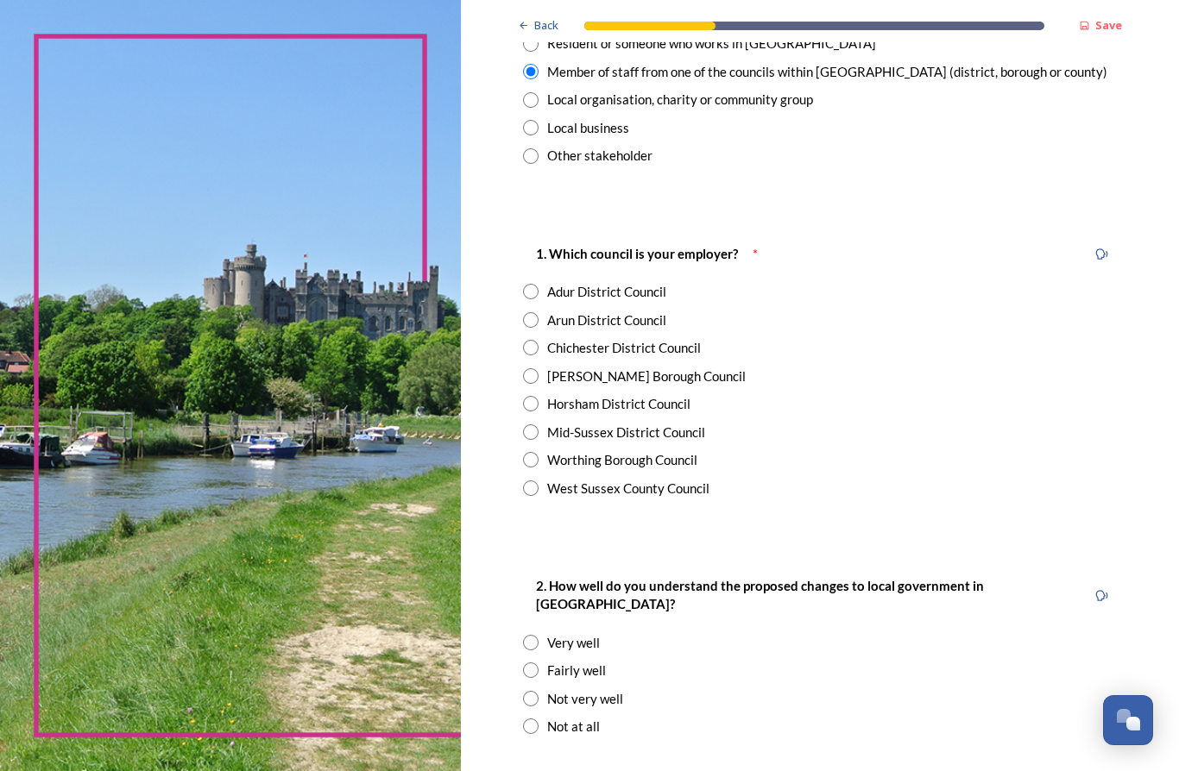
click at [648, 488] on div "West Sussex County Council" at bounding box center [628, 489] width 162 height 20
radio input "true"
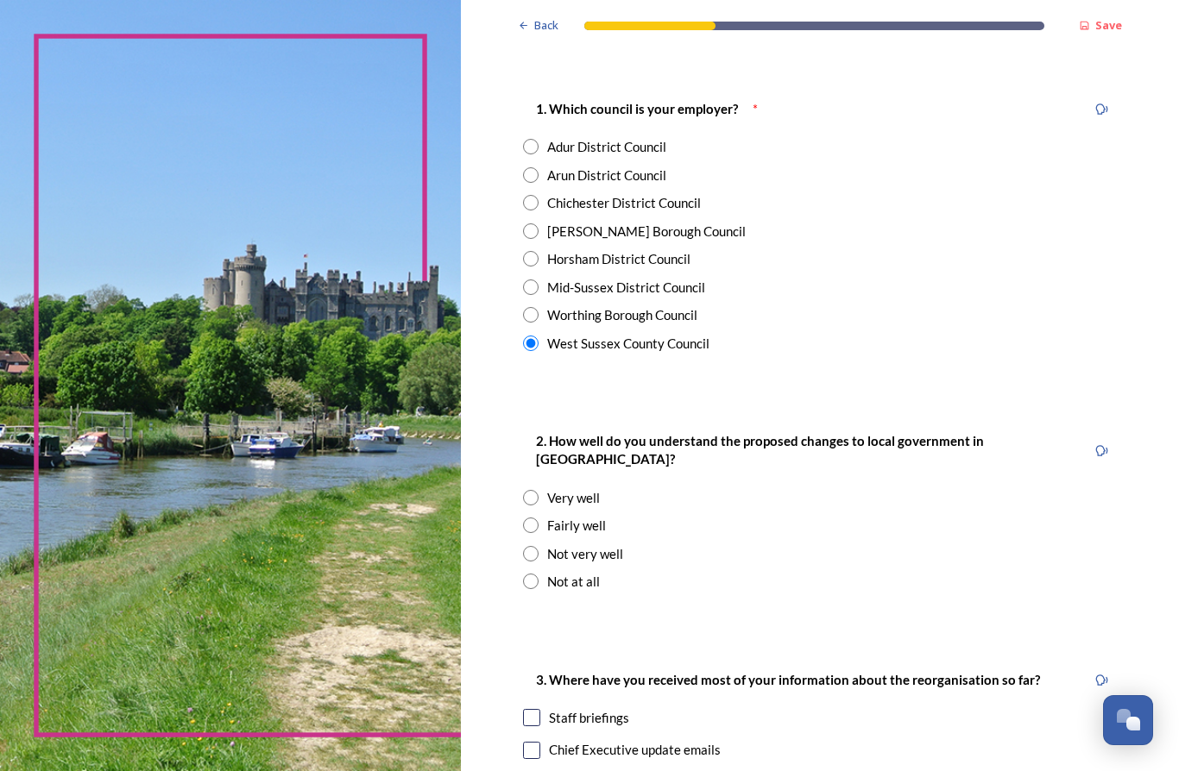
scroll to position [319, 0]
click at [579, 515] on div "Fairly well" at bounding box center [576, 525] width 59 height 20
radio input "true"
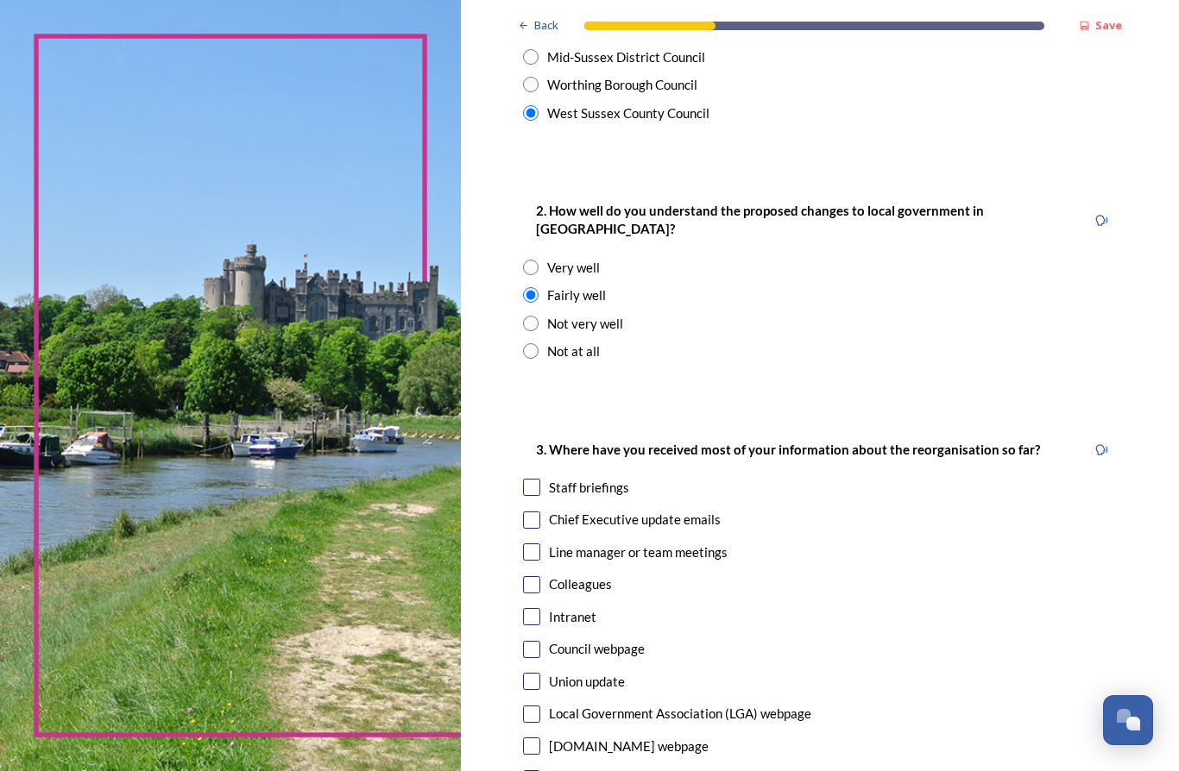
scroll to position [551, 0]
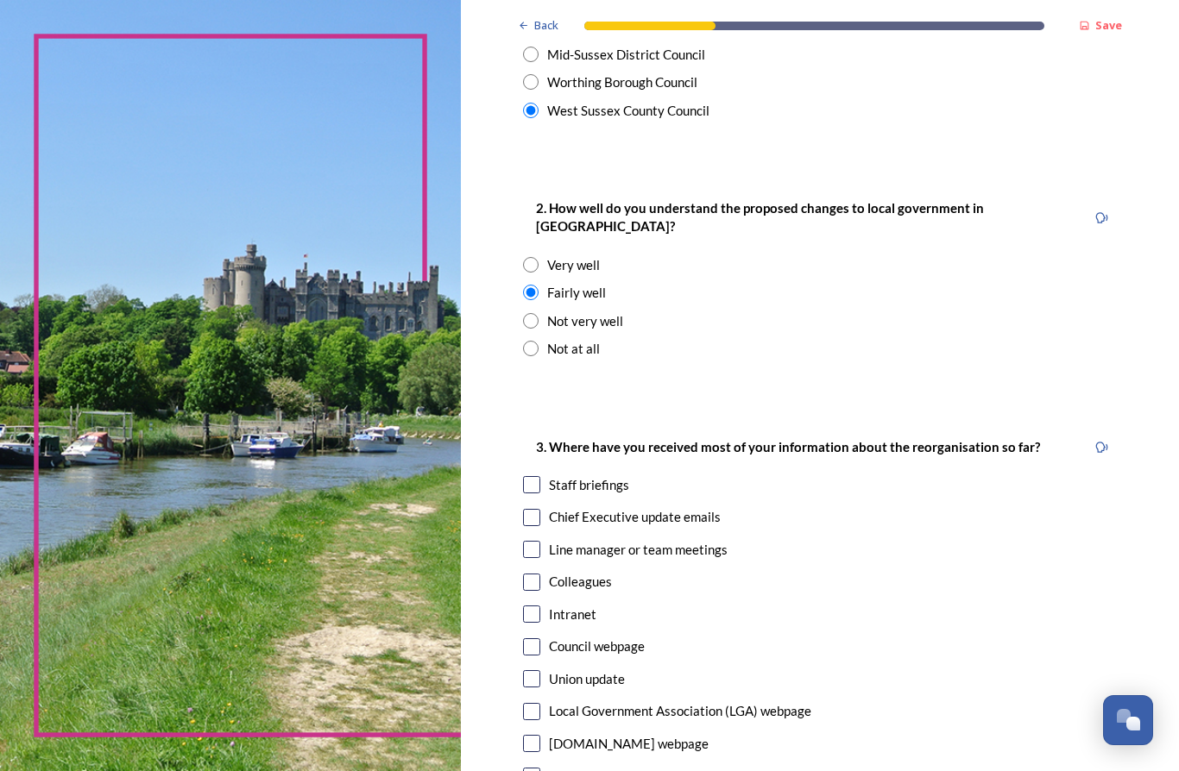
click at [573, 475] on div "Staff briefings" at bounding box center [589, 485] width 80 height 20
checkbox input "true"
click at [631, 507] on div "Chief Executive update emails" at bounding box center [635, 517] width 172 height 20
checkbox input "true"
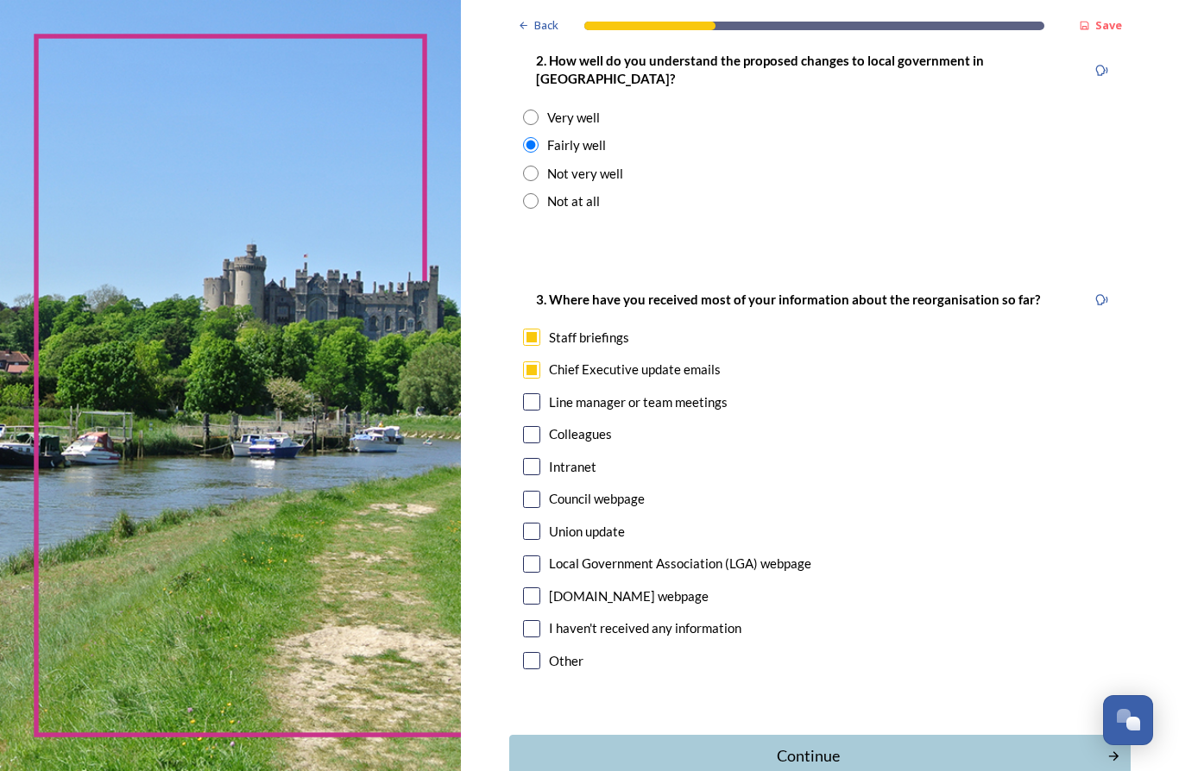
scroll to position [698, 0]
click at [677, 394] on div "Line manager or team meetings" at bounding box center [638, 404] width 179 height 20
checkbox input "true"
click at [746, 746] on div "Continue" at bounding box center [808, 757] width 579 height 23
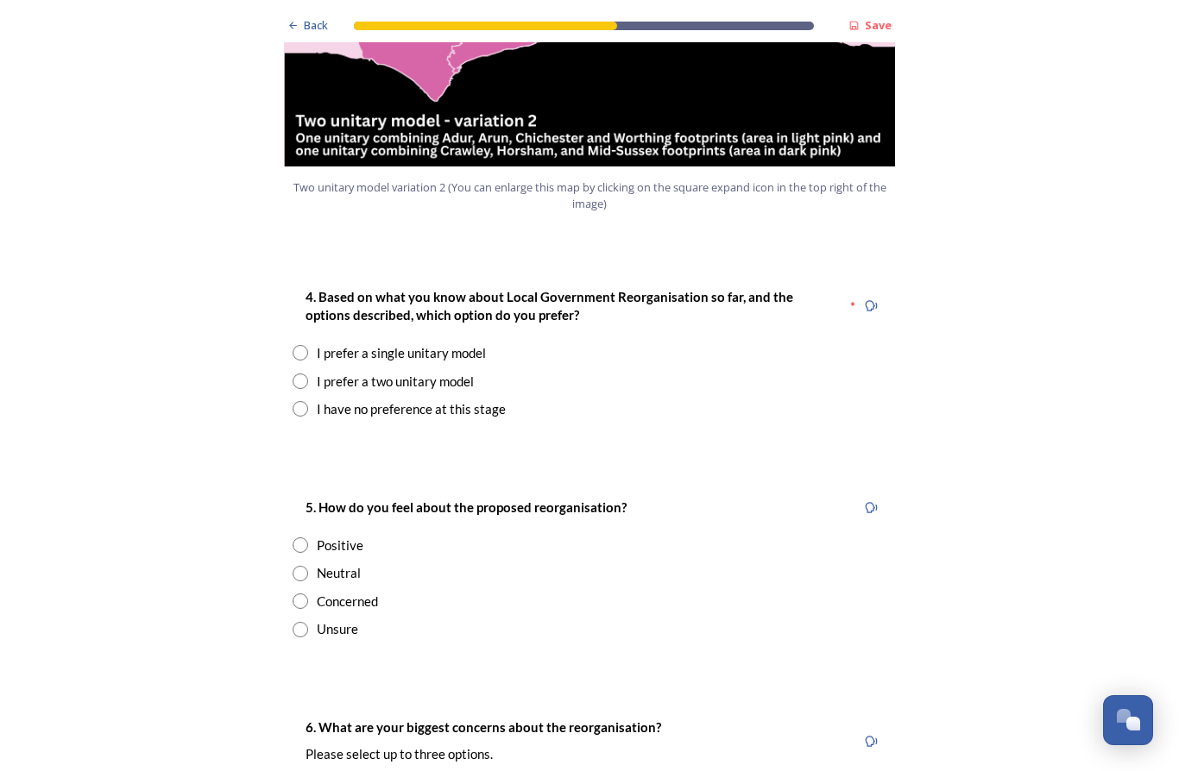
scroll to position [2126, 0]
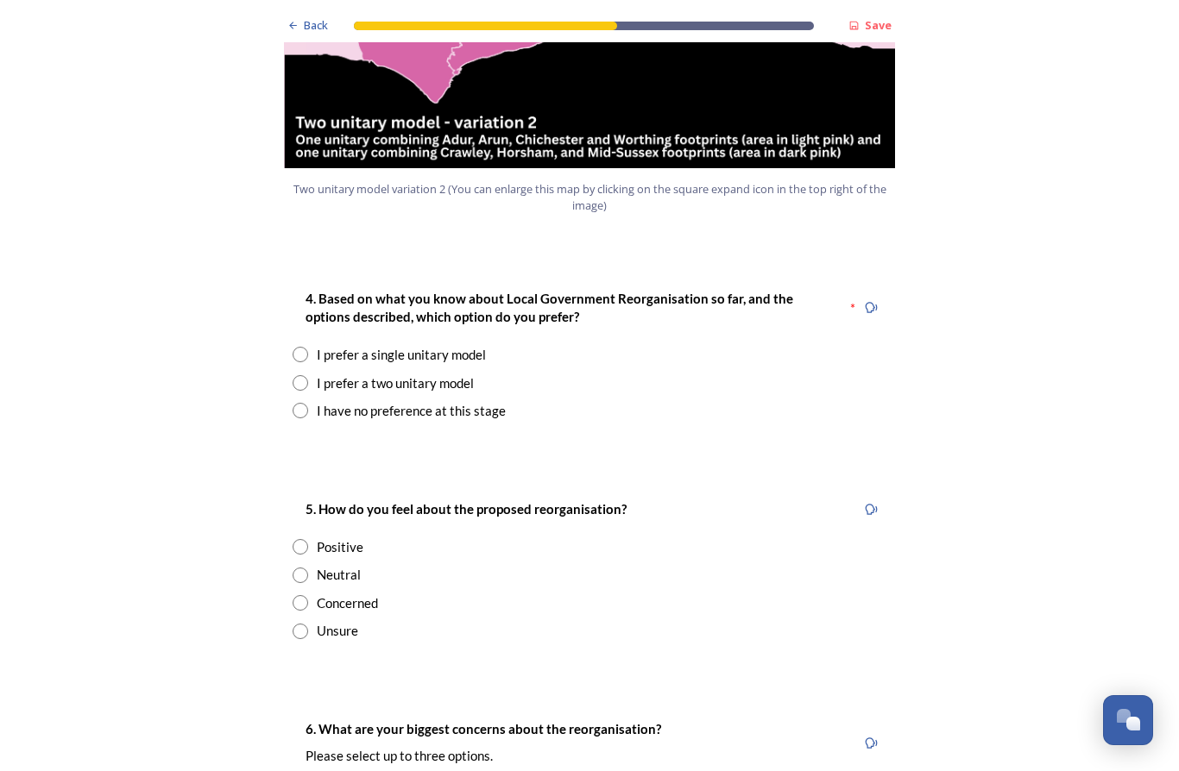
click at [422, 345] on div "I prefer a single unitary model" at bounding box center [401, 355] width 169 height 20
radio input "true"
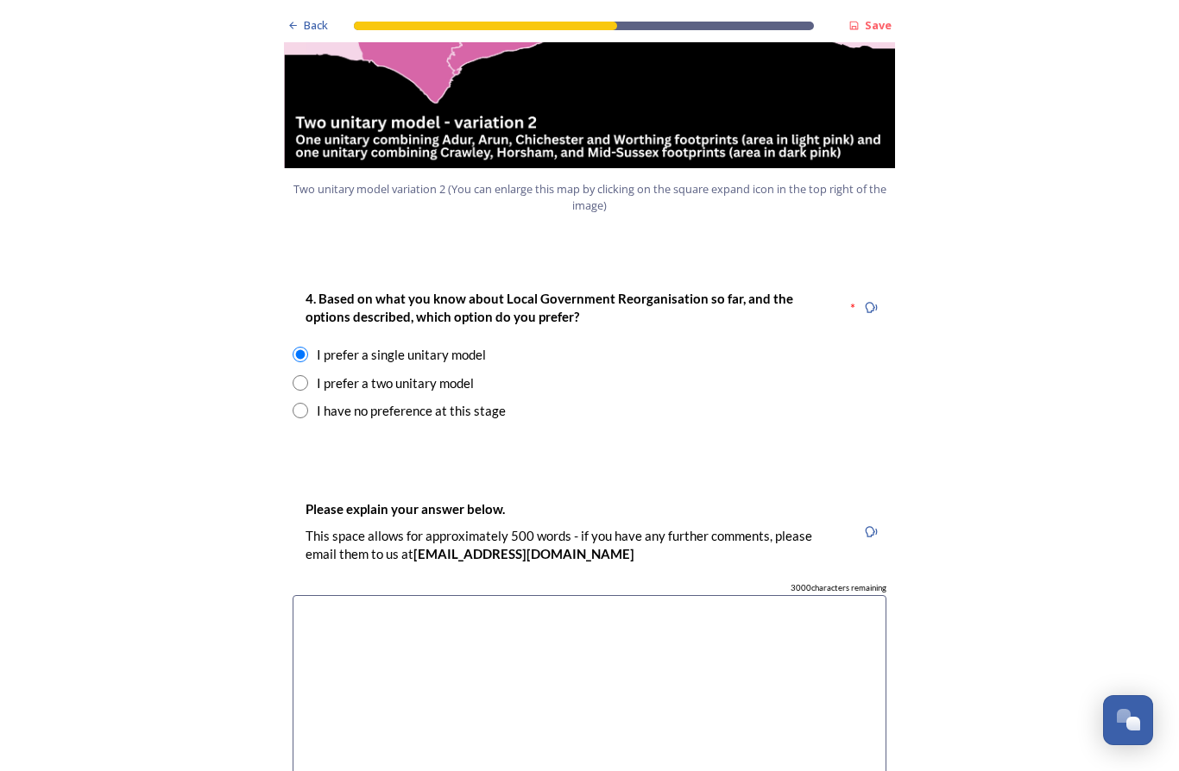
click at [104, 501] on div "Back Save Prioritising future services As explained on our Shaping West Sussex …" at bounding box center [589, 681] width 1179 height 5614
click at [585, 595] on textarea at bounding box center [590, 692] width 594 height 194
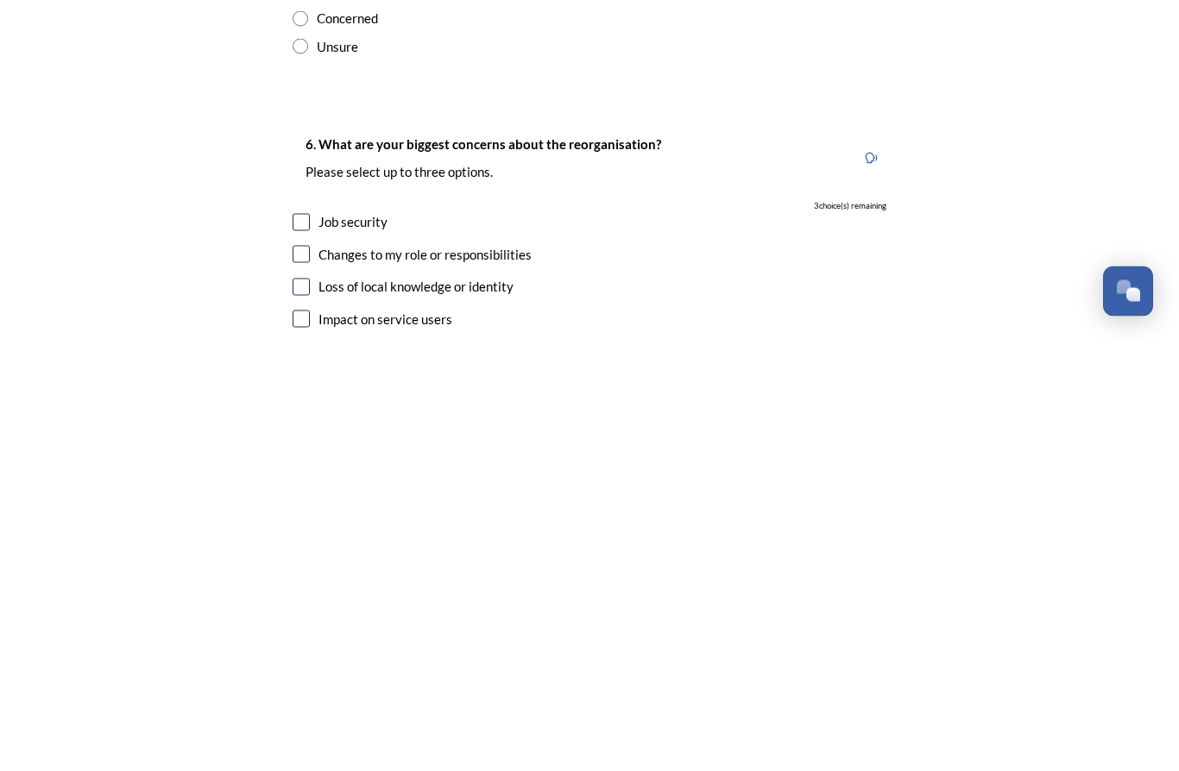
scroll to position [2667, 0]
type textarea "This is the most straightforward proposal meaning fewer disruptions to services…"
click at [301, 643] on input "checkbox" at bounding box center [301, 651] width 17 height 17
checkbox input "true"
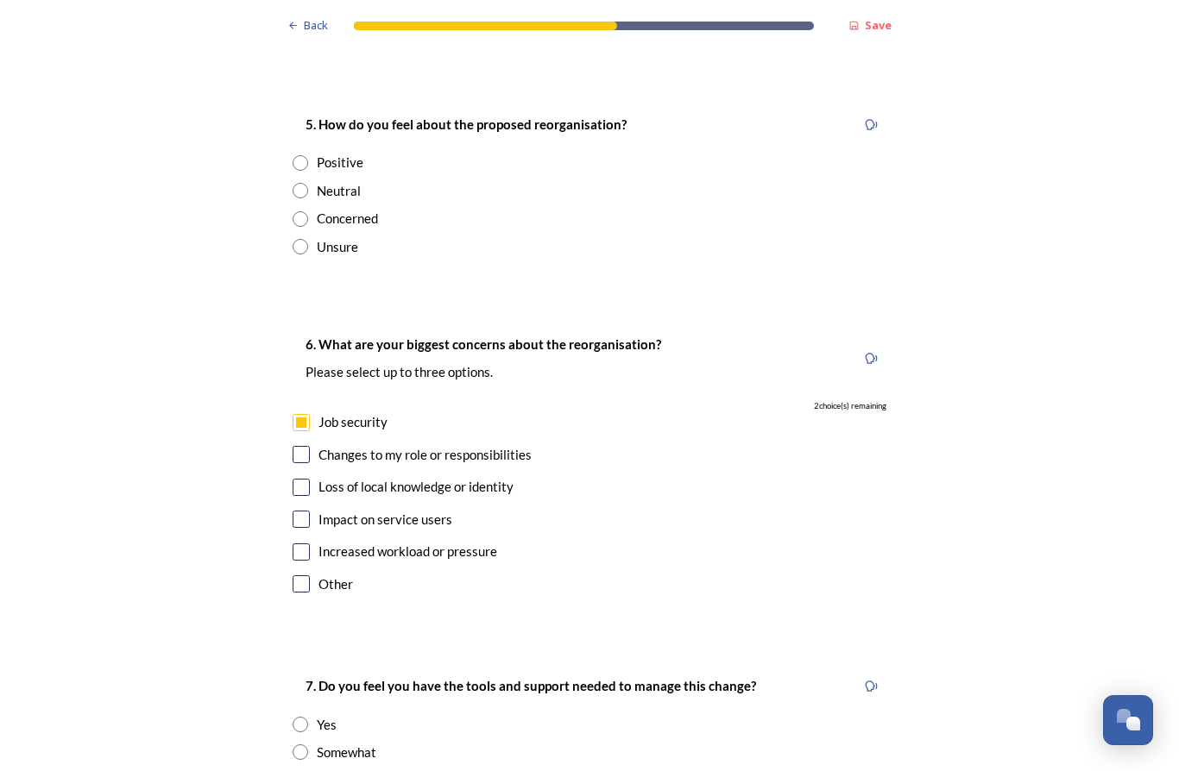
scroll to position [2933, 0]
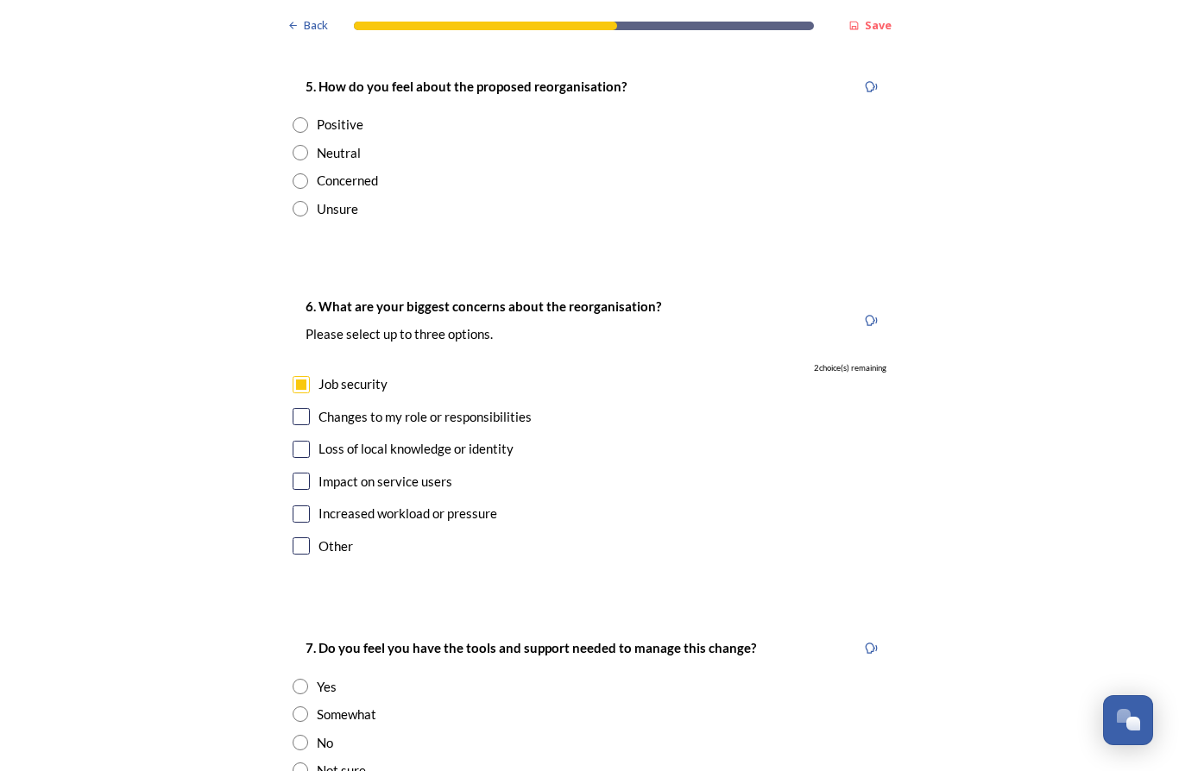
click at [298, 408] on input "checkbox" at bounding box center [301, 416] width 17 height 17
checkbox input "true"
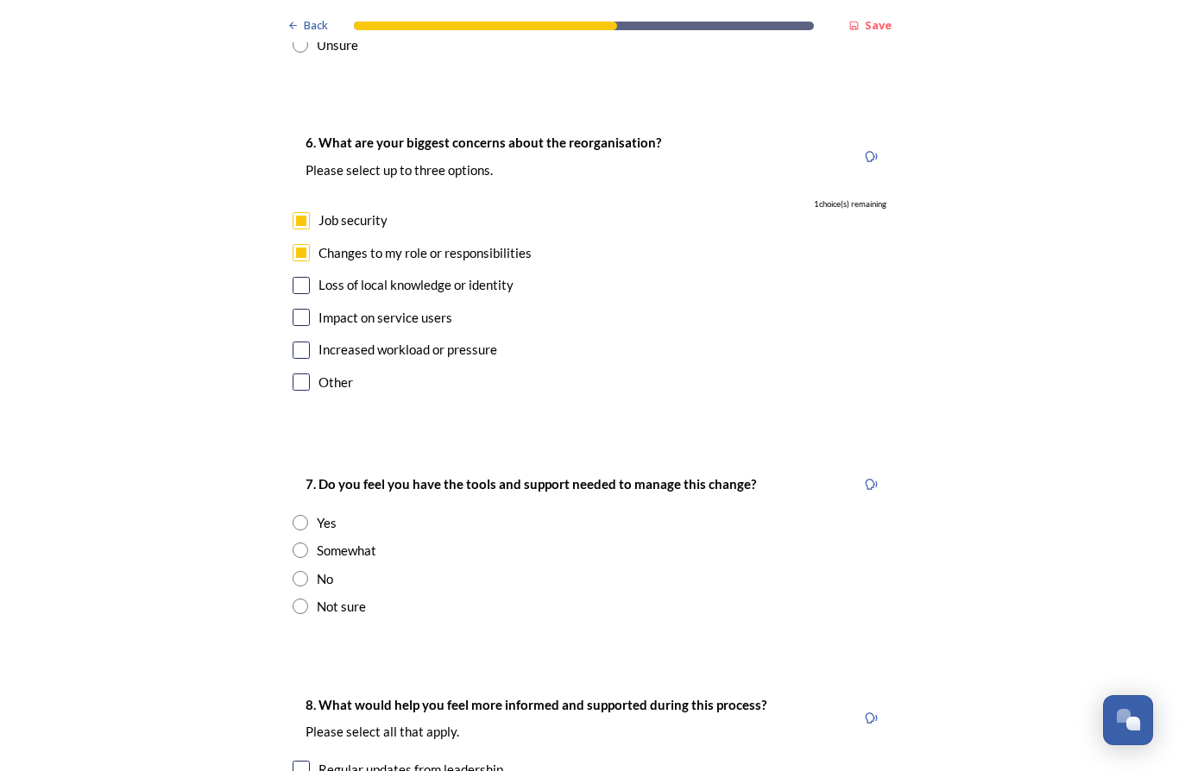
scroll to position [3099, 0]
click at [301, 541] on input "radio" at bounding box center [301, 549] width 16 height 16
radio input "true"
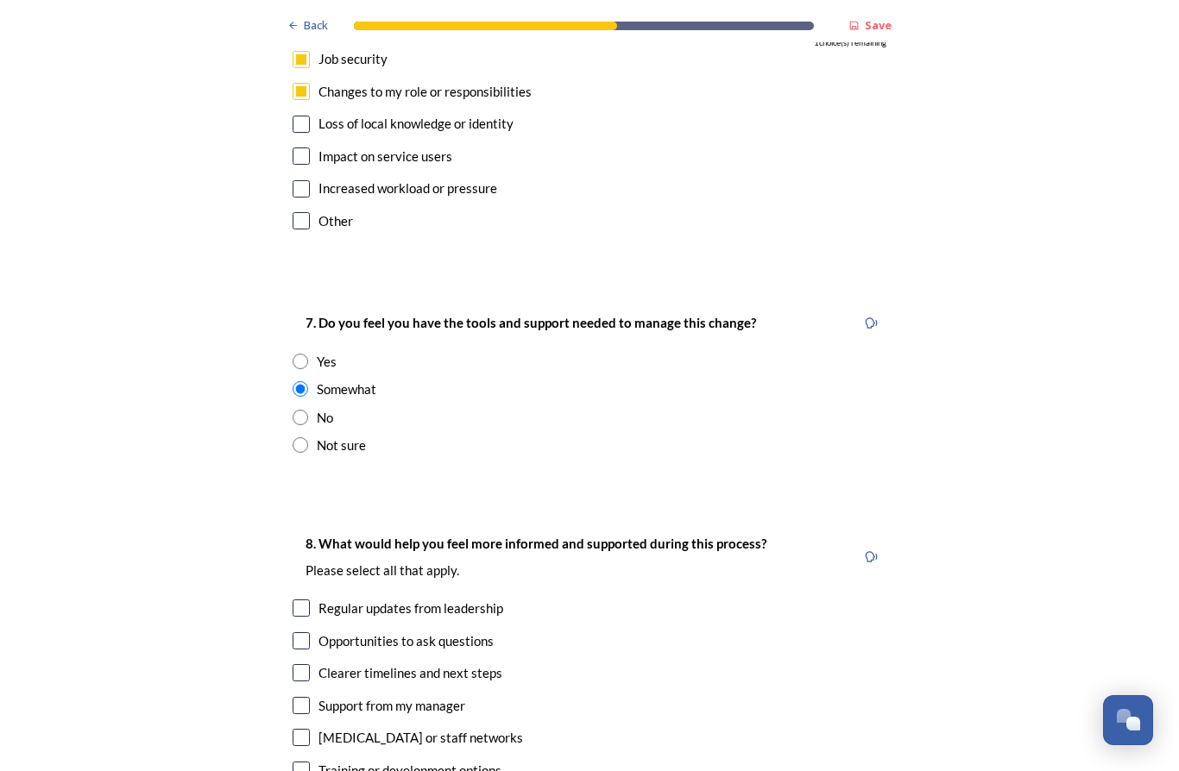
scroll to position [3273, 0]
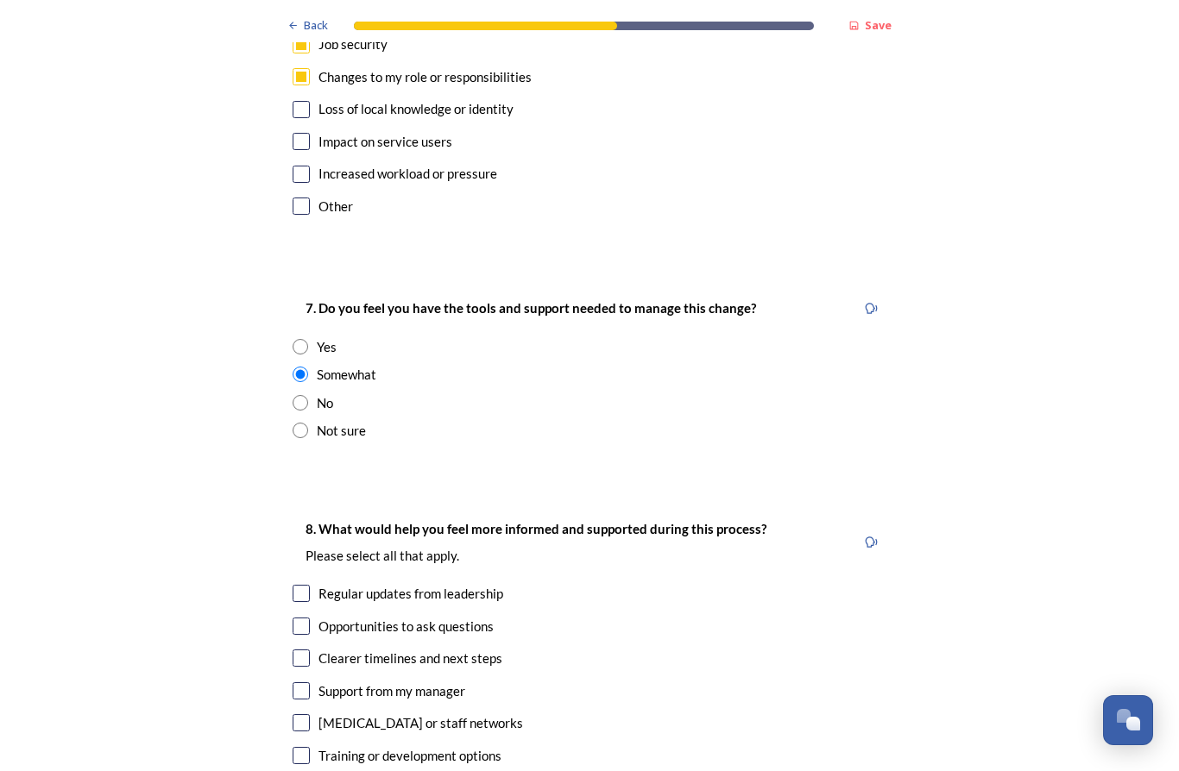
click at [300, 585] on input "checkbox" at bounding box center [301, 593] width 17 height 17
checkbox input "true"
click at [308, 618] on input "checkbox" at bounding box center [301, 626] width 17 height 17
checkbox input "true"
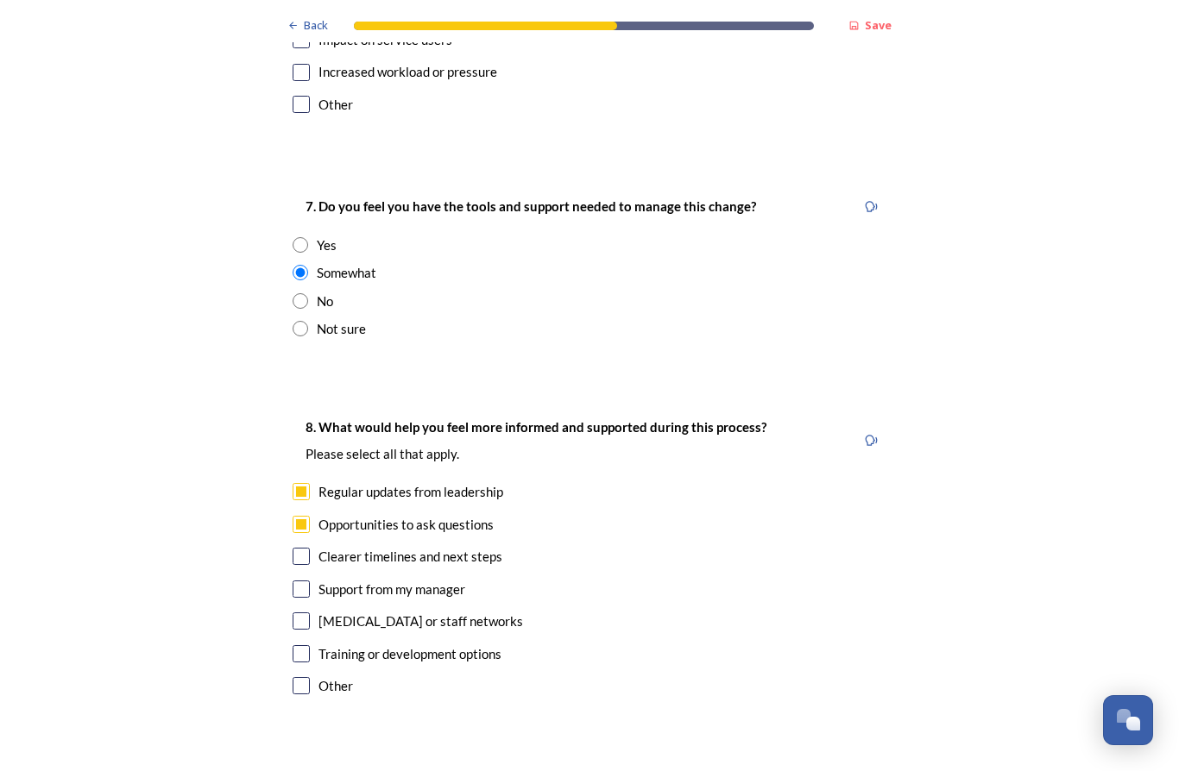
scroll to position [3375, 0]
click at [299, 548] on input "checkbox" at bounding box center [301, 556] width 17 height 17
checkbox input "true"
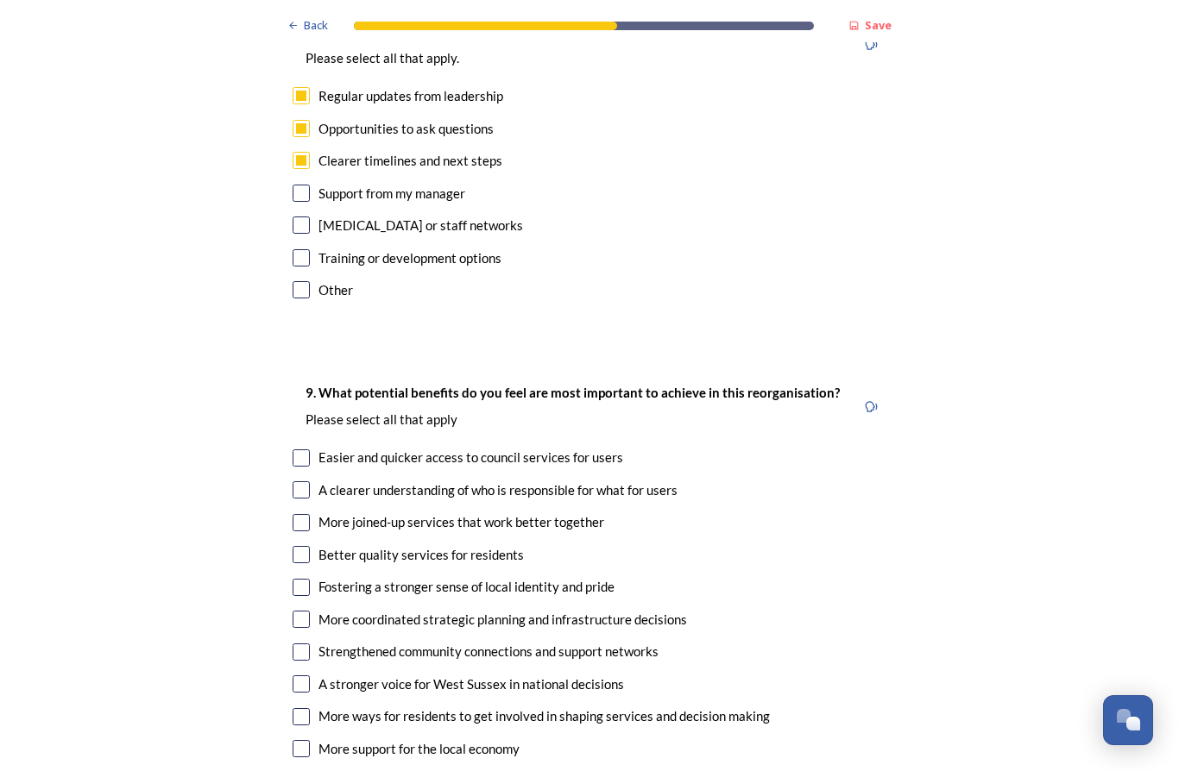
scroll to position [3789, 0]
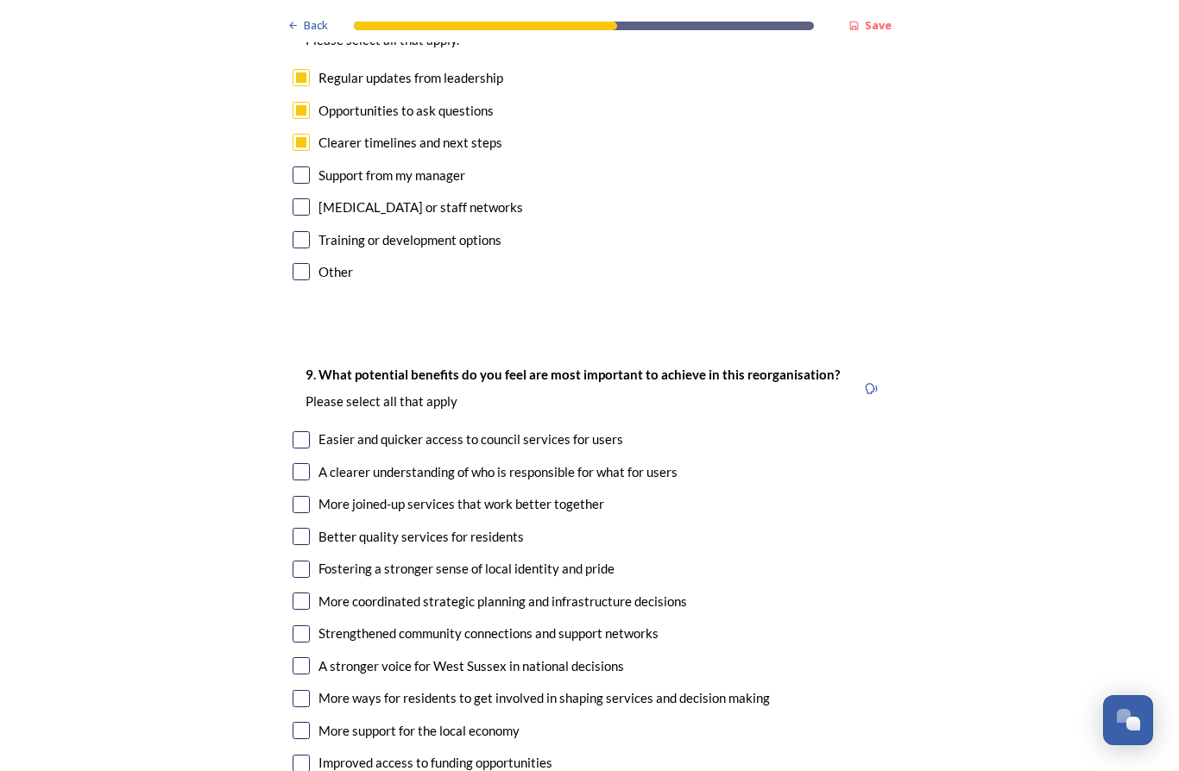
click at [296, 431] on input "checkbox" at bounding box center [301, 439] width 17 height 17
checkbox input "true"
click at [293, 463] on input "checkbox" at bounding box center [301, 471] width 17 height 17
checkbox input "true"
click at [308, 496] on input "checkbox" at bounding box center [301, 504] width 17 height 17
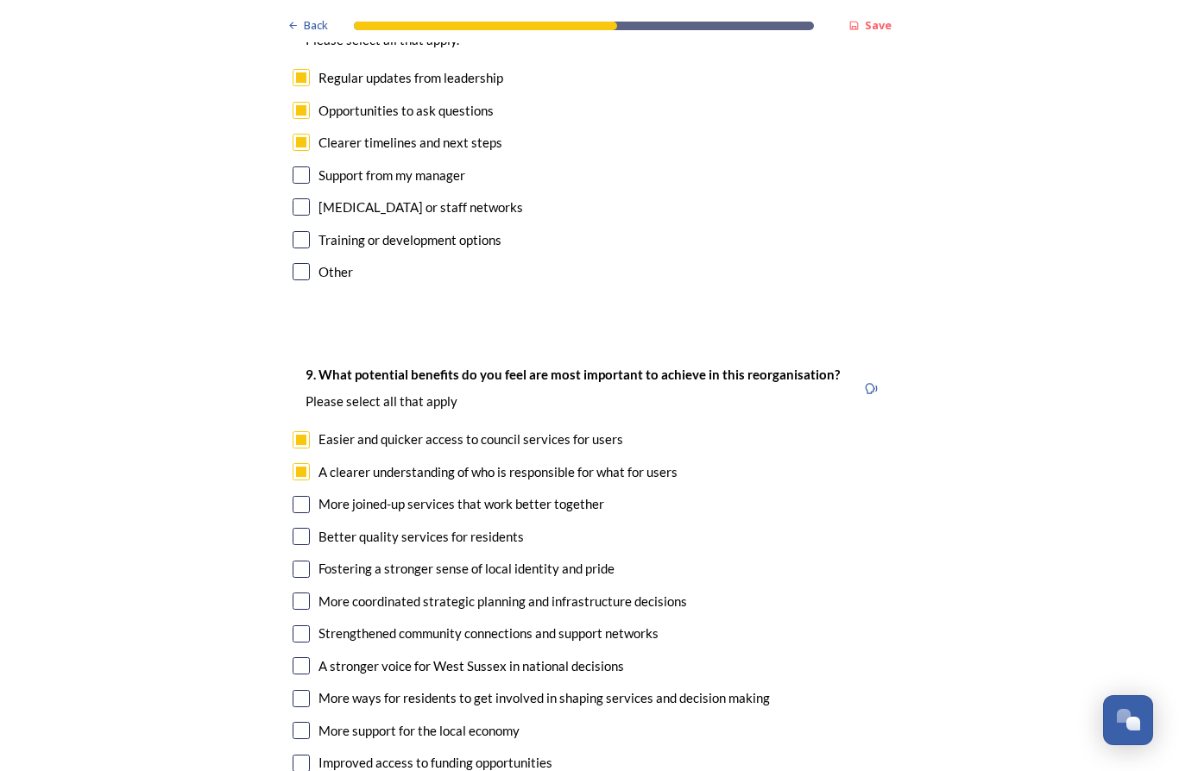
checkbox input "true"
click at [303, 528] on input "checkbox" at bounding box center [301, 536] width 17 height 17
checkbox input "true"
click at [299, 658] on input "checkbox" at bounding box center [301, 666] width 17 height 17
checkbox input "true"
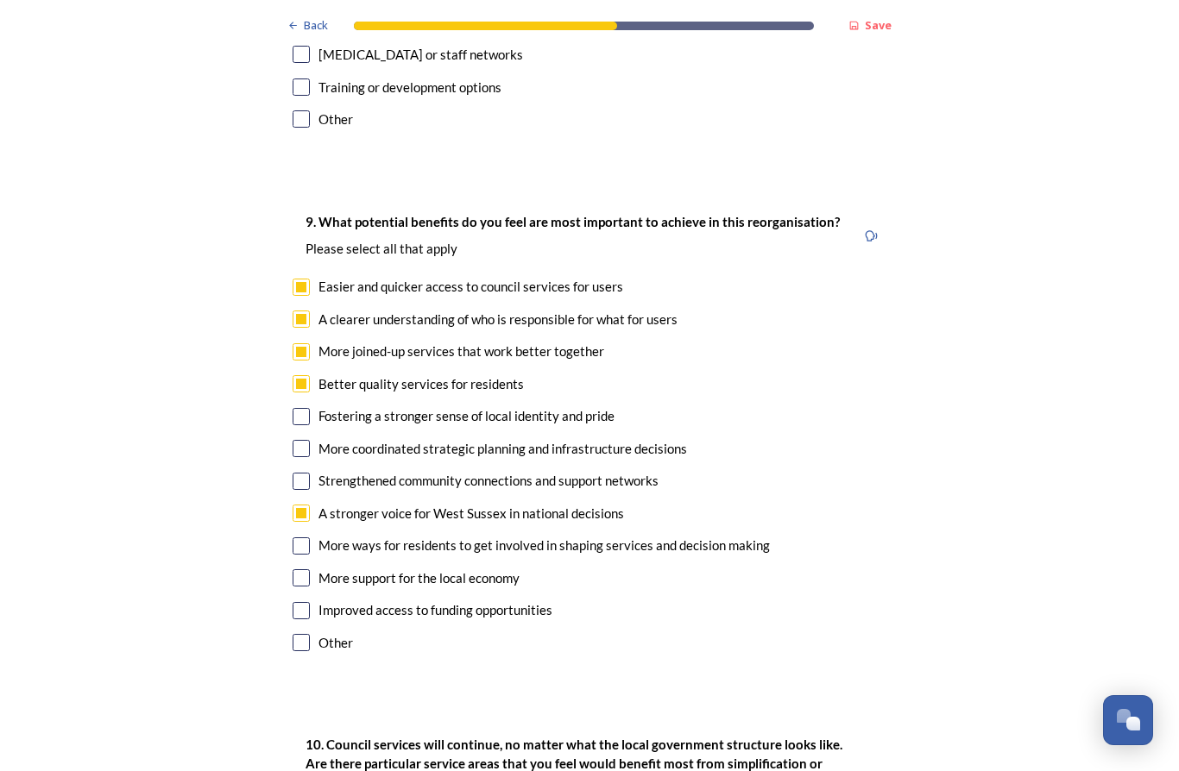
scroll to position [3943, 0]
click at [305, 537] on input "checkbox" at bounding box center [301, 545] width 17 height 17
checkbox input "true"
click at [301, 633] on input "checkbox" at bounding box center [301, 641] width 17 height 17
checkbox input "true"
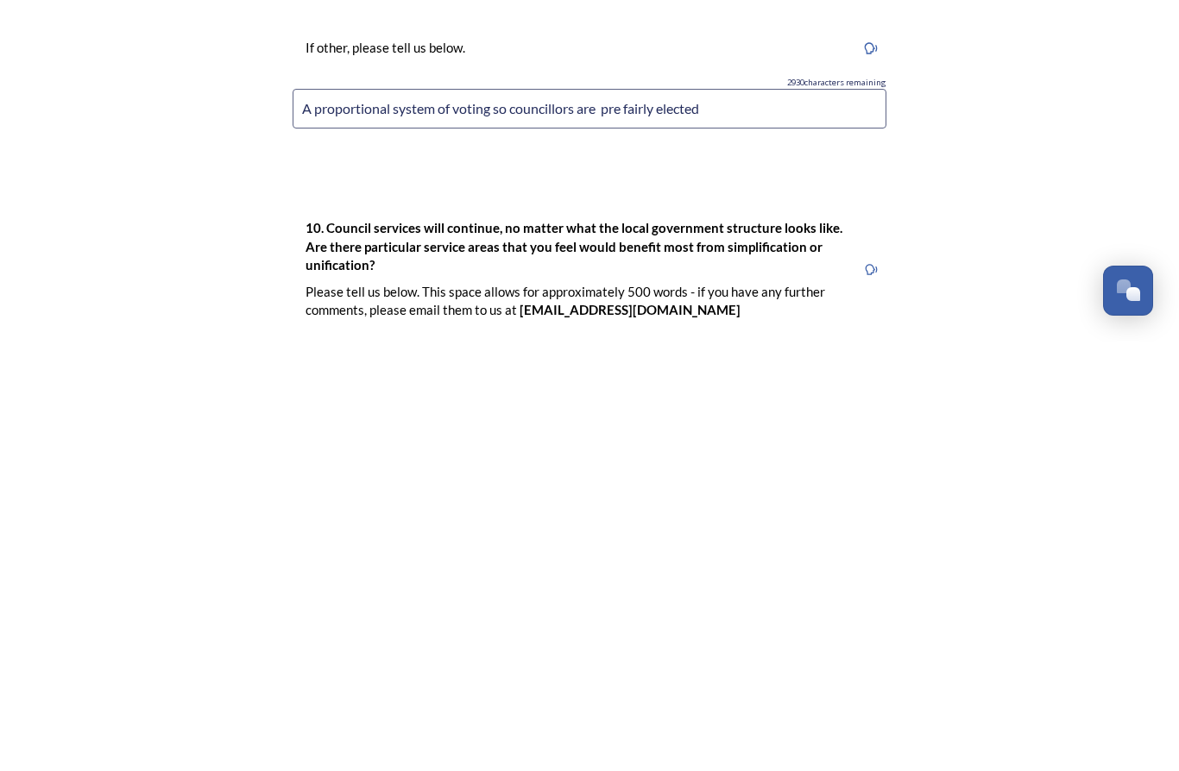
scroll to position [4210, 0]
type input "A proportional system of voting so councillors are pre fairly elected"
type textarea "Housing/homelessness, parks/green spaces"
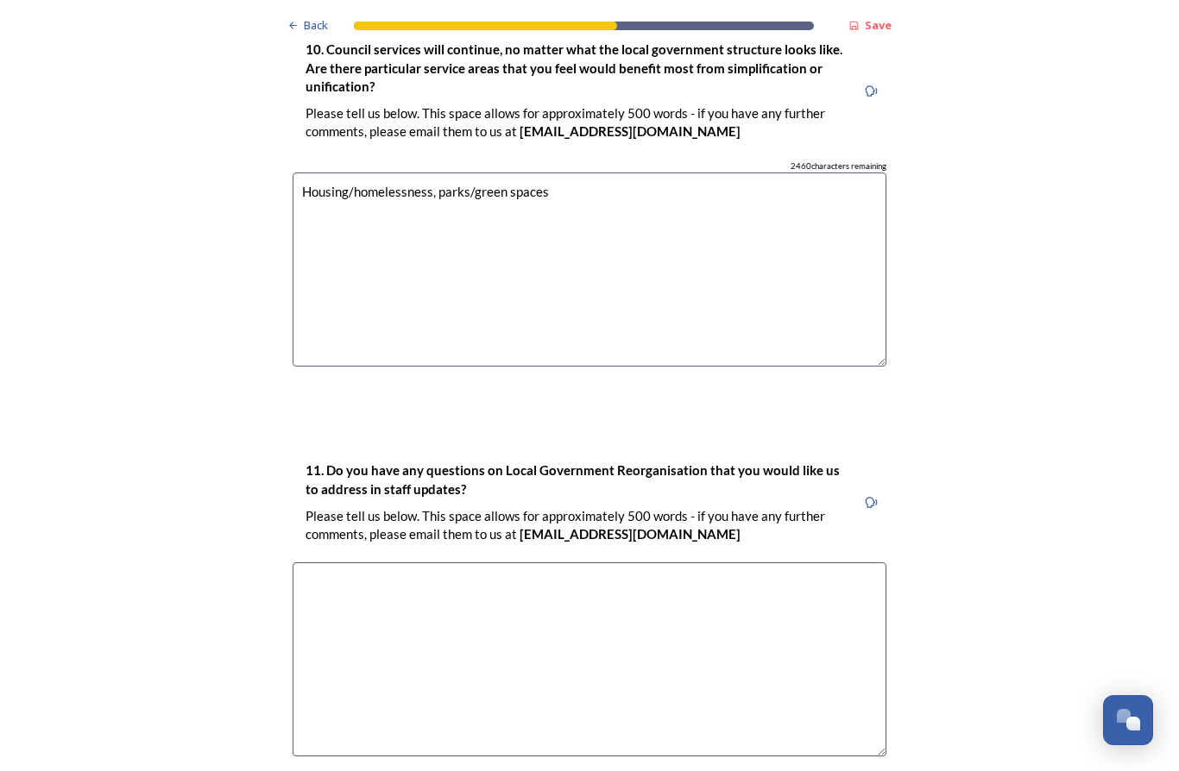
scroll to position [4819, 0]
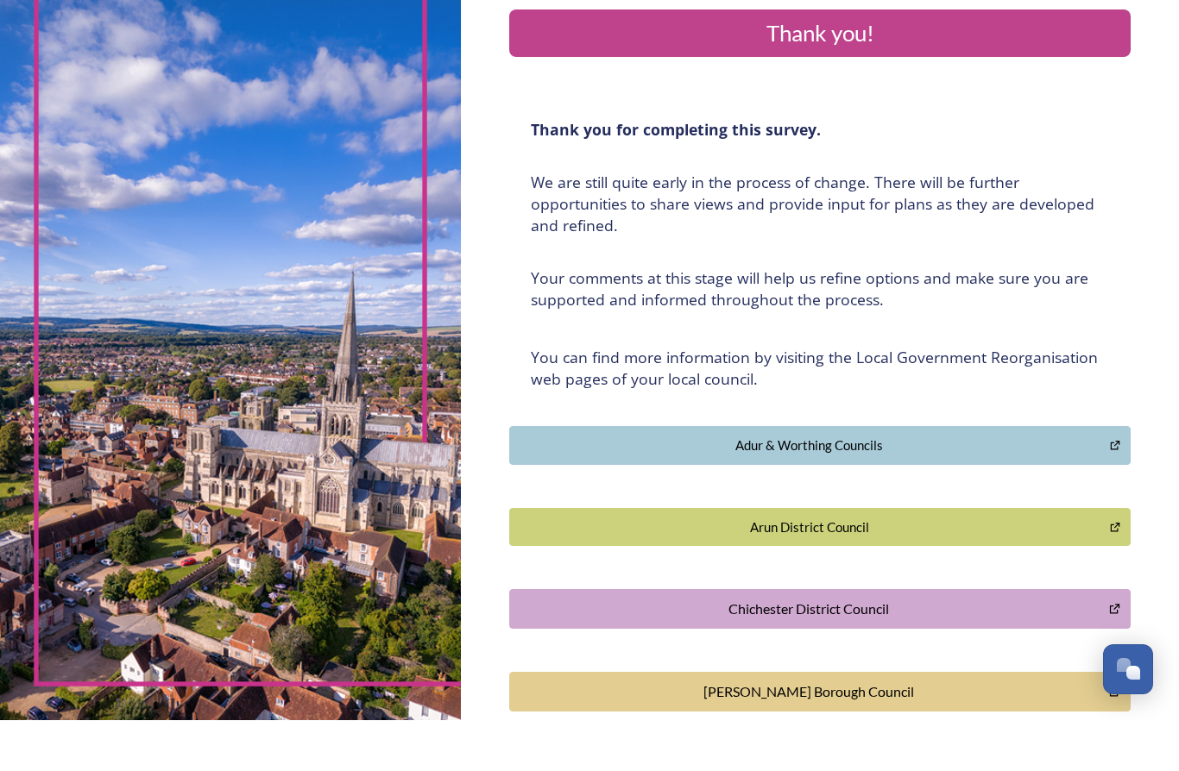
scroll to position [0, 0]
